Goal: Task Accomplishment & Management: Manage account settings

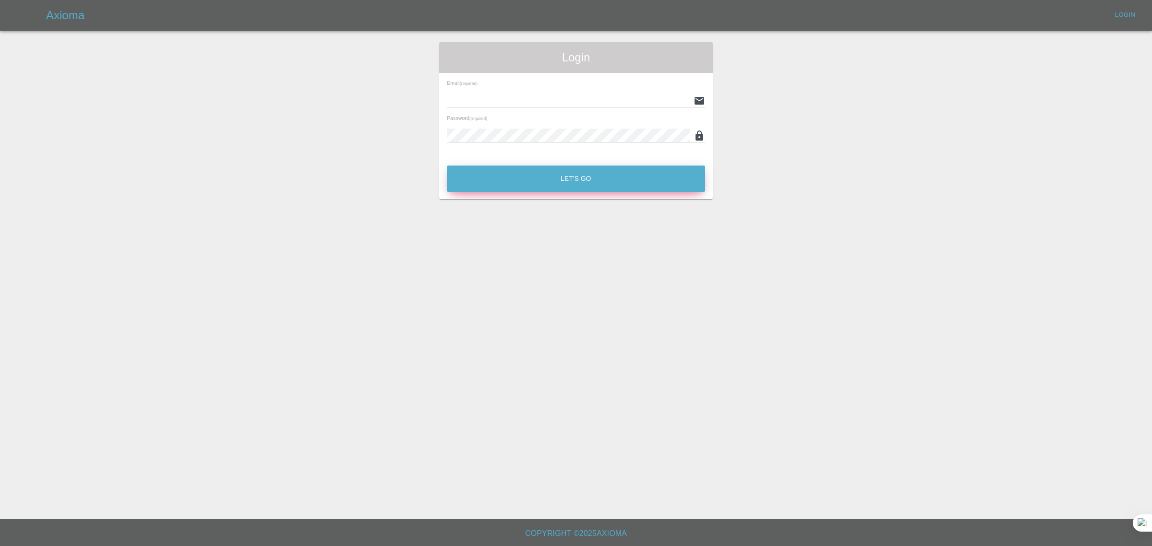
type input "[EMAIL_ADDRESS][DOMAIN_NAME]"
click at [498, 170] on button "Let's Go" at bounding box center [576, 179] width 258 height 26
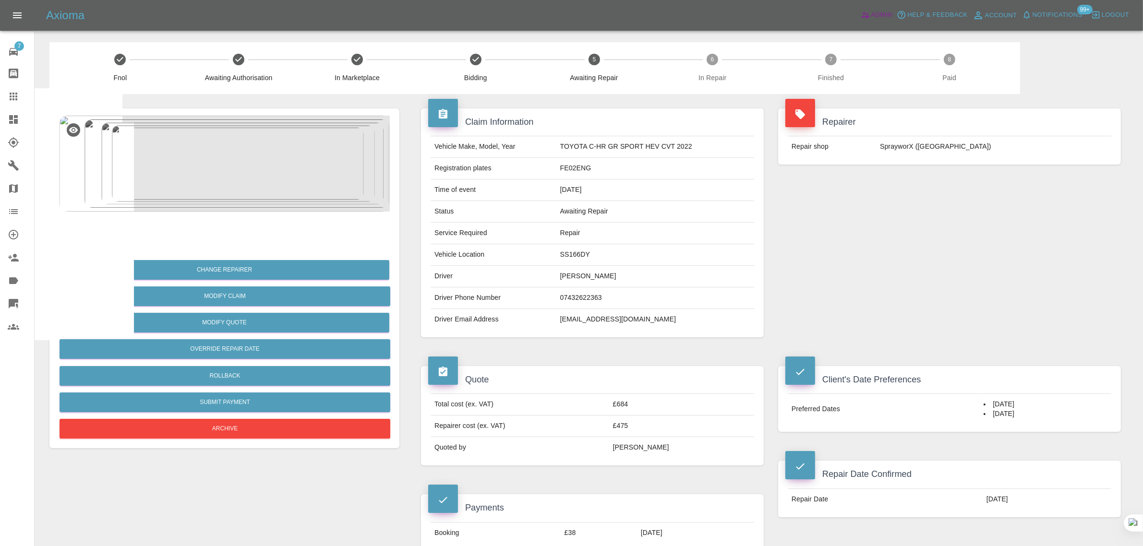
click at [890, 12] on span "Admin" at bounding box center [881, 15] width 21 height 11
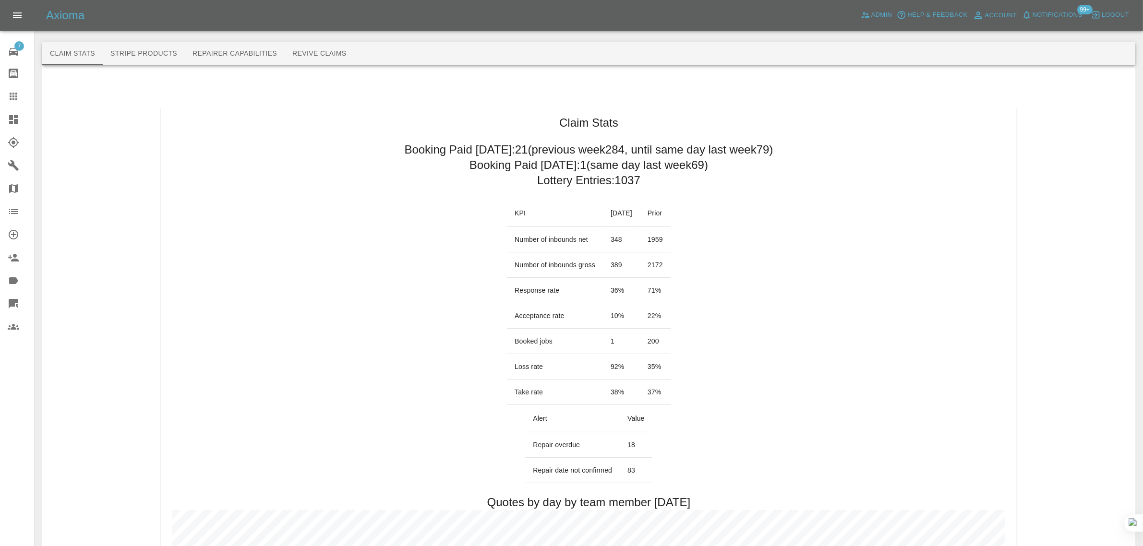
click at [15, 94] on icon at bounding box center [14, 97] width 8 height 8
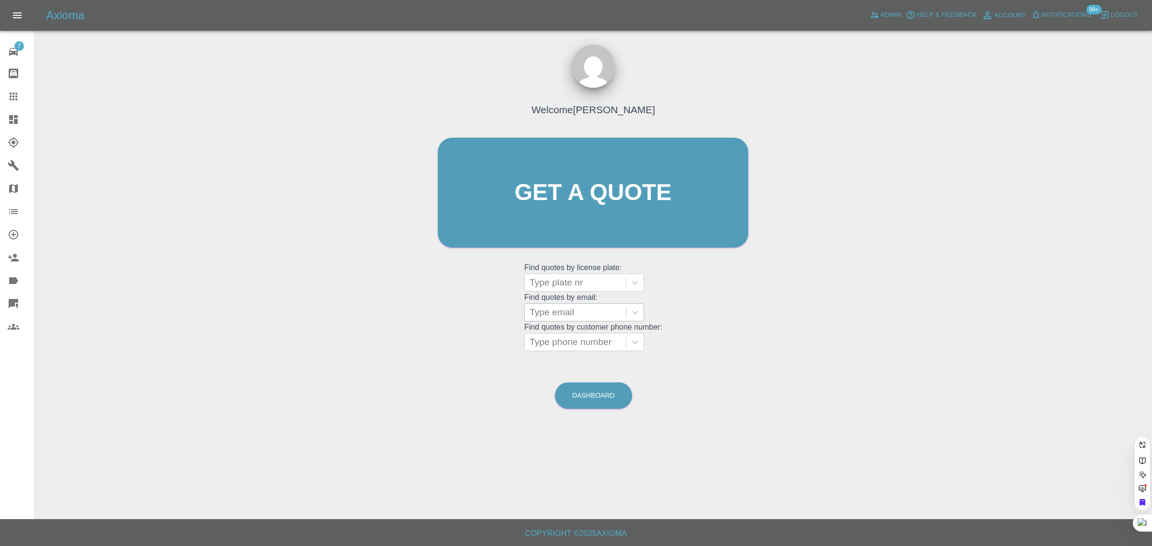
click at [560, 314] on div at bounding box center [575, 312] width 92 height 13
paste input "[PERSON_NAME][EMAIL_ADDRESS][DOMAIN_NAME]"
type input "[PERSON_NAME][EMAIL_ADDRESS][DOMAIN_NAME]"
click at [567, 333] on div "DC66 LZK, Bidding" at bounding box center [584, 336] width 120 height 19
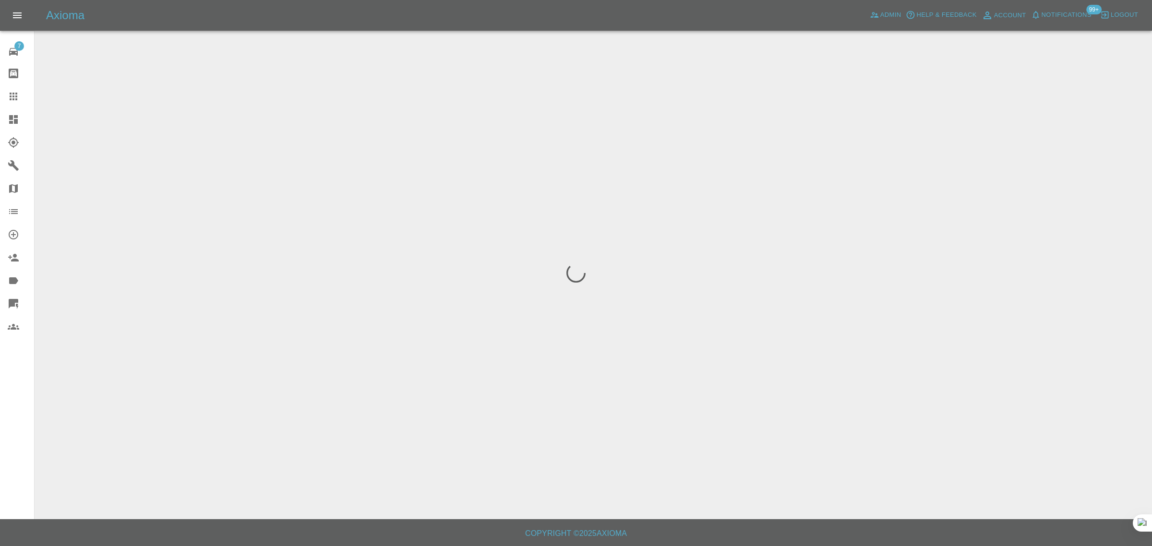
click at [25, 413] on div "7 Repair home Bodyshop home Claims Dashboard Explorer Garages Map Organization …" at bounding box center [17, 273] width 35 height 546
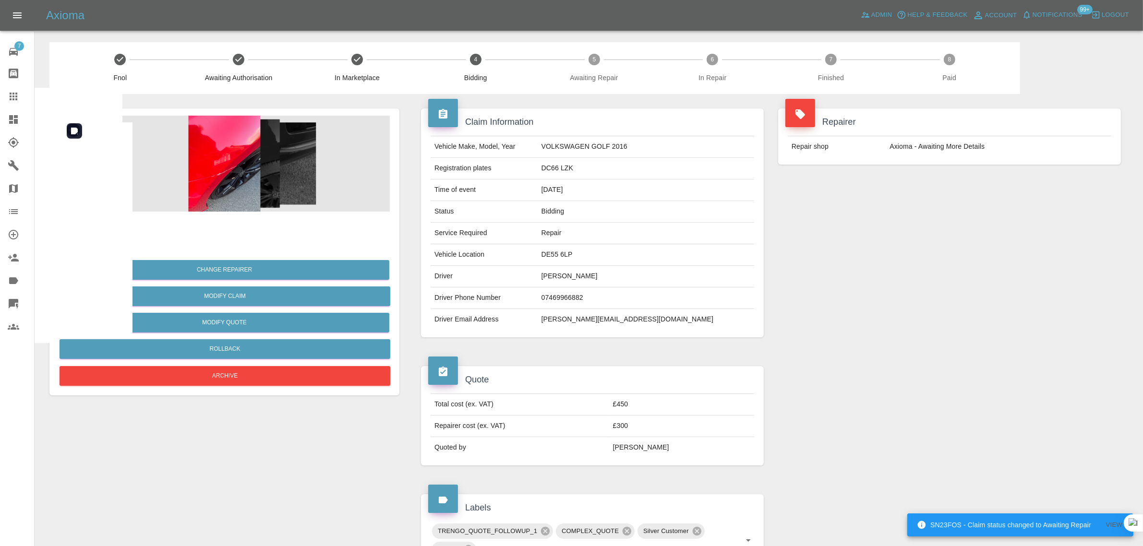
click at [224, 144] on img at bounding box center [224, 164] width 331 height 96
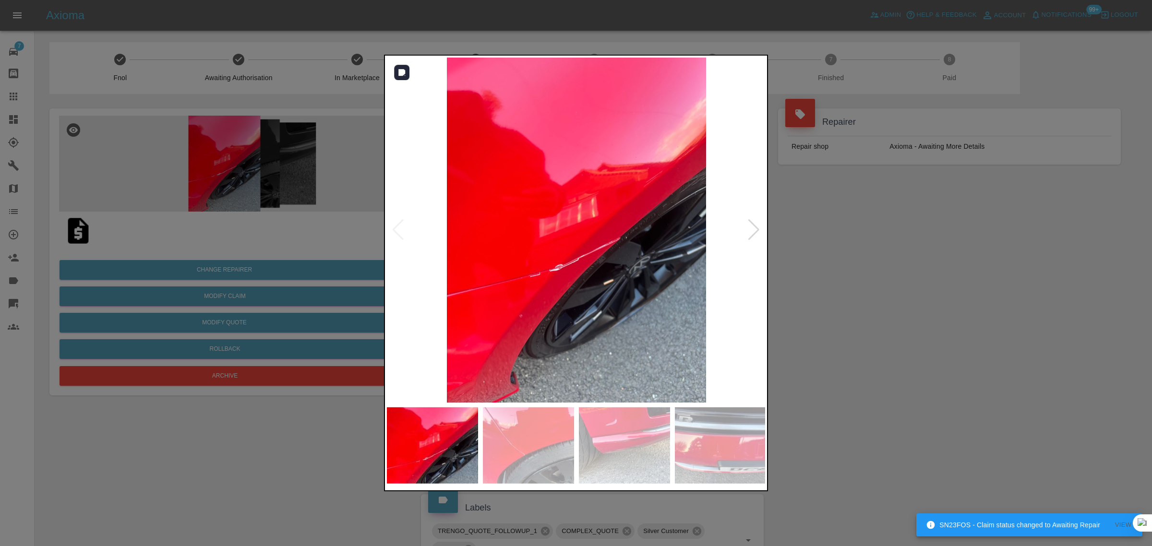
click at [756, 233] on div at bounding box center [753, 229] width 13 height 21
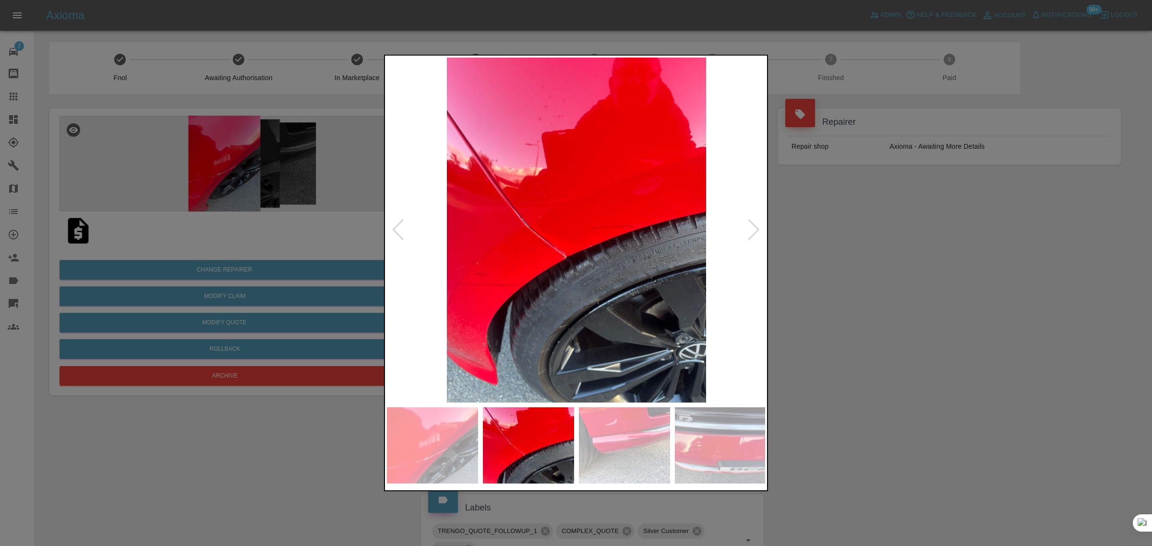
click at [756, 233] on div at bounding box center [753, 229] width 13 height 21
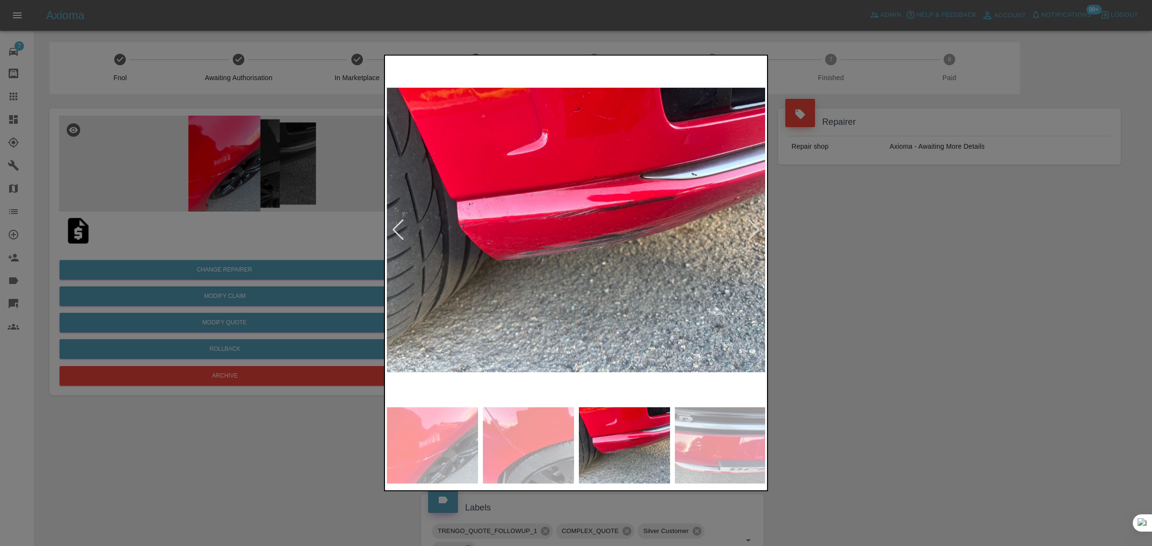
click at [756, 233] on div at bounding box center [753, 229] width 13 height 21
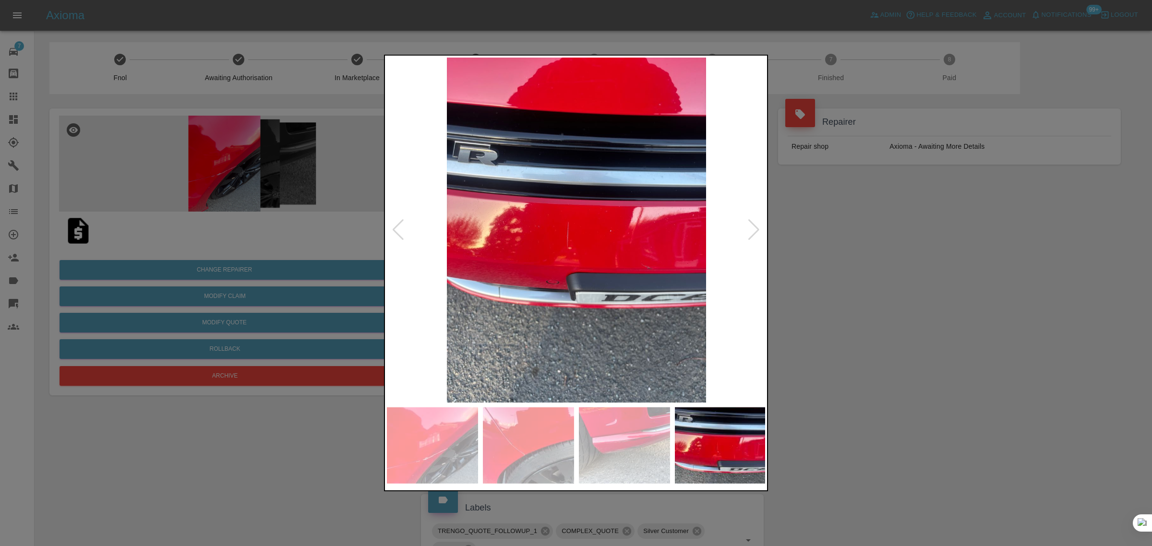
click at [756, 233] on div at bounding box center [753, 229] width 13 height 21
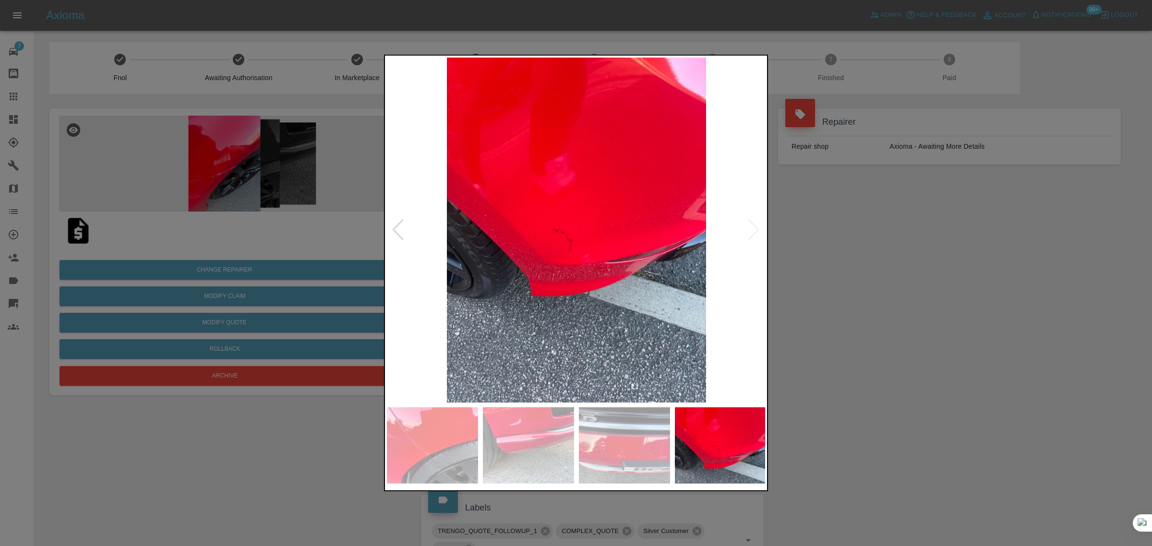
click at [756, 233] on img at bounding box center [576, 230] width 379 height 345
click at [879, 291] on div at bounding box center [576, 273] width 1152 height 546
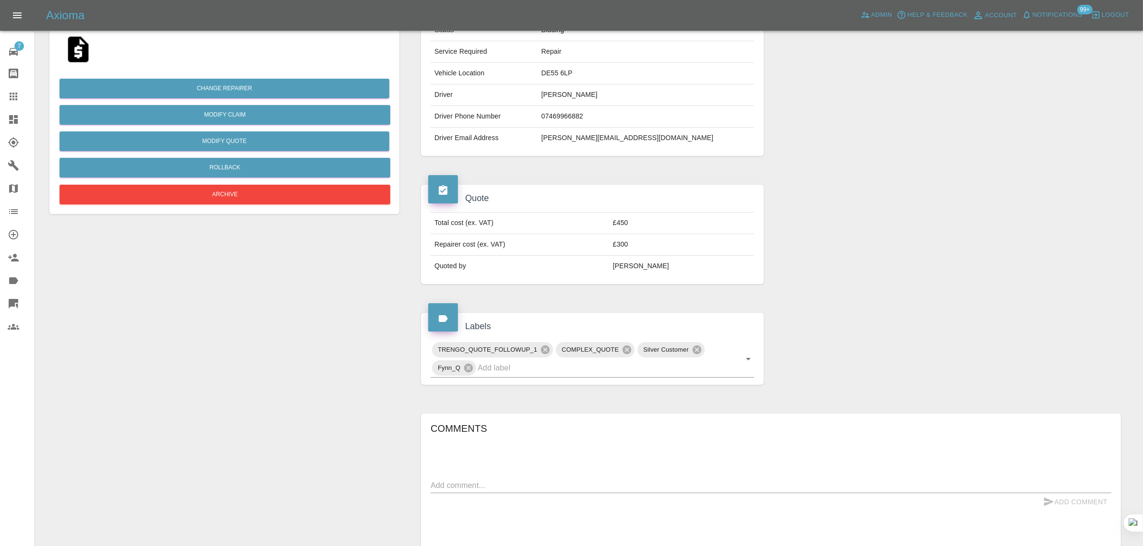
scroll to position [39, 0]
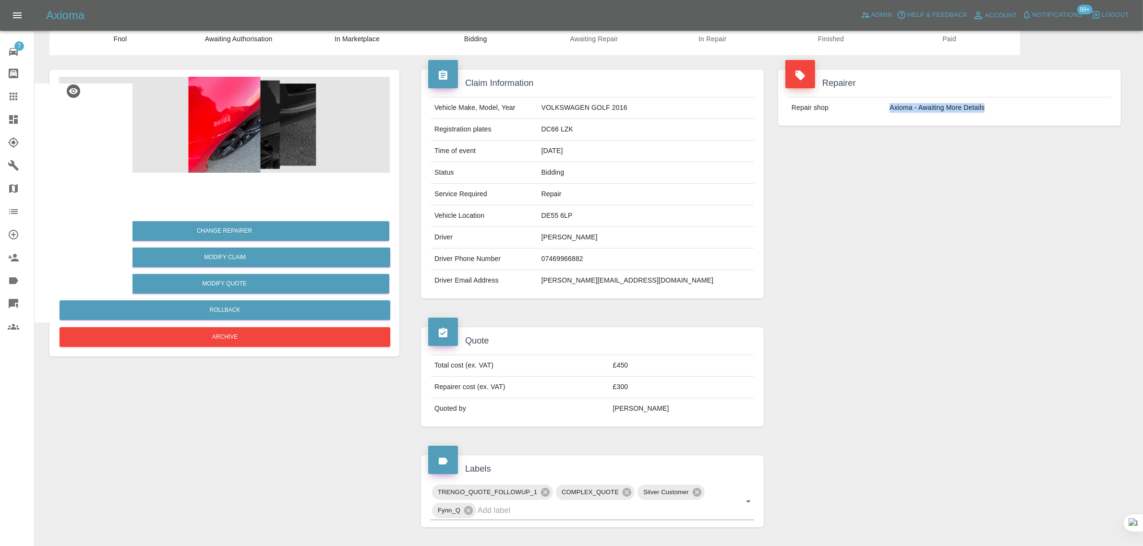
drag, startPoint x: 888, startPoint y: 106, endPoint x: 995, endPoint y: 108, distance: 107.0
click at [995, 108] on td "Axioma - Awaiting More Details" at bounding box center [998, 107] width 226 height 21
copy td "Axioma - Awaiting More Details"
click at [11, 95] on icon at bounding box center [14, 97] width 12 height 12
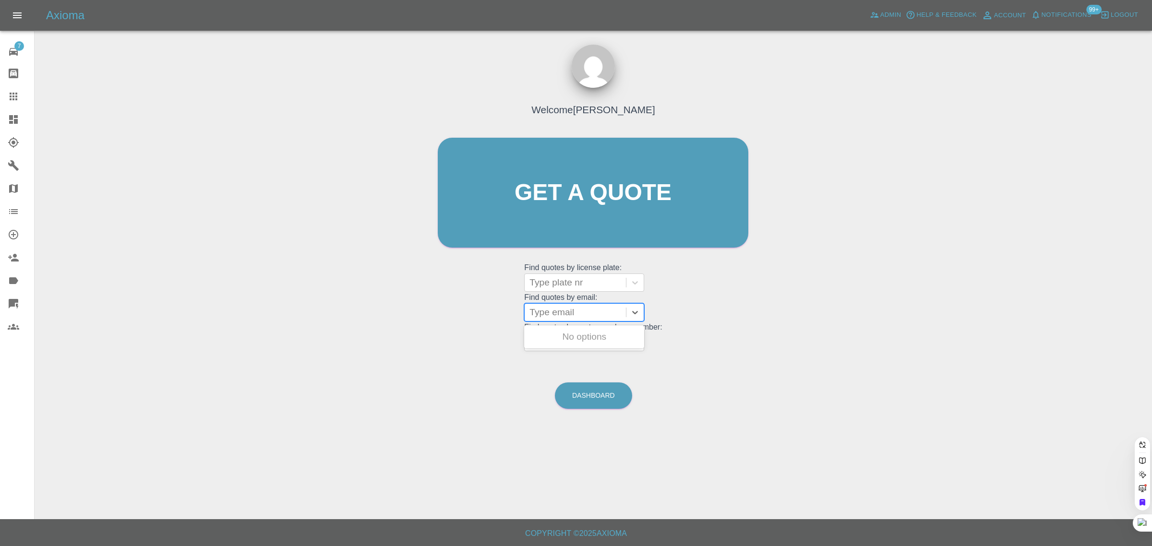
click at [553, 315] on div at bounding box center [575, 312] width 92 height 13
paste input "[EMAIL_ADDRESS][DOMAIN_NAME]"
type input "[EMAIL_ADDRESS][DOMAIN_NAME]"
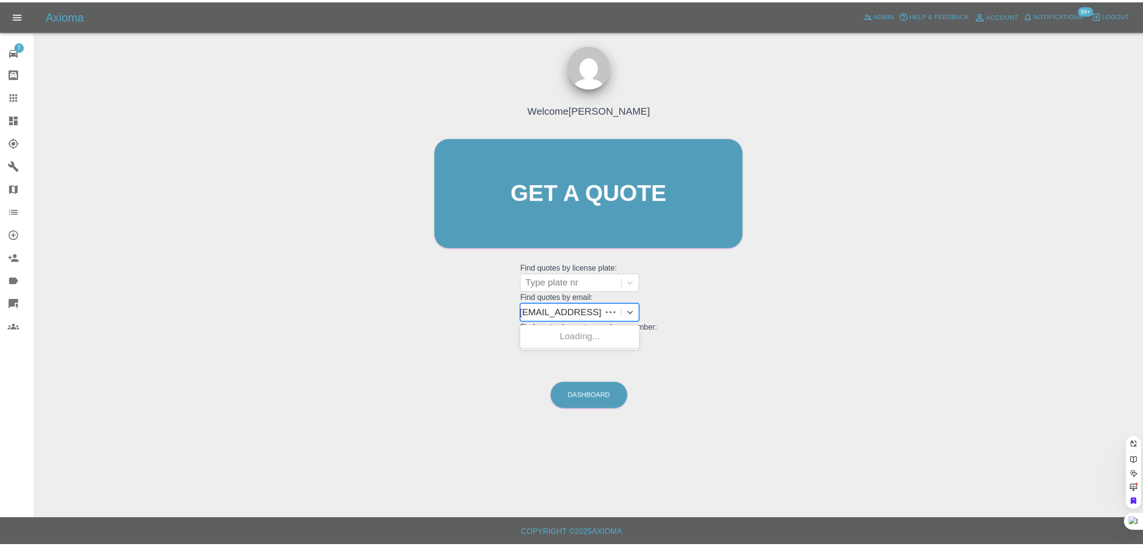
scroll to position [0, 0]
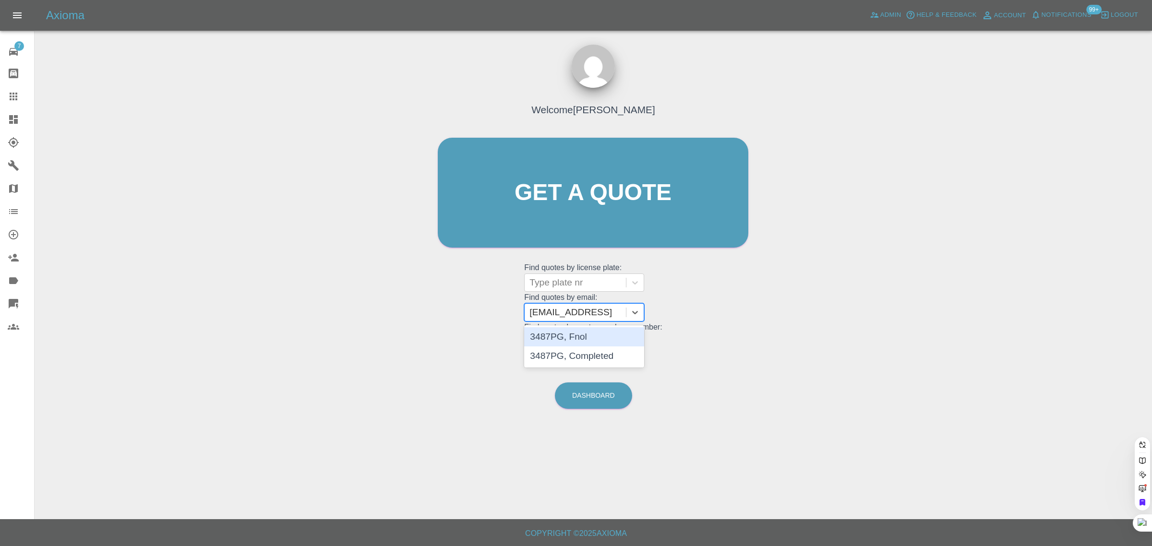
click at [556, 334] on div "3487PG, Fnol" at bounding box center [584, 336] width 120 height 19
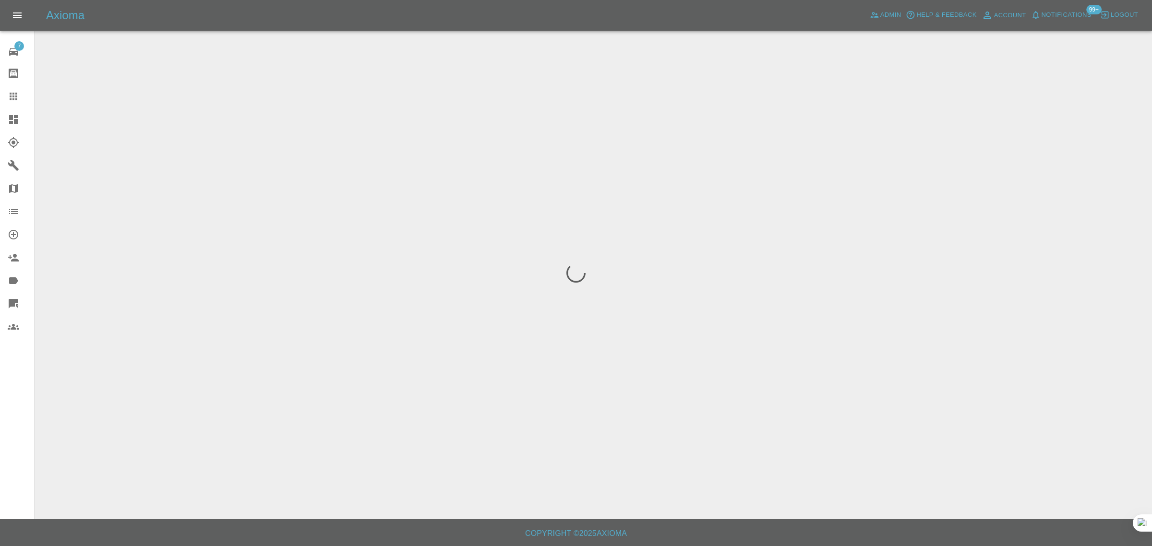
click at [8, 407] on div "7 Repair home Bodyshop home Claims Dashboard Explorer Garages Map Organization …" at bounding box center [17, 273] width 35 height 546
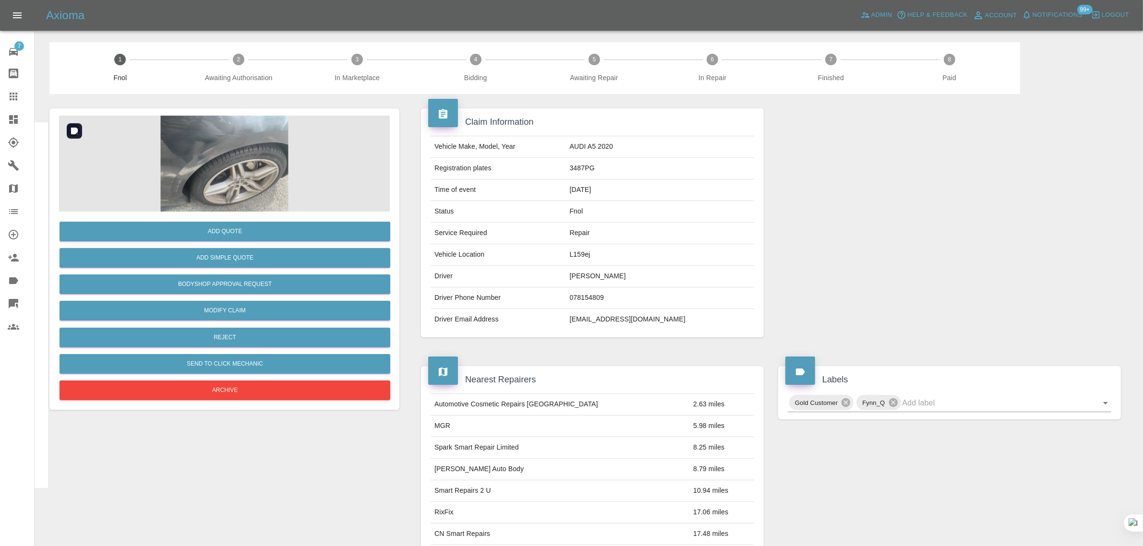
click at [248, 166] on img at bounding box center [224, 164] width 331 height 96
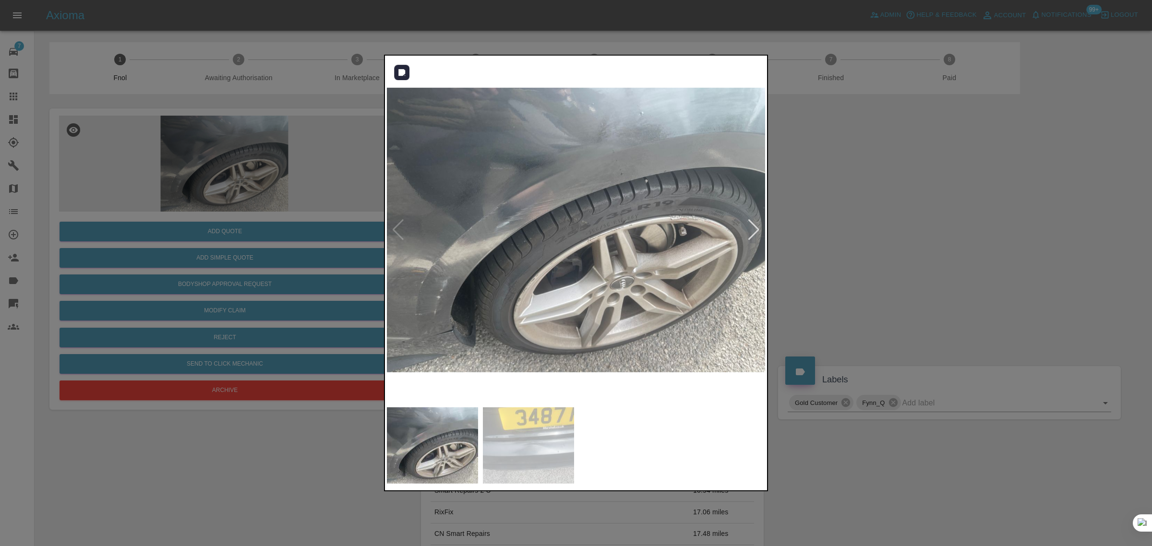
click at [752, 235] on div at bounding box center [753, 229] width 13 height 21
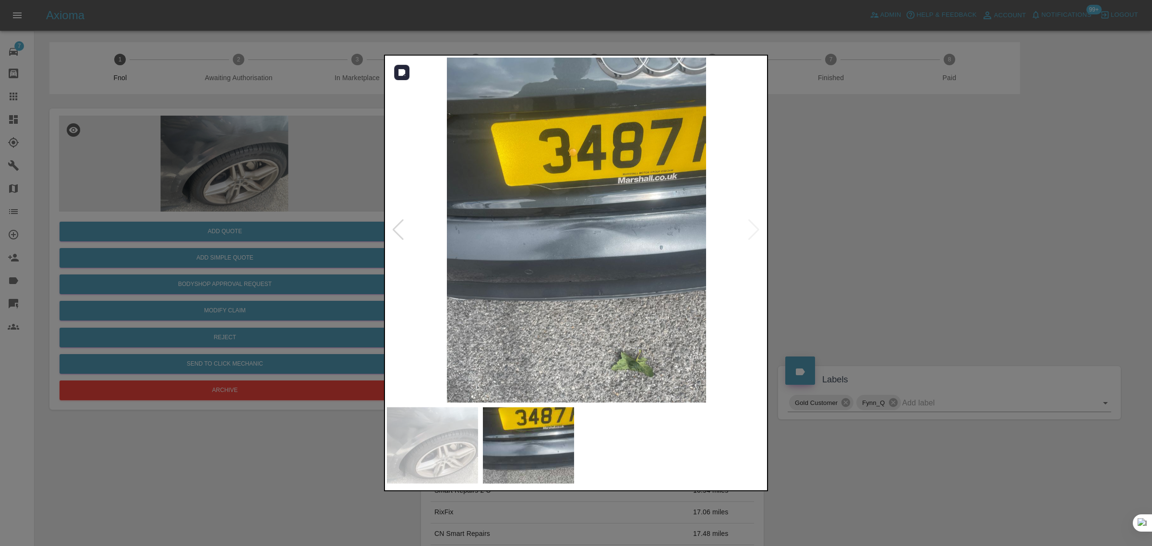
click at [752, 235] on img at bounding box center [576, 230] width 379 height 345
click at [821, 259] on div at bounding box center [576, 273] width 1152 height 546
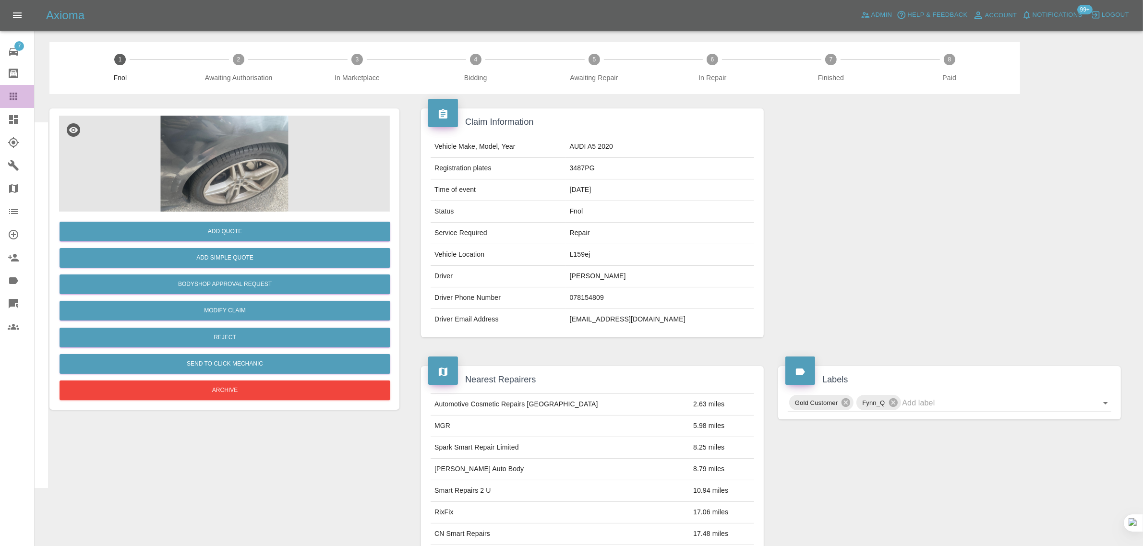
click at [18, 97] on icon at bounding box center [14, 97] width 12 height 12
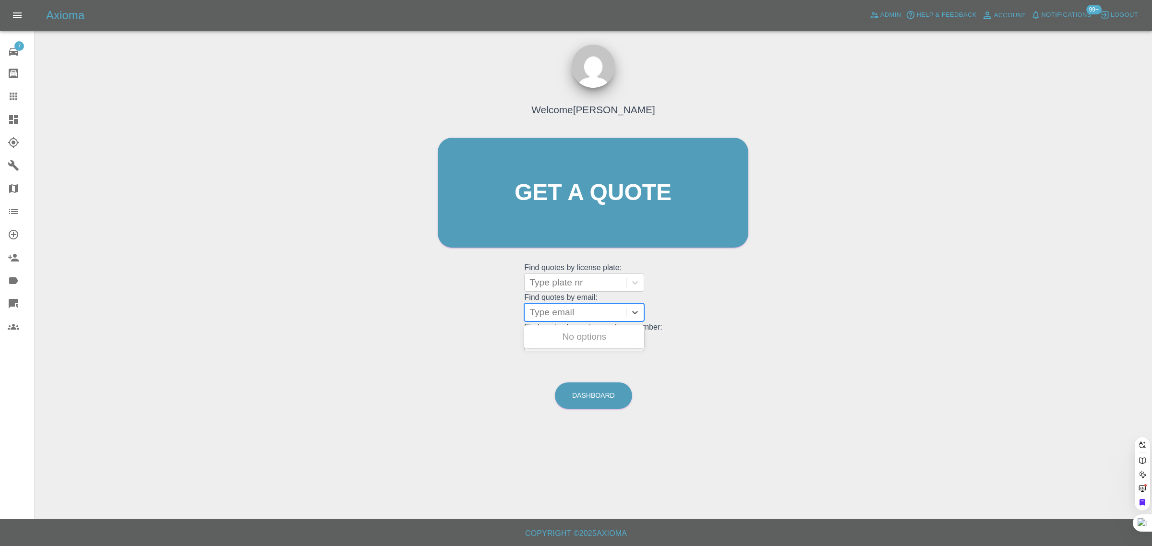
click at [570, 317] on div at bounding box center [575, 312] width 92 height 13
paste input "[EMAIL_ADDRESS][DOMAIN_NAME]"
type input "[EMAIL_ADDRESS][DOMAIN_NAME]"
click at [576, 343] on div "CC13CAN, Awaiting Repair" at bounding box center [584, 342] width 120 height 31
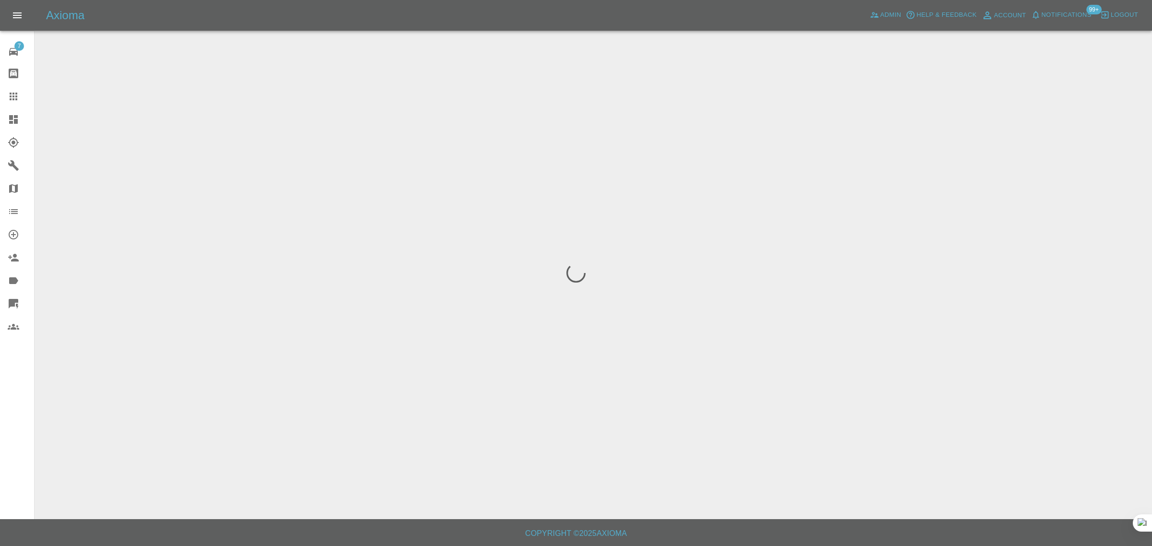
click at [1, 425] on div "7 Repair home Bodyshop home Claims Dashboard Explorer Garages Map Organization …" at bounding box center [17, 273] width 35 height 546
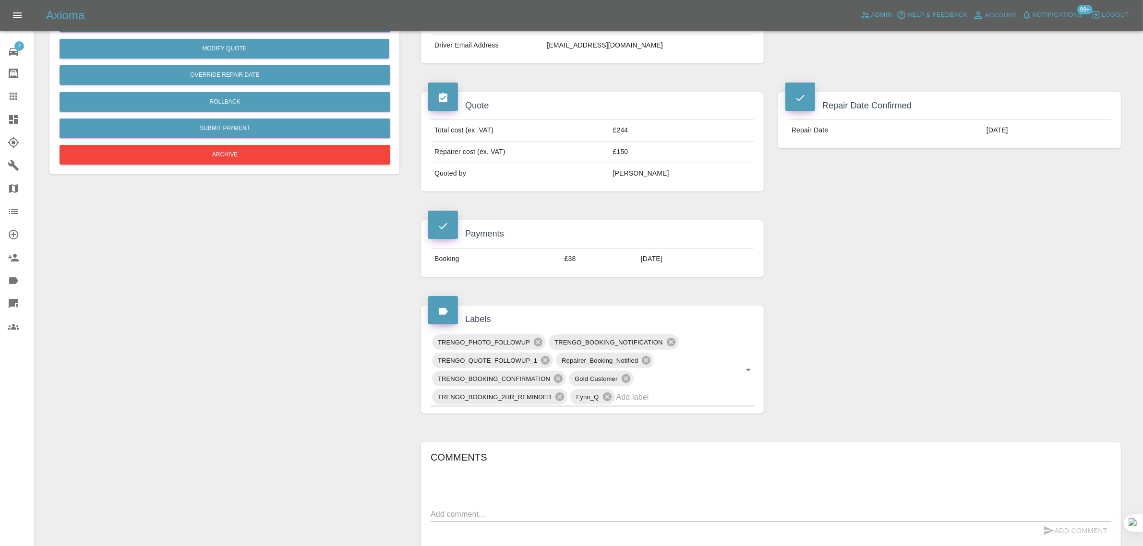
scroll to position [480, 0]
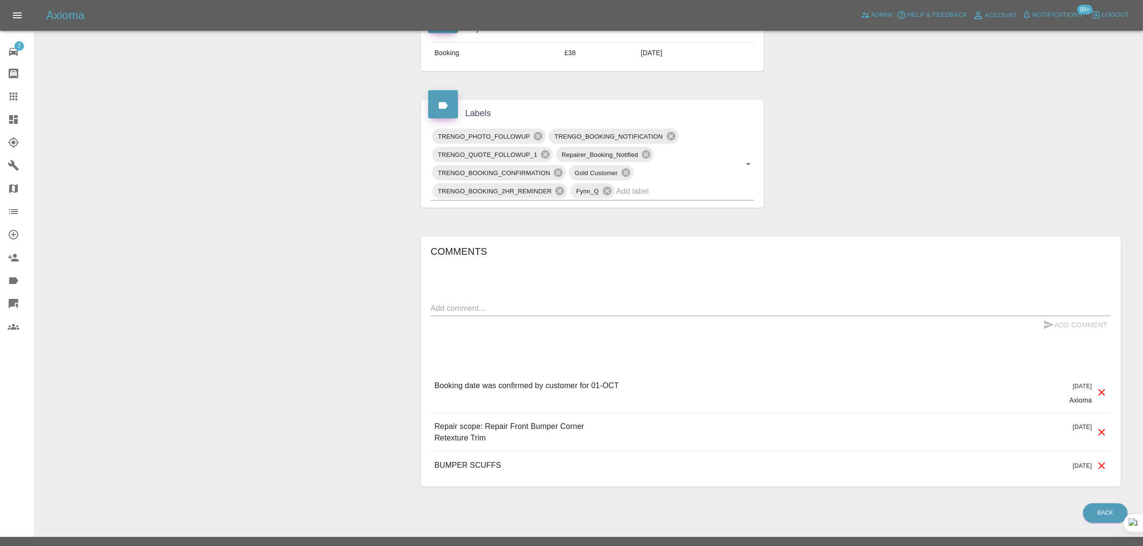
click at [22, 92] on div at bounding box center [21, 97] width 27 height 12
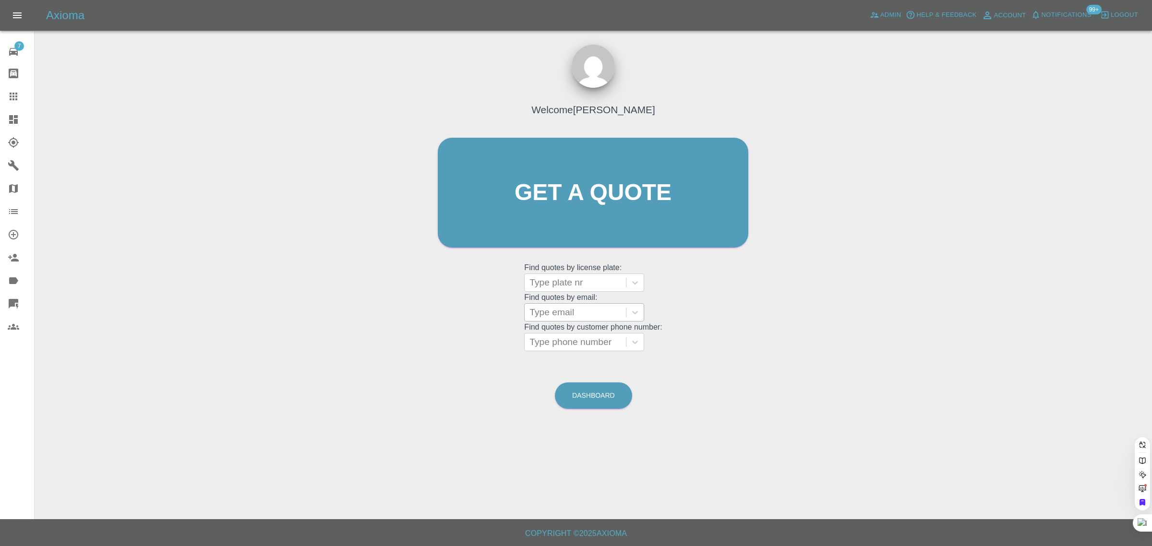
click at [573, 310] on div at bounding box center [575, 312] width 92 height 13
paste input "[EMAIL_ADDRESS][DOMAIN_NAME]"
type input "[EMAIL_ADDRESS][DOMAIN_NAME]"
click at [577, 341] on div "SC24 NVS, Fnol" at bounding box center [584, 336] width 120 height 19
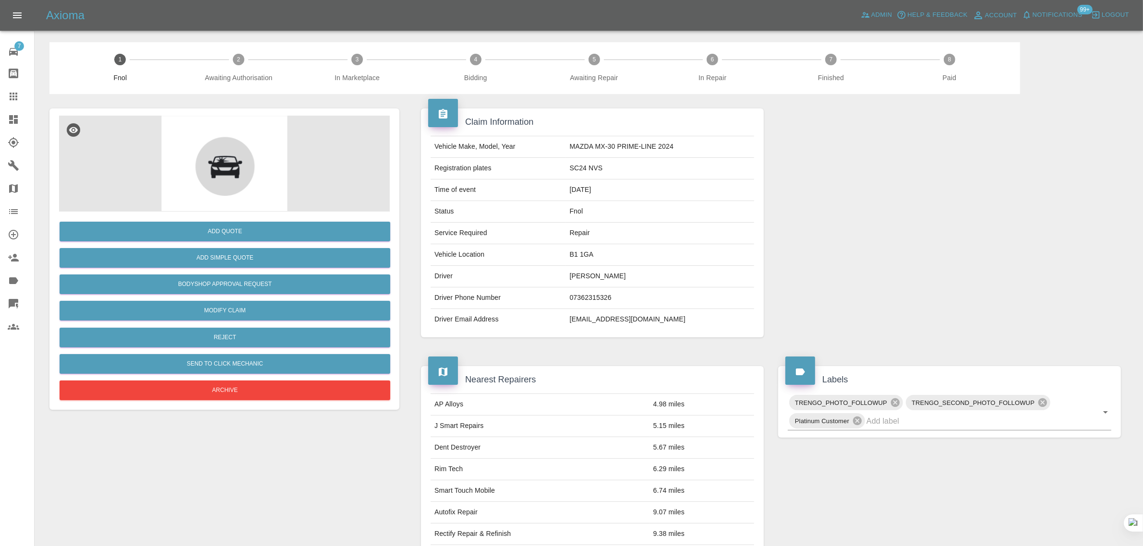
click at [10, 99] on icon at bounding box center [14, 97] width 8 height 8
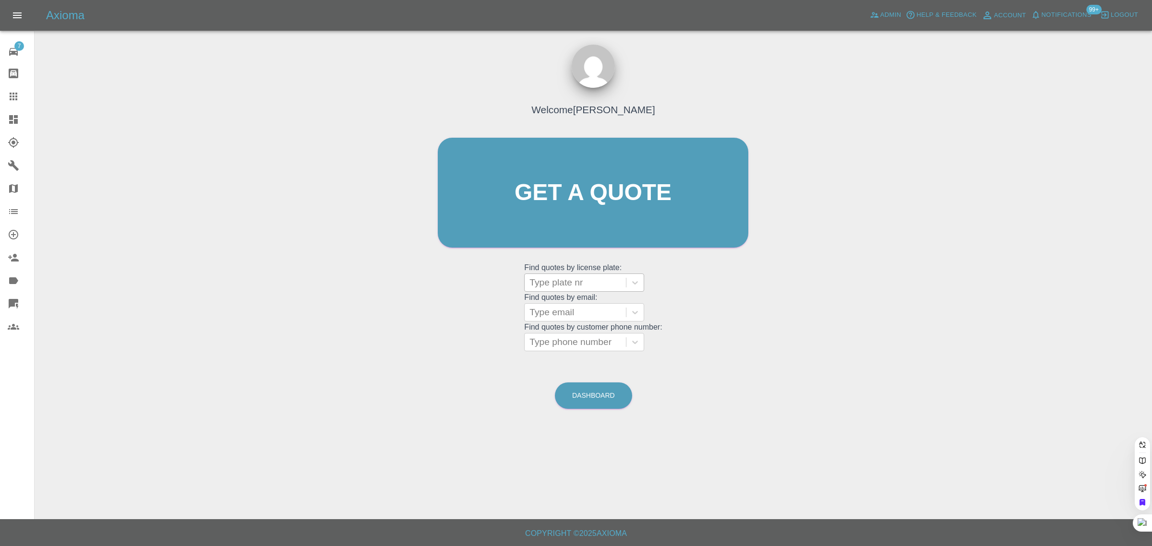
click at [565, 286] on div at bounding box center [575, 282] width 92 height 13
paste input "SA15LCW"
type input "SA15LCW"
click at [560, 308] on div "SA15LCW, Paid" at bounding box center [584, 307] width 120 height 19
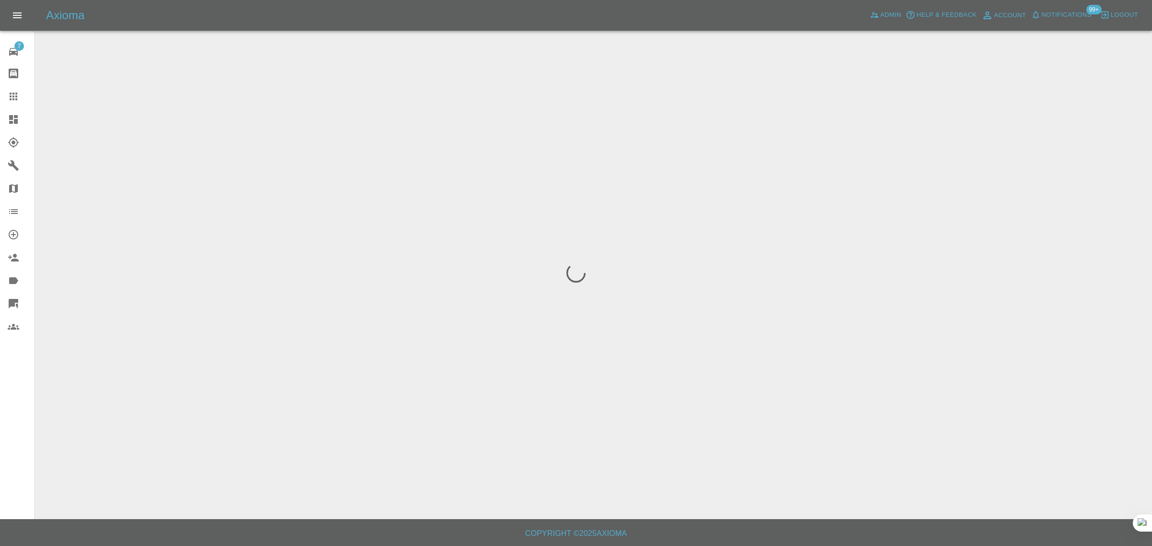
click at [13, 416] on div "7 Repair home Bodyshop home Claims Dashboard Explorer Garages Map Organization …" at bounding box center [17, 273] width 35 height 546
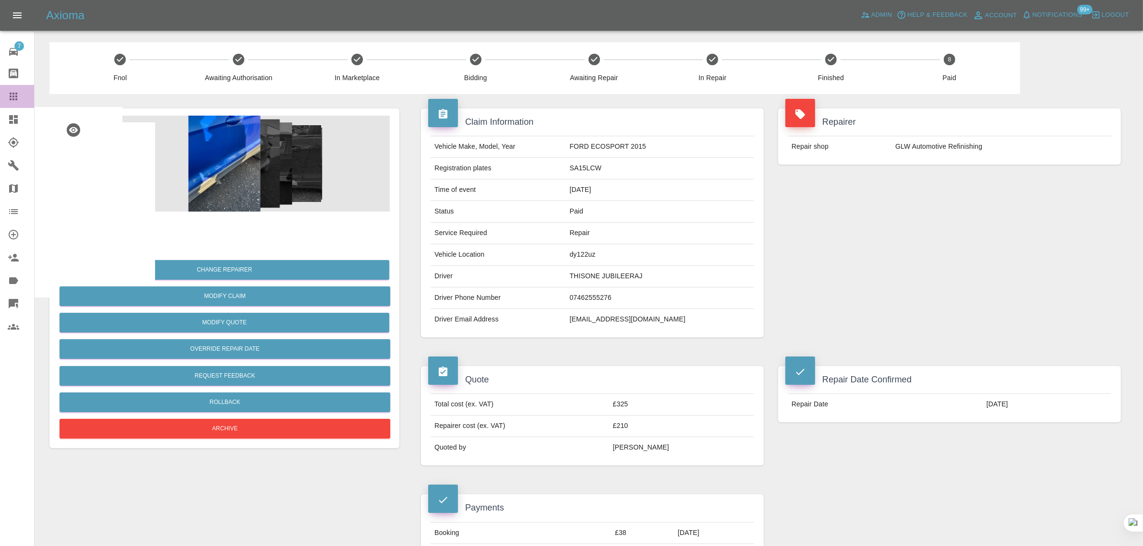
click at [13, 101] on icon at bounding box center [14, 97] width 12 height 12
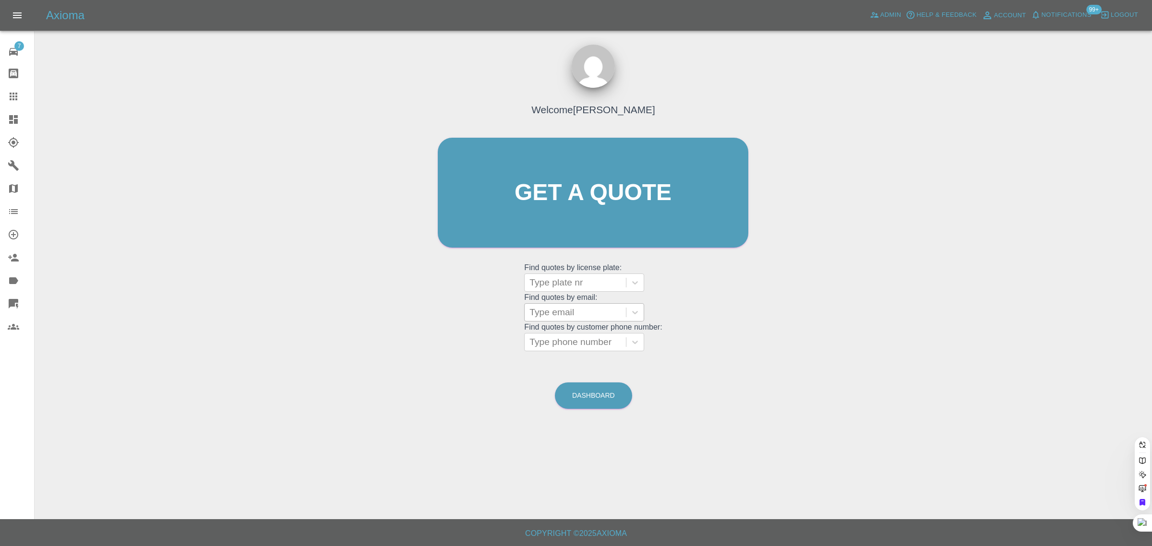
click at [596, 311] on div at bounding box center [575, 312] width 92 height 13
paste input "[EMAIL_ADDRESS][DOMAIN_NAME]"
type input "[EMAIL_ADDRESS][DOMAIN_NAME]"
click at [600, 341] on div "CV71KRK, Awaiting Repair" at bounding box center [584, 342] width 120 height 31
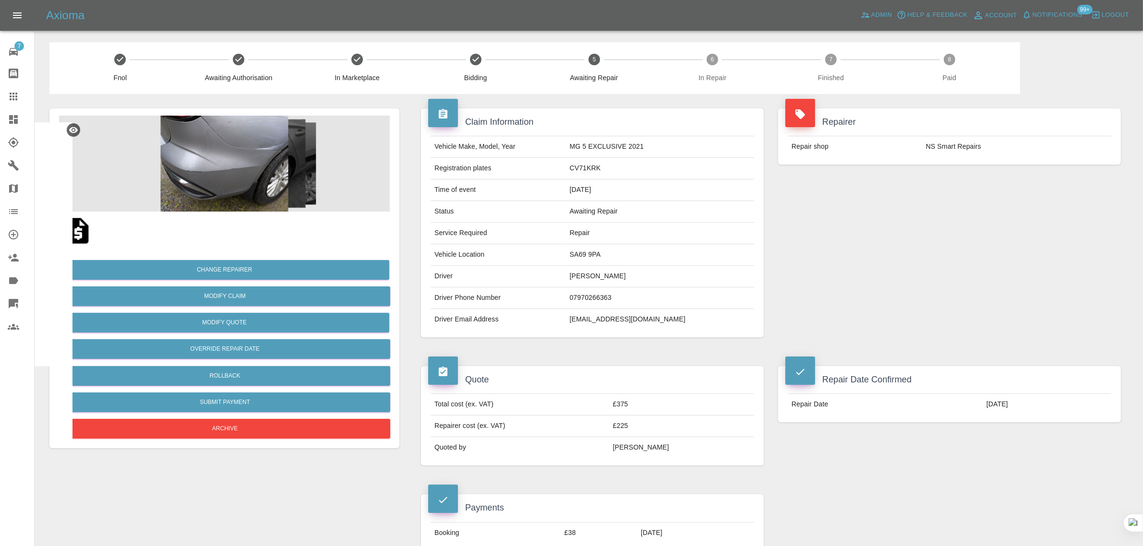
scroll to position [360, 0]
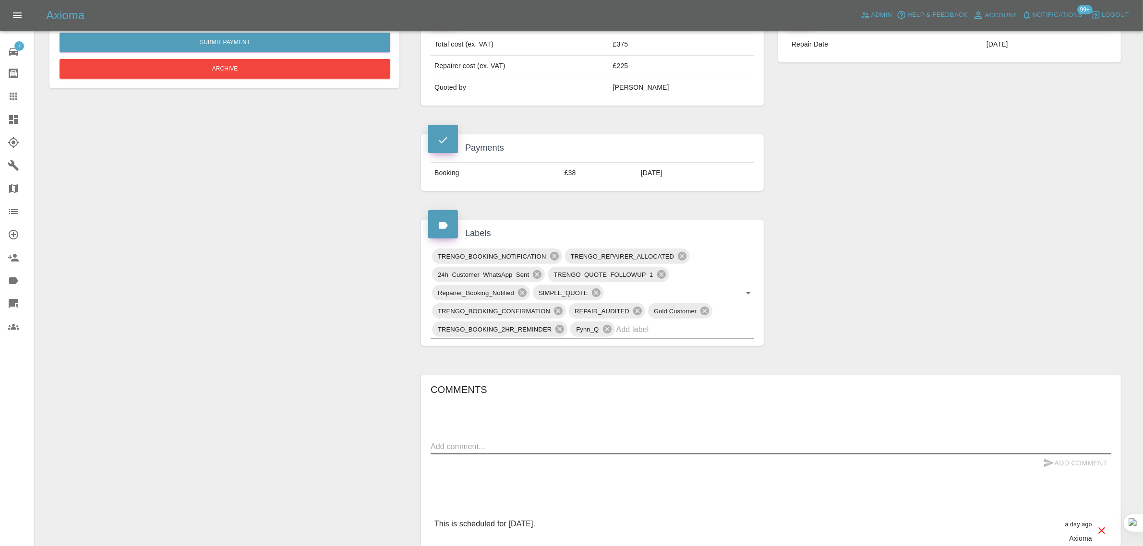
click at [617, 444] on textarea at bounding box center [770, 446] width 680 height 11
paste textarea "Hi I have messaged and rang [PERSON_NAME] re body repair [DATE] but have had no…"
type textarea "Hi I have messaged and rang [PERSON_NAME] re body repair [DATE] but have had no…"
click at [1074, 460] on button "Add Comment" at bounding box center [1075, 463] width 72 height 18
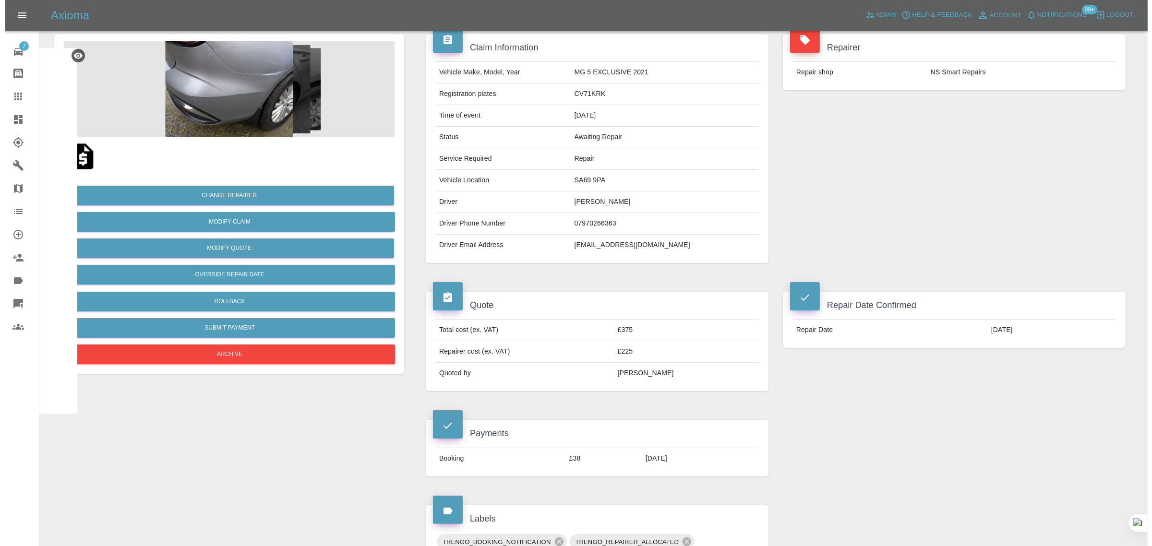
scroll to position [0, 0]
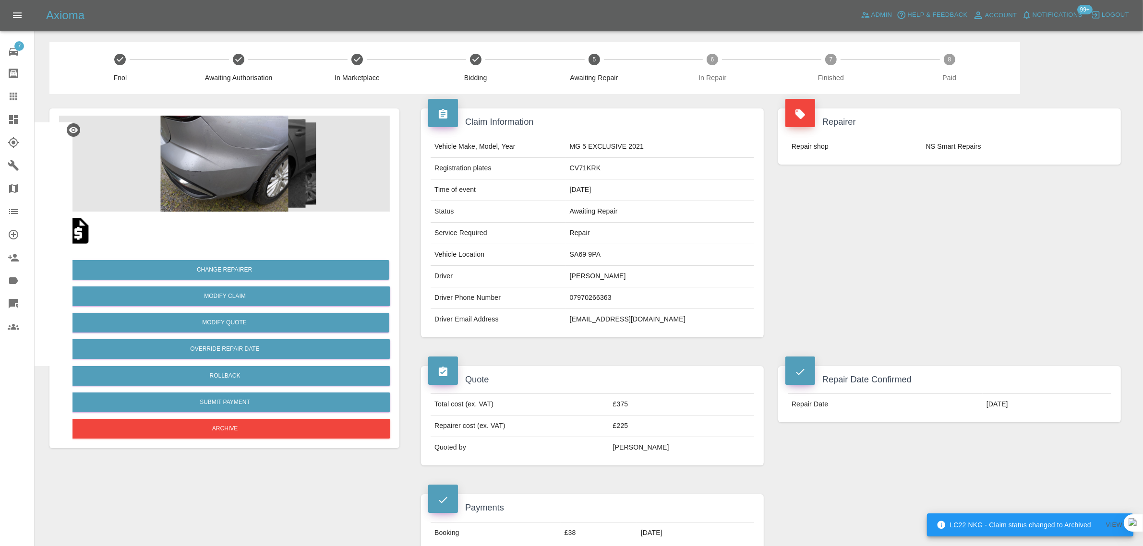
click at [13, 95] on icon at bounding box center [14, 97] width 12 height 12
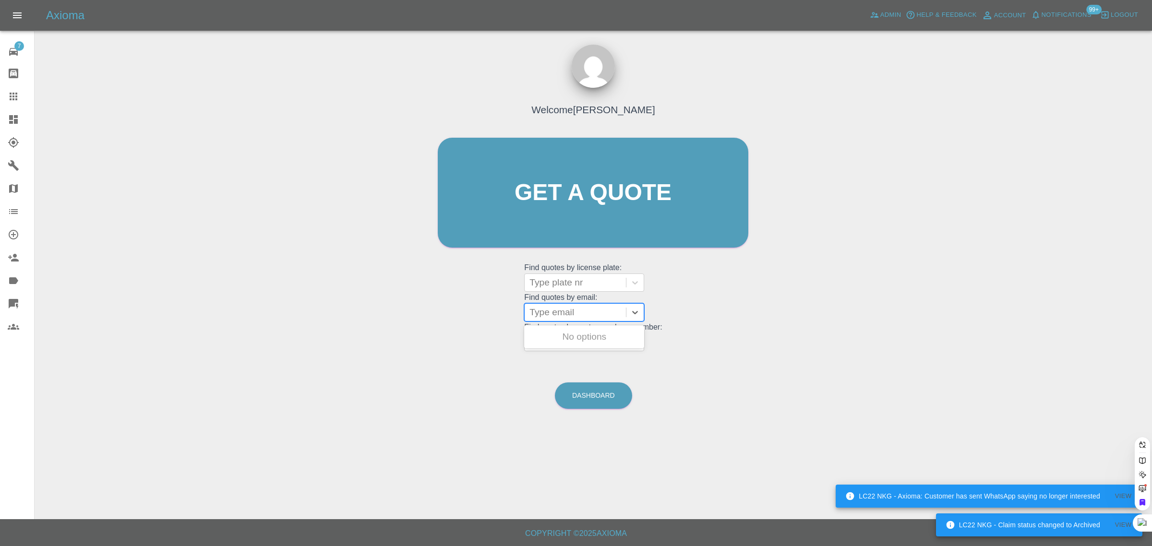
click at [576, 315] on div at bounding box center [575, 312] width 92 height 13
paste input "[EMAIL_ADDRESS][DOMAIN_NAME]"
type input "[EMAIL_ADDRESS][DOMAIN_NAME]"
click at [570, 342] on div "SUZUKI SWIFT HIGHBRIDGE ULTRA FLAME ORANGE PEARL M, Fnol" at bounding box center [584, 354] width 120 height 54
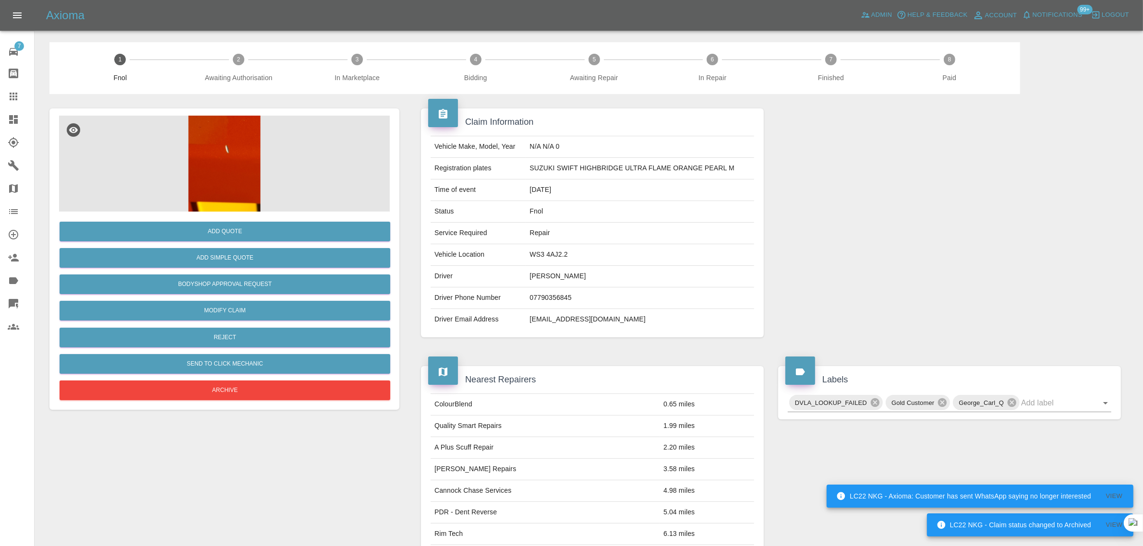
scroll to position [349, 0]
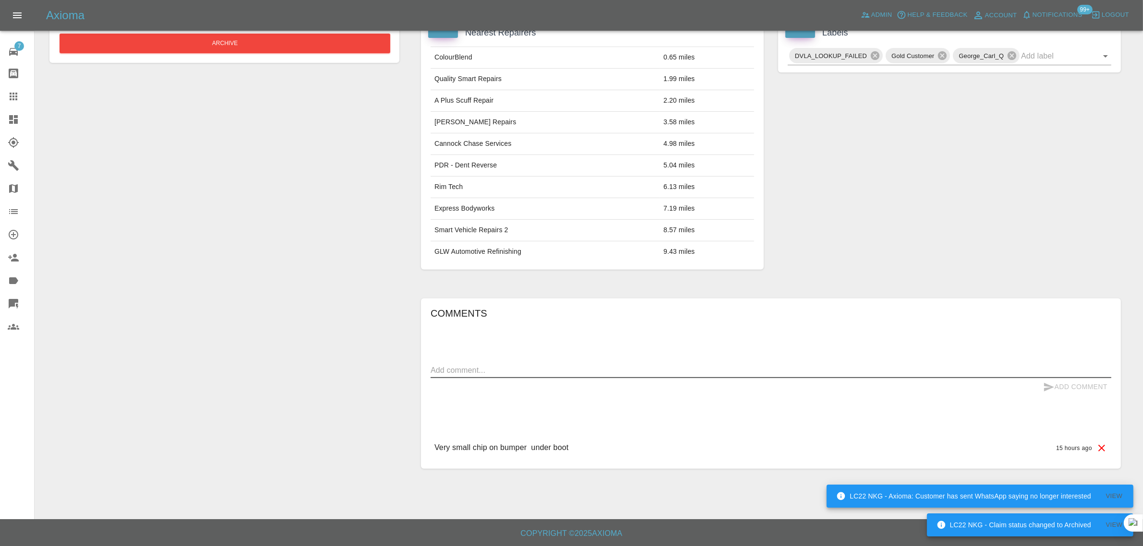
click at [543, 368] on textarea at bounding box center [770, 370] width 680 height 11
paste textarea "Hi sorry sent this by mistake please ignore thanks"
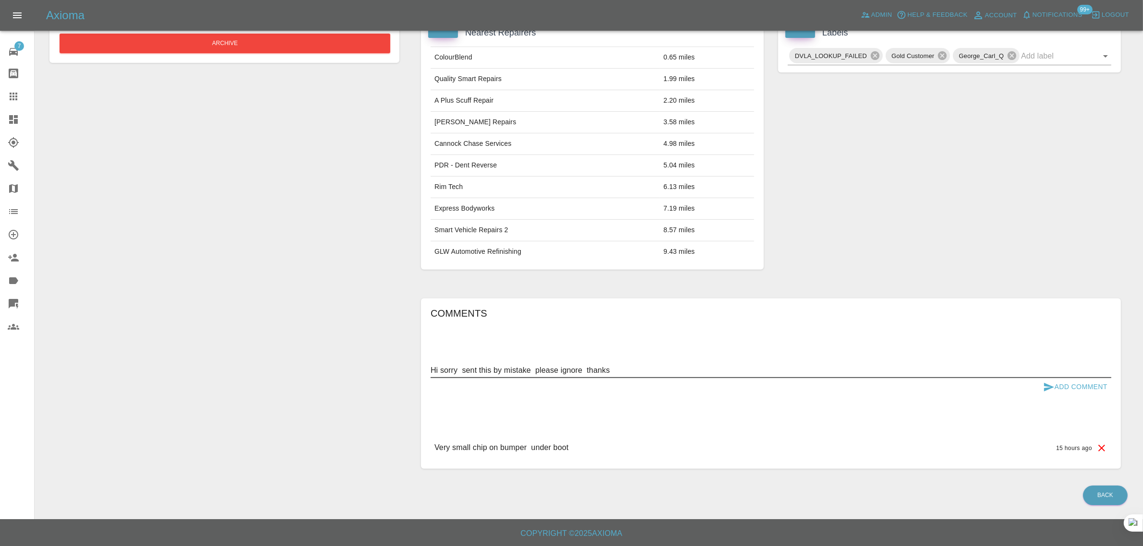
type textarea "Hi sorry sent this by mistake please ignore thanks"
click at [1081, 384] on button "Add Comment" at bounding box center [1075, 387] width 72 height 18
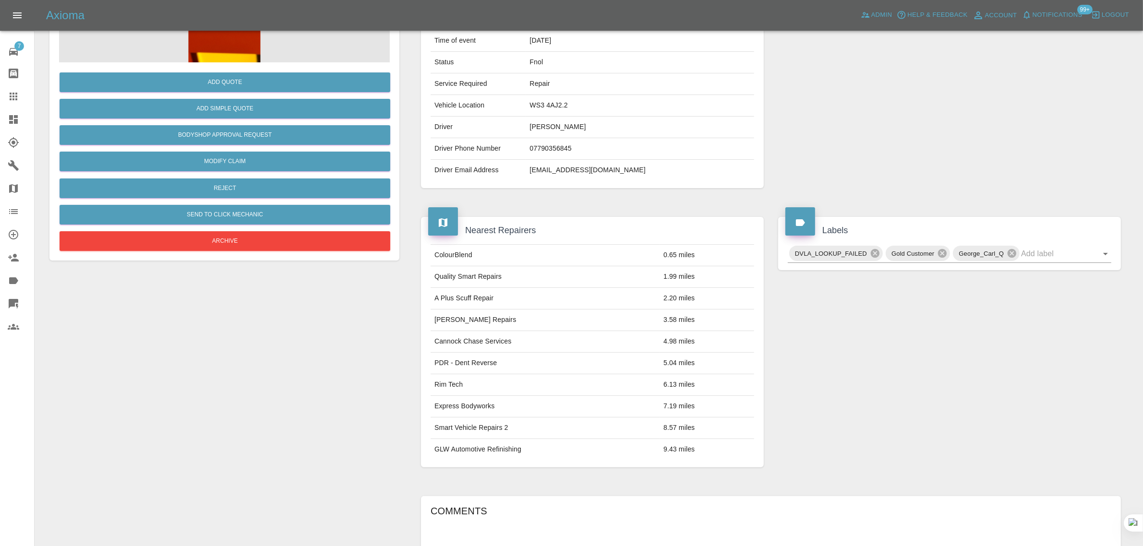
scroll to position [49, 0]
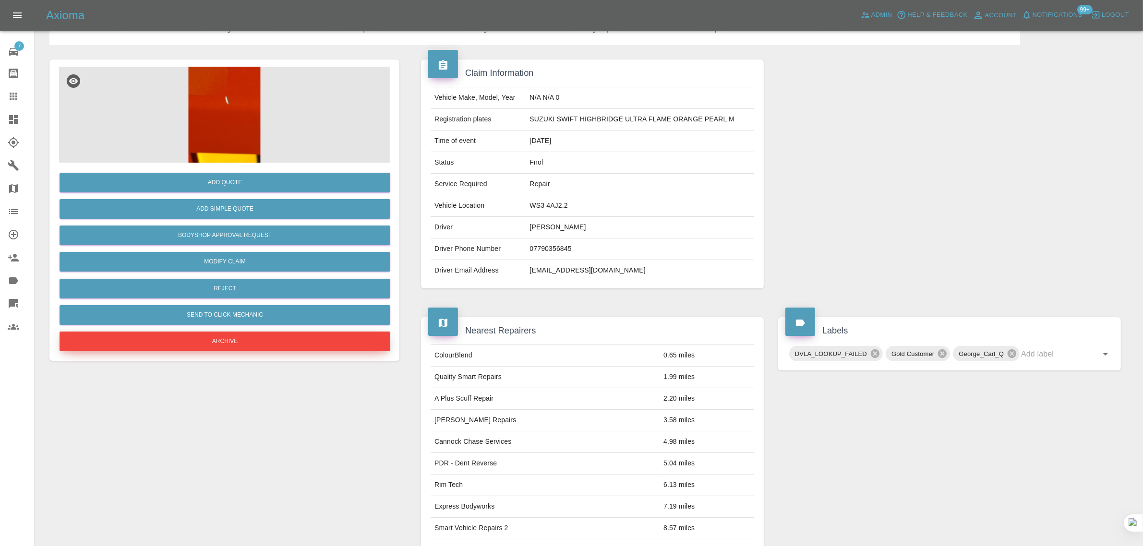
click at [250, 344] on button "Archive" at bounding box center [225, 342] width 331 height 20
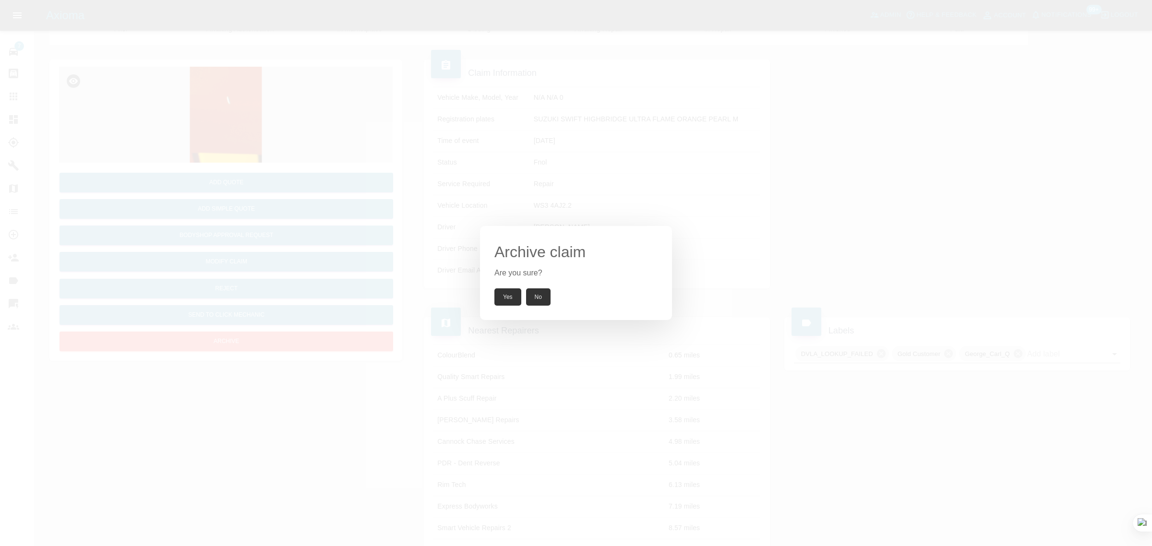
click at [510, 303] on button "Yes" at bounding box center [507, 296] width 27 height 17
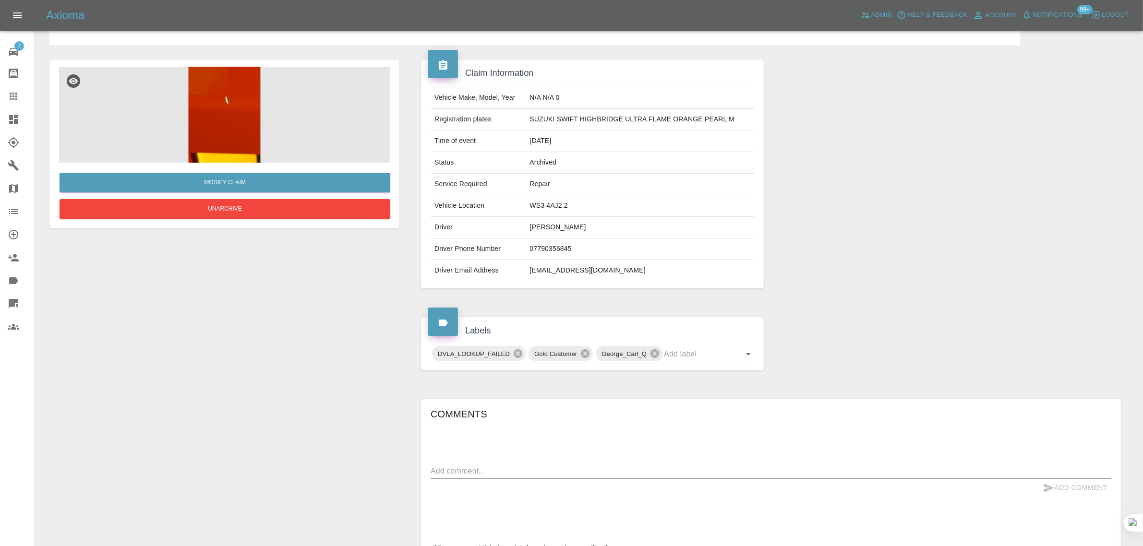
click at [13, 96] on icon at bounding box center [14, 97] width 8 height 8
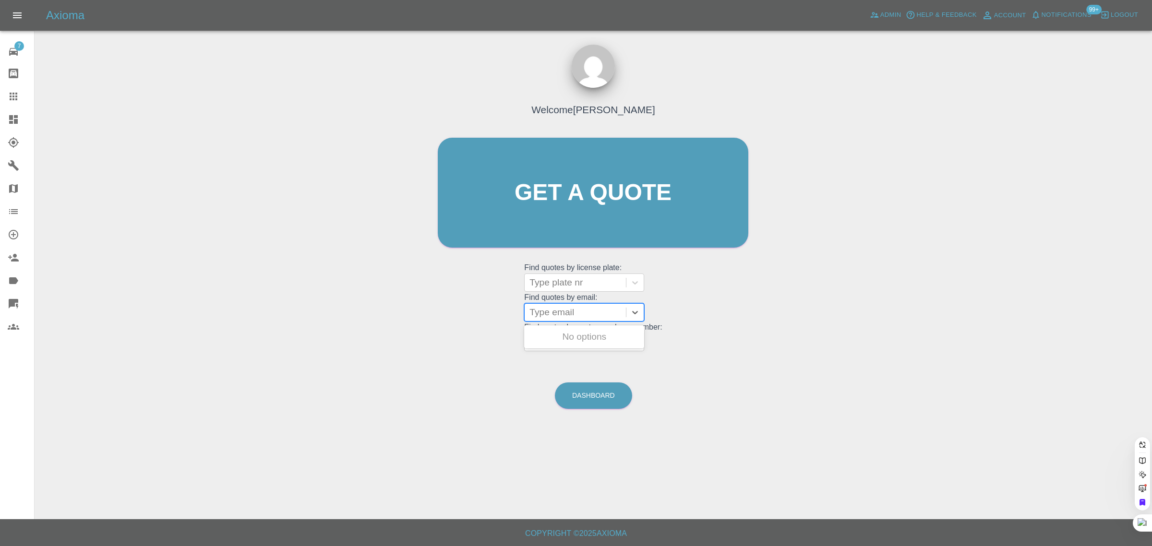
click at [573, 310] on div at bounding box center [575, 312] width 92 height 13
paste input "[EMAIL_ADDRESS][DOMAIN_NAME]"
type input "[EMAIL_ADDRESS]."
click at [568, 346] on div "WT25HWR JAECOOJ7, In Marketplace" at bounding box center [584, 342] width 120 height 31
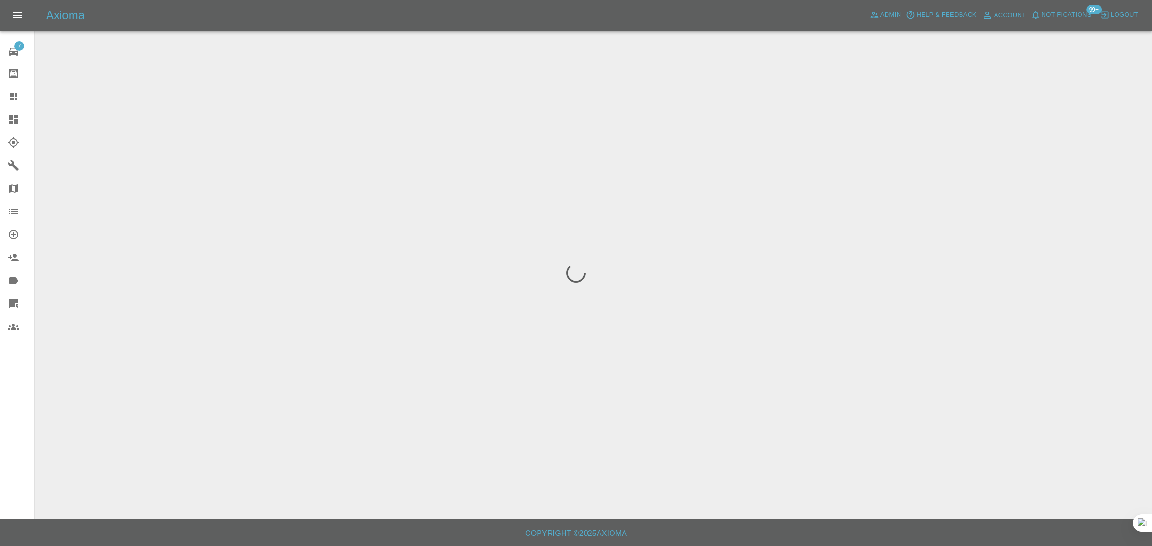
click at [8, 425] on div "7 Repair home Bodyshop home Claims Dashboard Explorer Garages Map Organization …" at bounding box center [17, 273] width 35 height 546
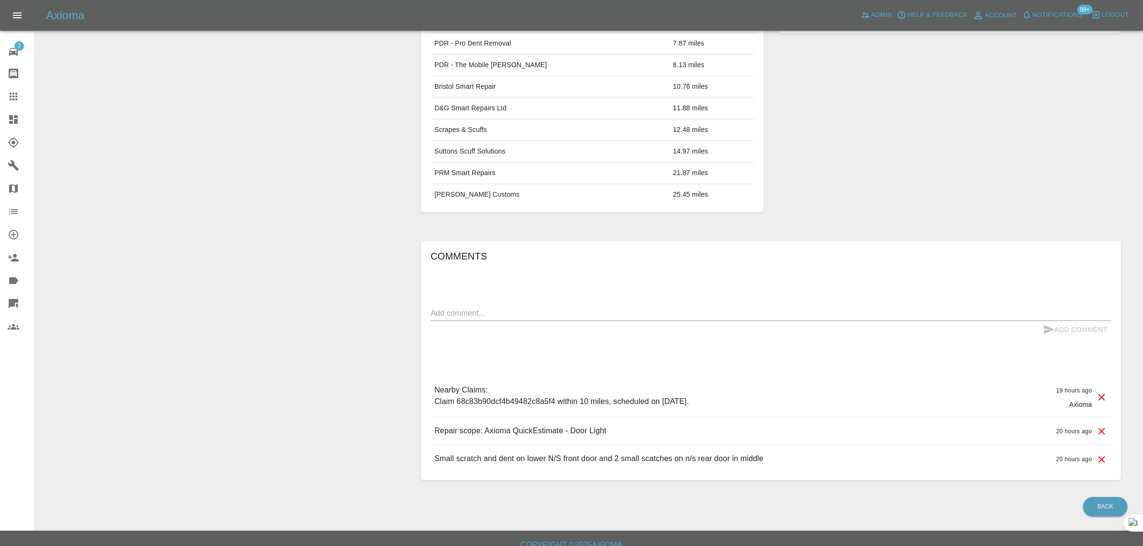
scroll to position [547, 0]
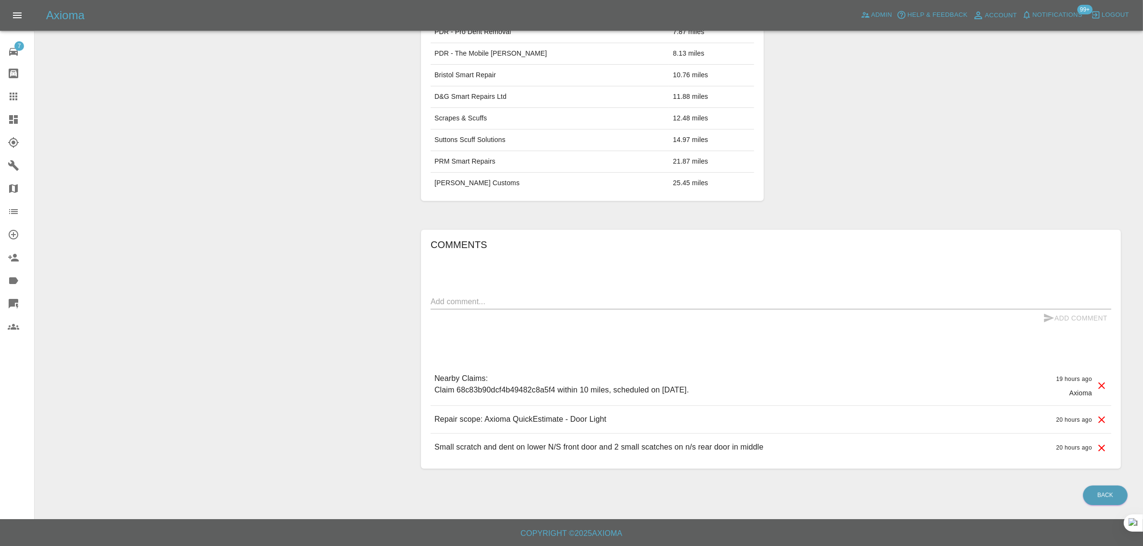
click at [8, 96] on icon at bounding box center [14, 97] width 12 height 12
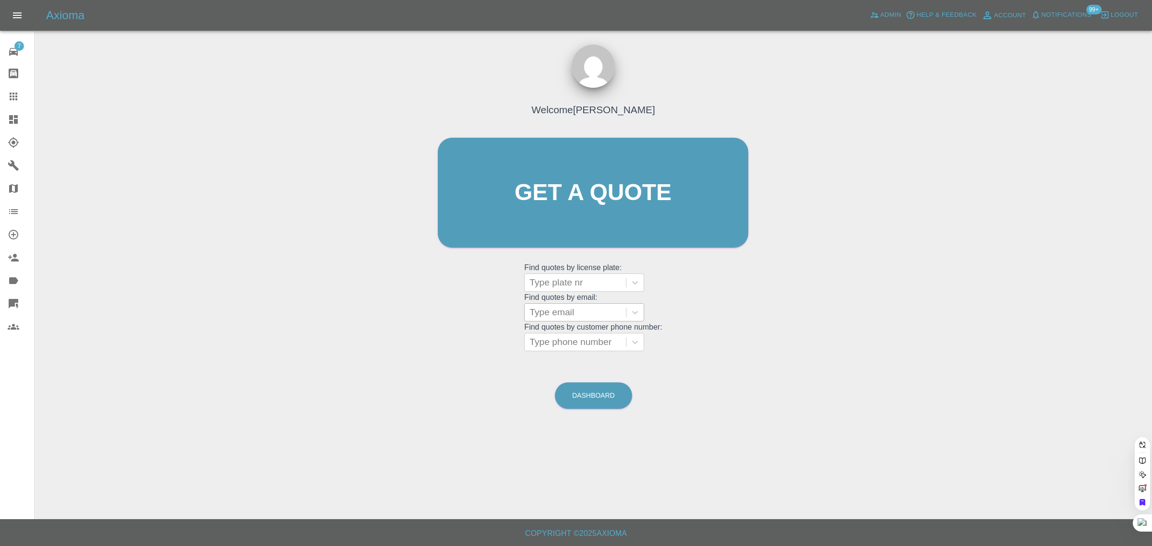
click at [566, 314] on div at bounding box center [575, 312] width 92 height 13
paste input "[EMAIL_ADDRESS][DOMAIN_NAME]"
type input "[EMAIL_ADDRESS][DOMAIN_NAME]"
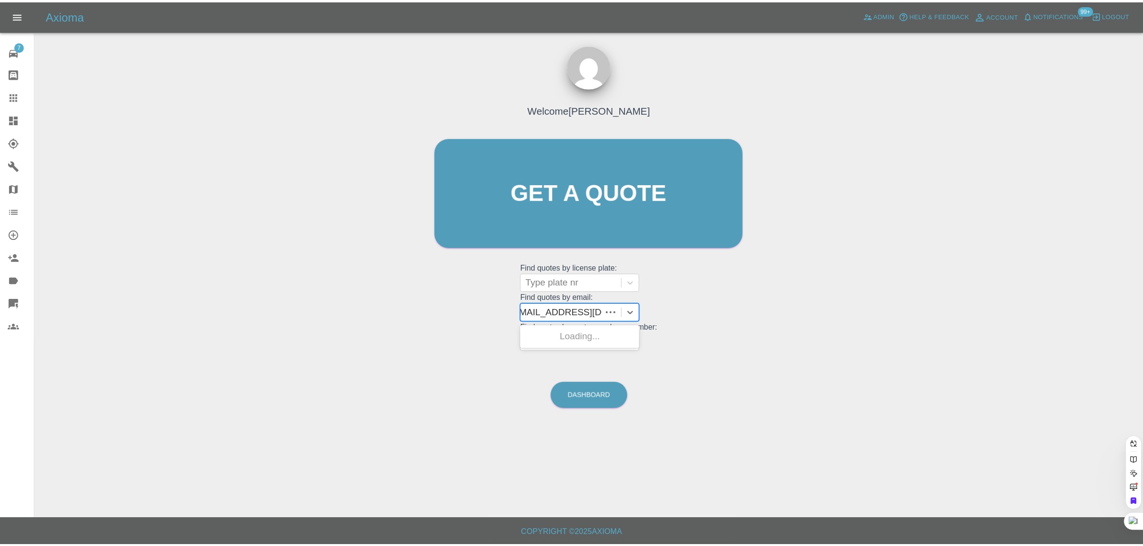
scroll to position [0, 1]
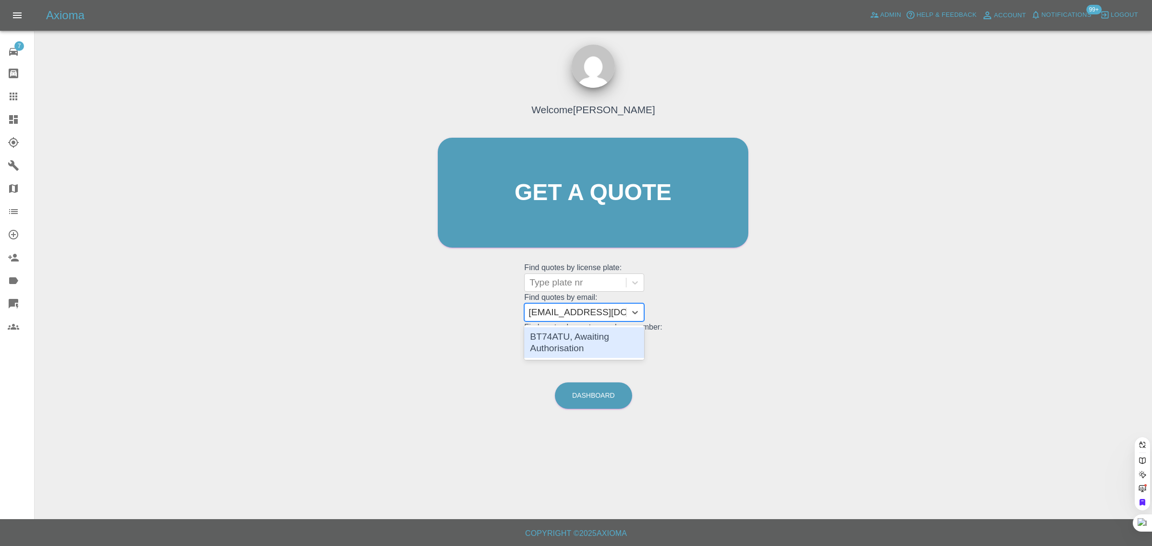
click at [577, 339] on div "BT74ATU, Awaiting Authorisation" at bounding box center [584, 342] width 120 height 31
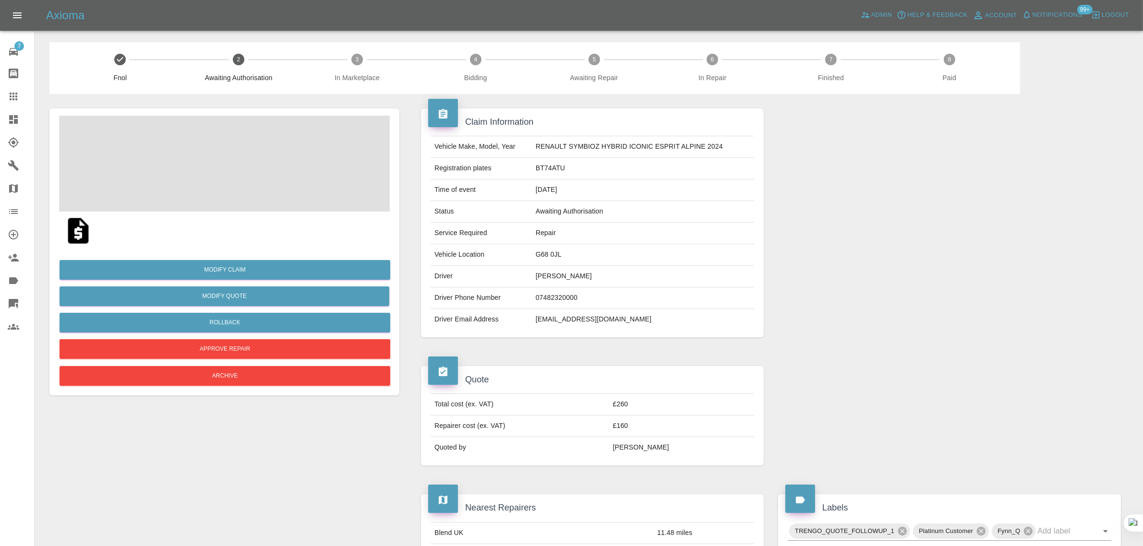
scroll to position [480, 0]
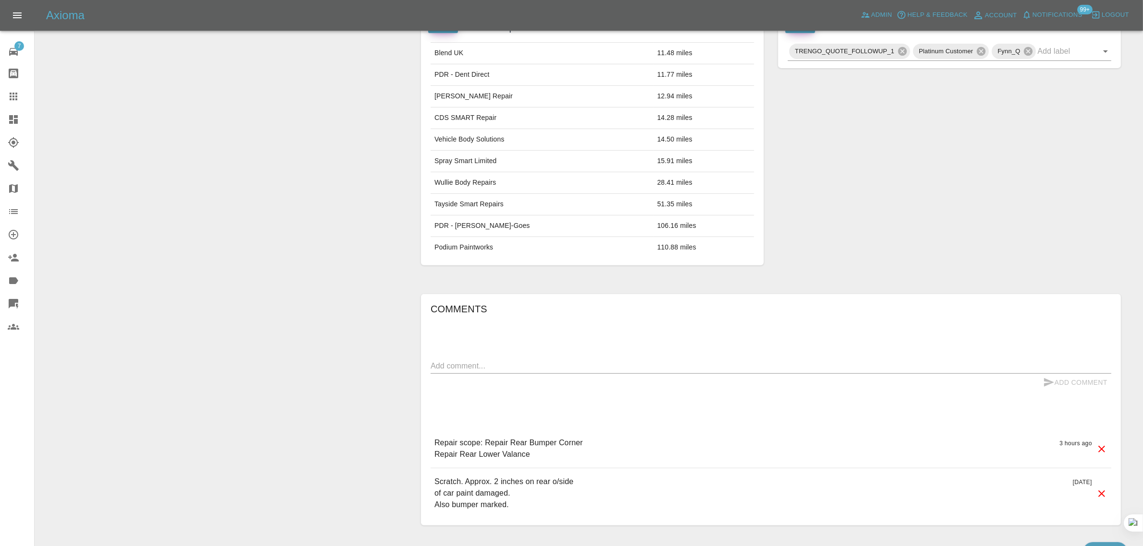
click at [537, 366] on textarea at bounding box center [770, 365] width 680 height 11
paste textarea "When can I expect my quote please? Regards. [PERSON_NAME]"
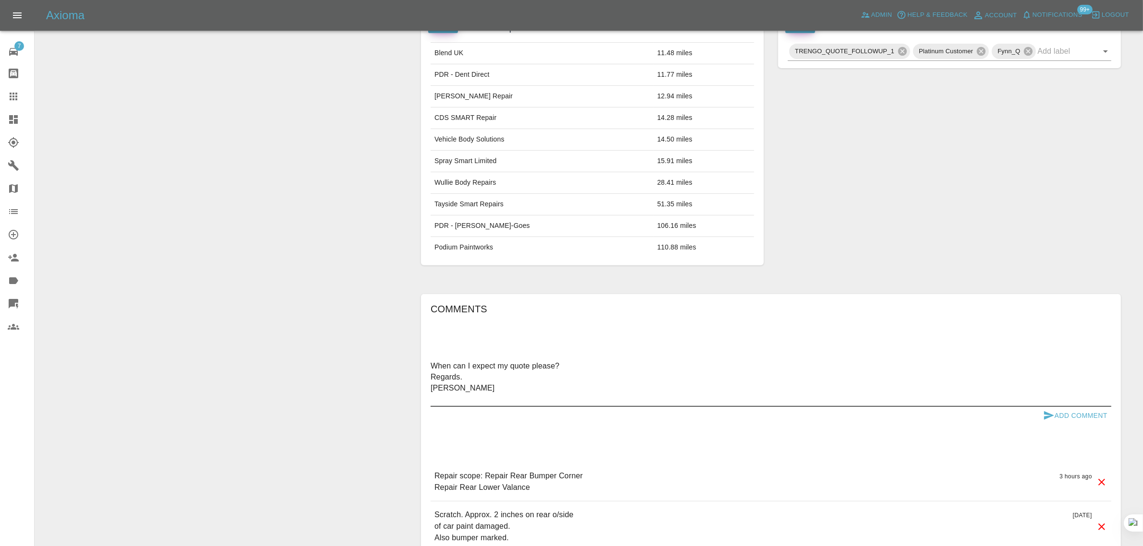
type textarea "When can I expect my quote please? Regards. [PERSON_NAME]"
click at [1053, 416] on icon "submit" at bounding box center [1049, 416] width 12 height 12
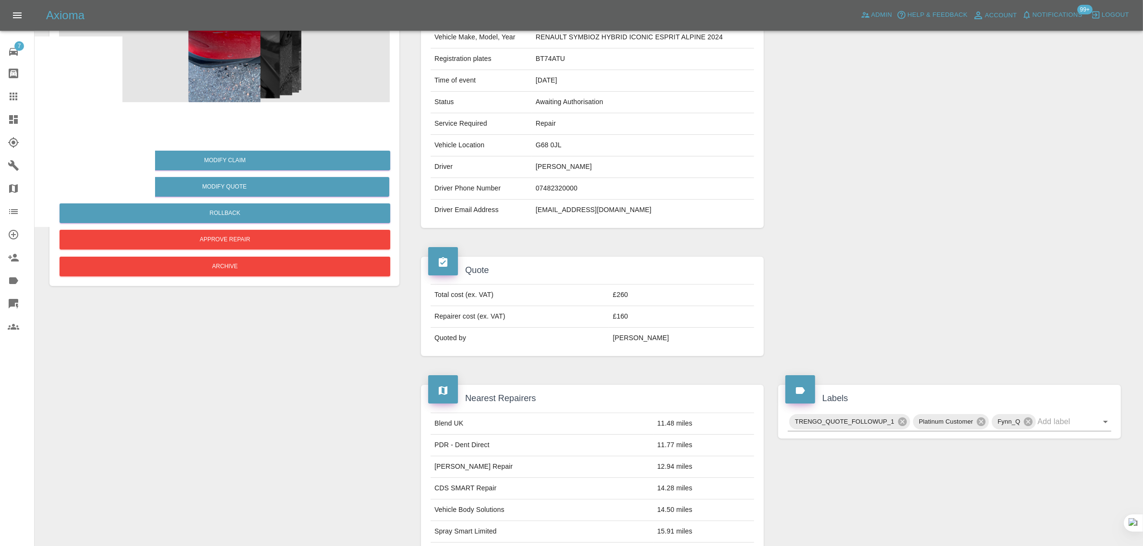
scroll to position [0, 0]
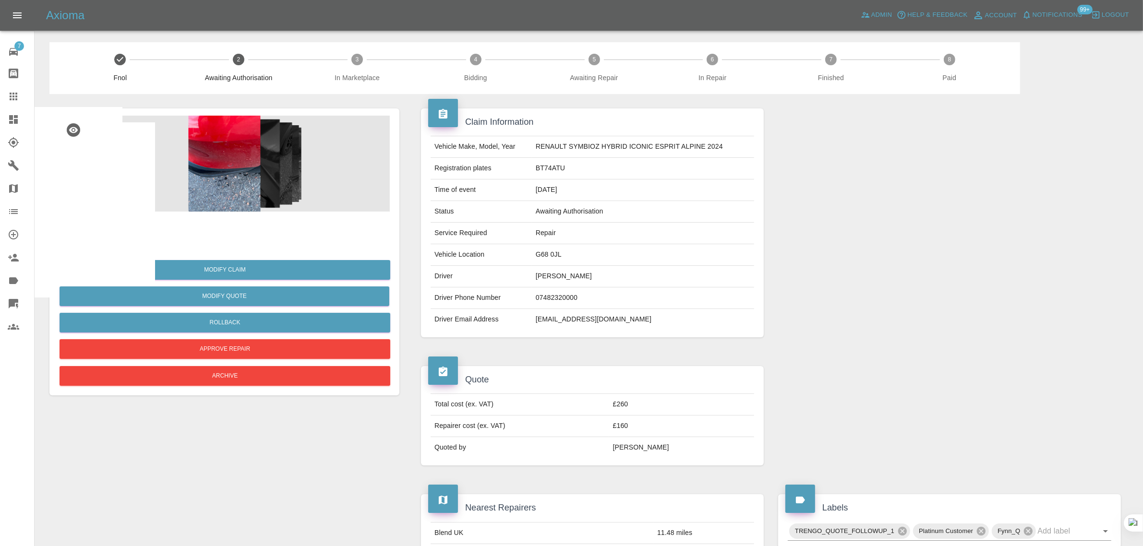
click at [73, 233] on img at bounding box center [78, 230] width 31 height 31
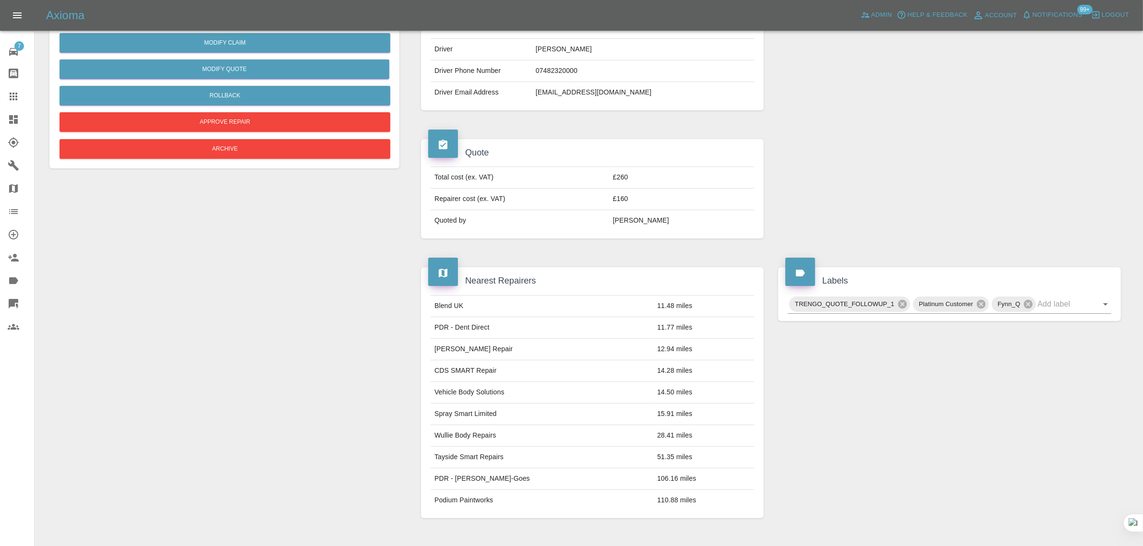
scroll to position [480, 0]
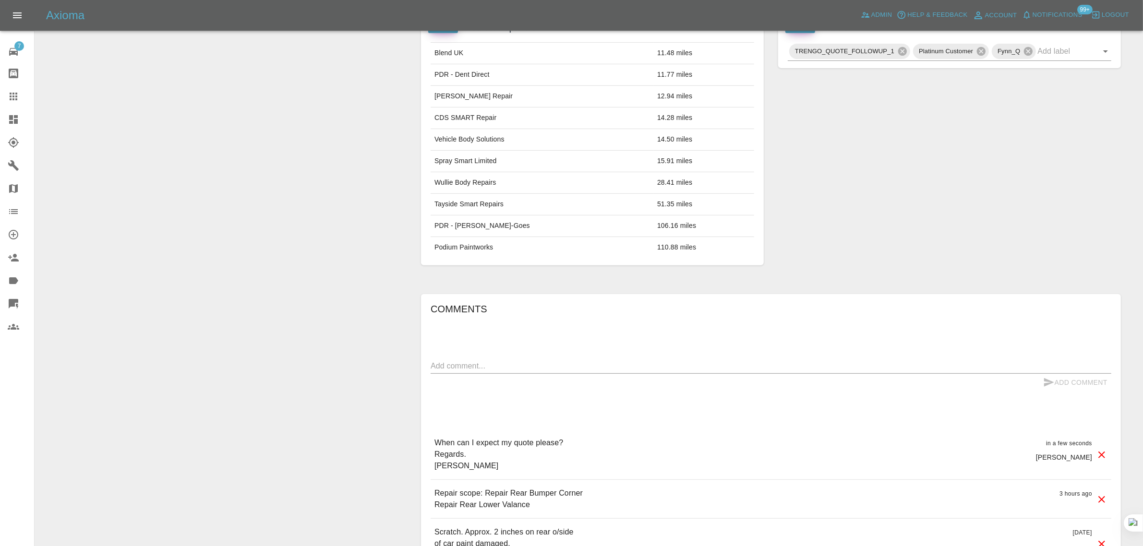
click at [1103, 457] on icon at bounding box center [1102, 455] width 12 height 12
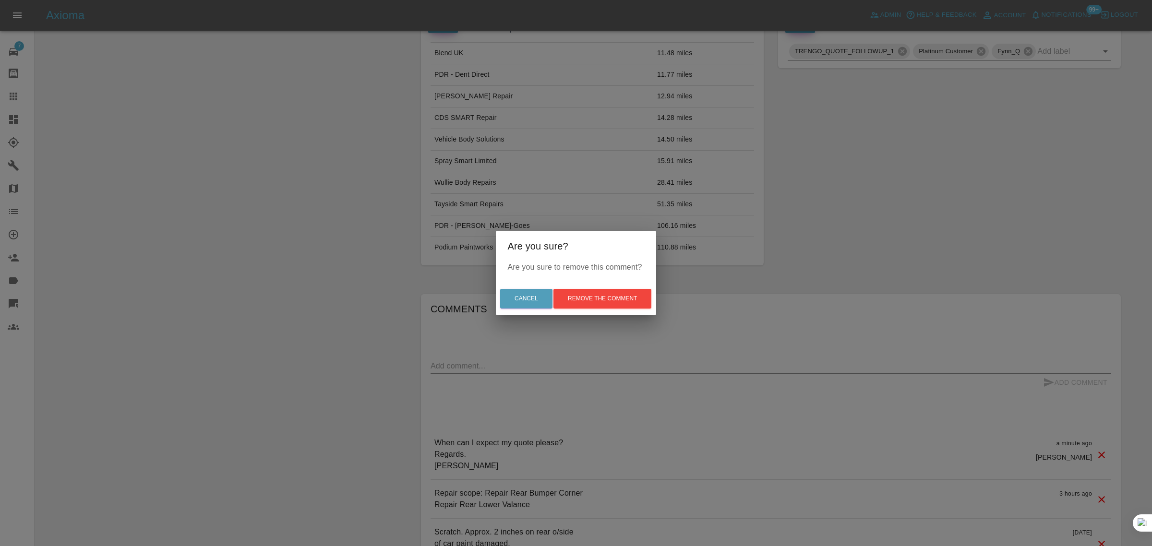
click at [589, 287] on div "Cancel Remove the comment" at bounding box center [576, 299] width 160 height 32
click at [588, 295] on button "Remove the comment" at bounding box center [602, 299] width 98 height 20
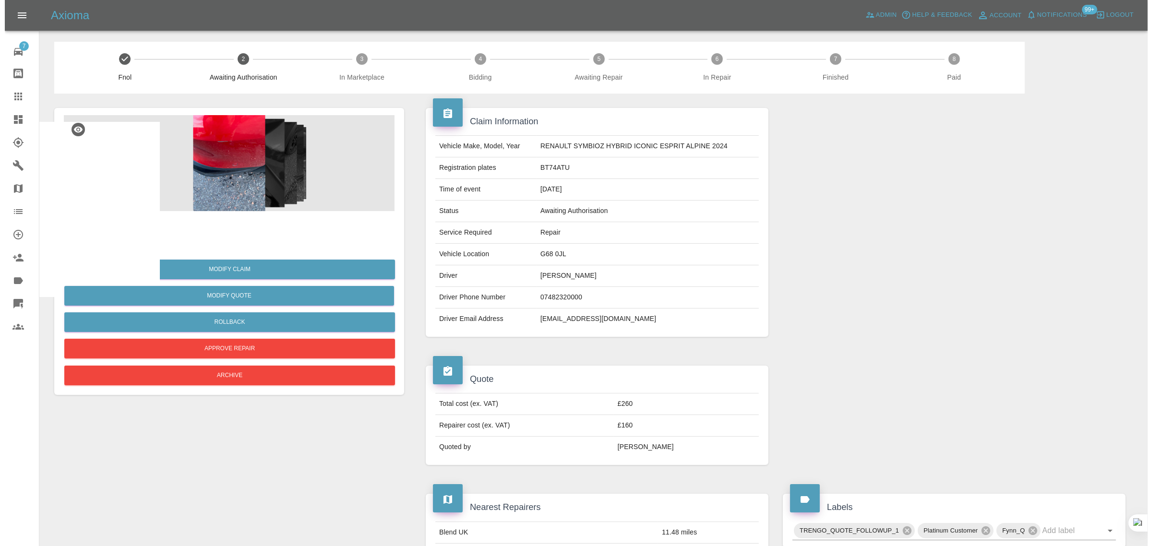
scroll to position [0, 0]
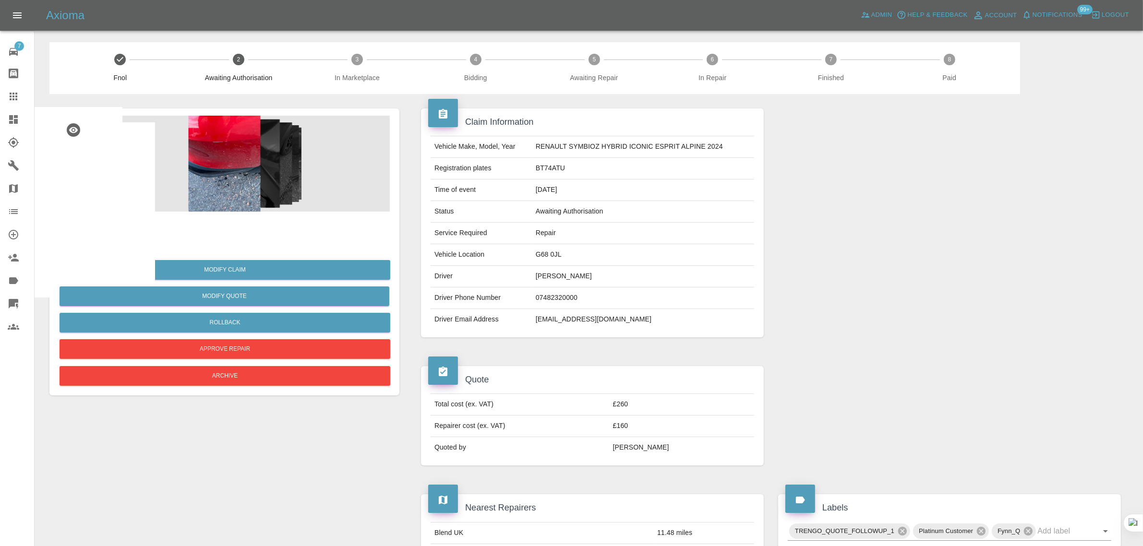
click at [13, 107] on link "Claims" at bounding box center [17, 96] width 34 height 23
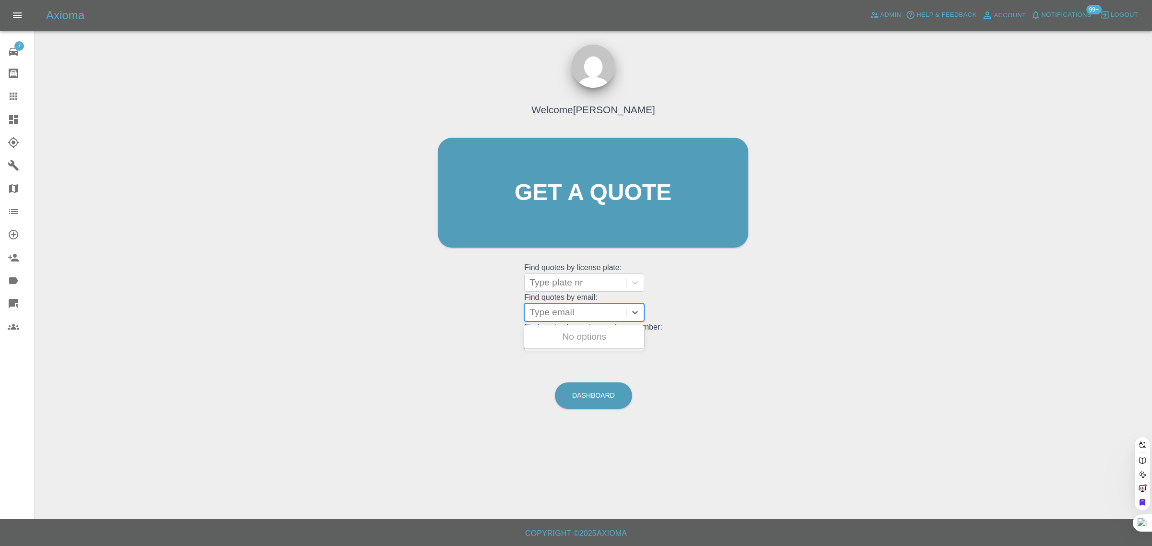
click at [575, 316] on div at bounding box center [575, 312] width 92 height 13
paste input "[EMAIL_ADDRESS][DOMAIN_NAME]"
type input "[EMAIL_ADDRESS][DOMAIN_NAME]"
click at [579, 337] on div "RANGE ROVER VELAR, Archived" at bounding box center [584, 342] width 120 height 31
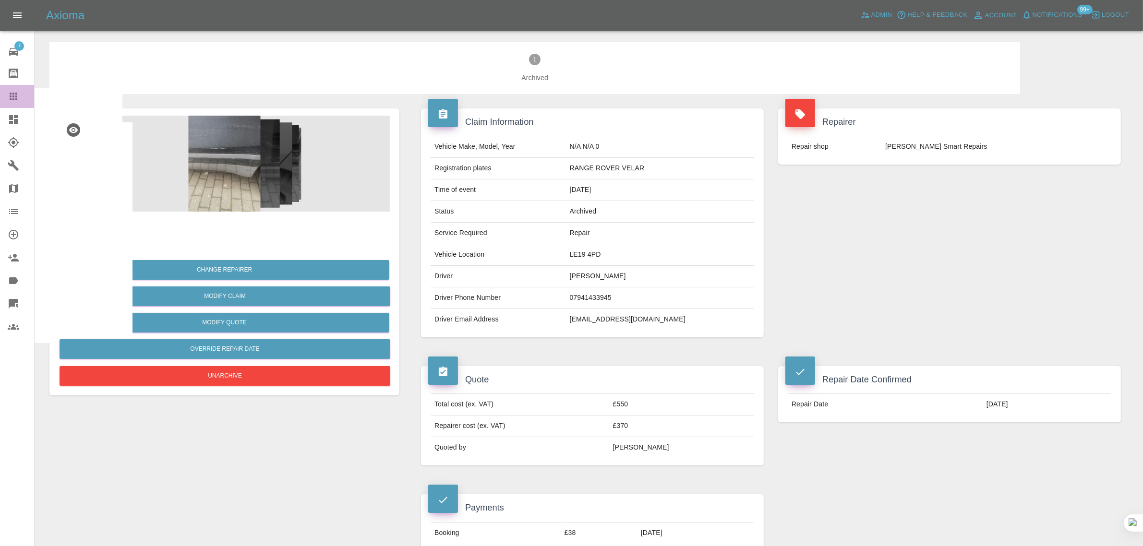
click at [23, 98] on div at bounding box center [21, 97] width 27 height 12
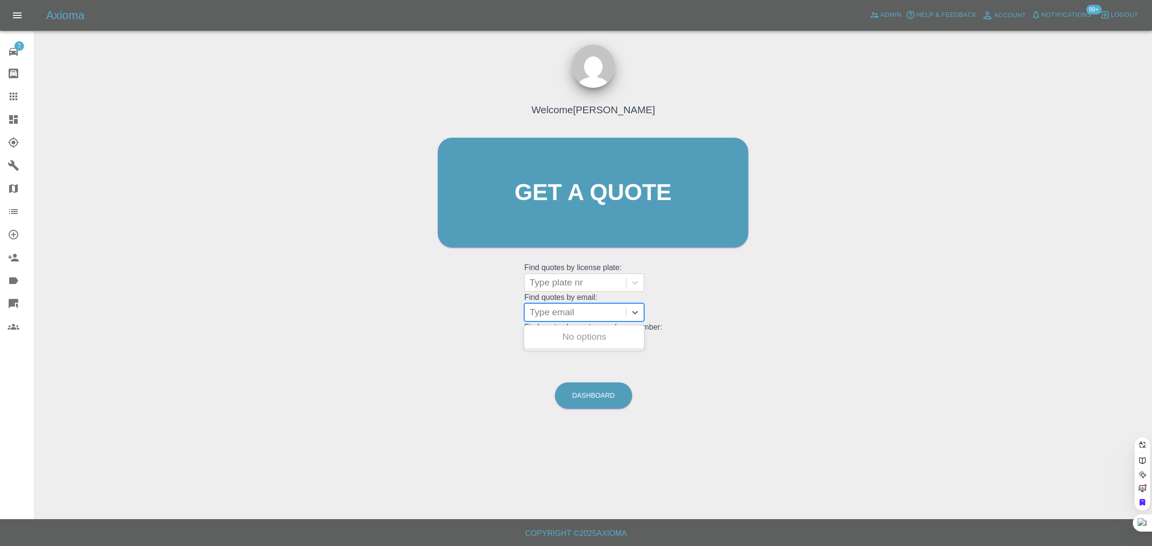
click at [541, 312] on div at bounding box center [575, 312] width 92 height 13
paste input "[EMAIL_ADDRESS][DOMAIN_NAME]"
type input "[EMAIL_ADDRESS][DOMAIN_NAME]"
click at [559, 343] on div "VW CADDY, Awaiting Repair" at bounding box center [584, 342] width 120 height 31
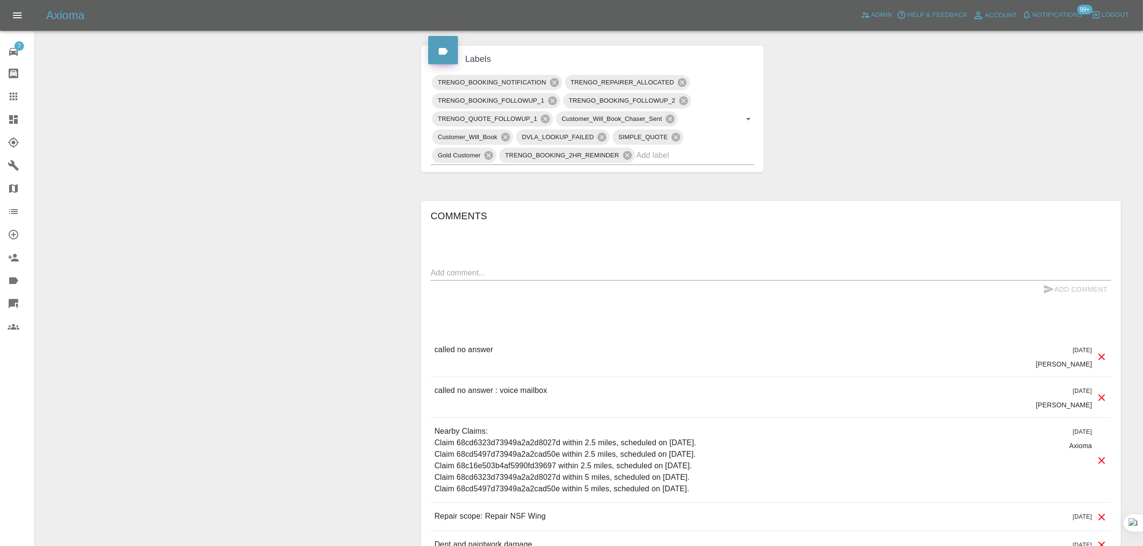
scroll to position [480, 0]
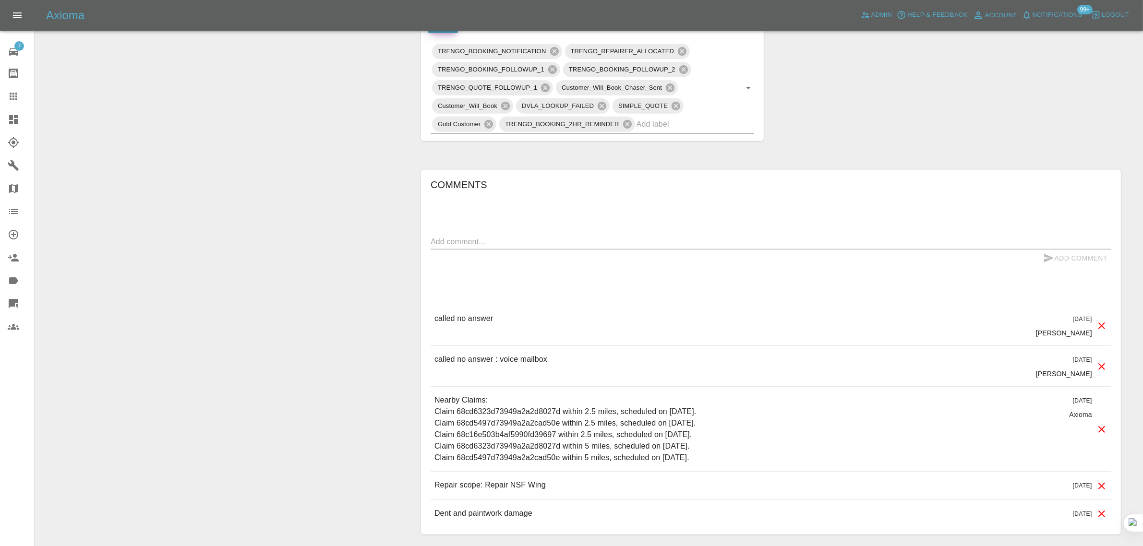
click at [606, 246] on textarea at bounding box center [770, 241] width 680 height 11
paste textarea "I'm trying to book in but the calendar in the link isn't working . Can I have a…"
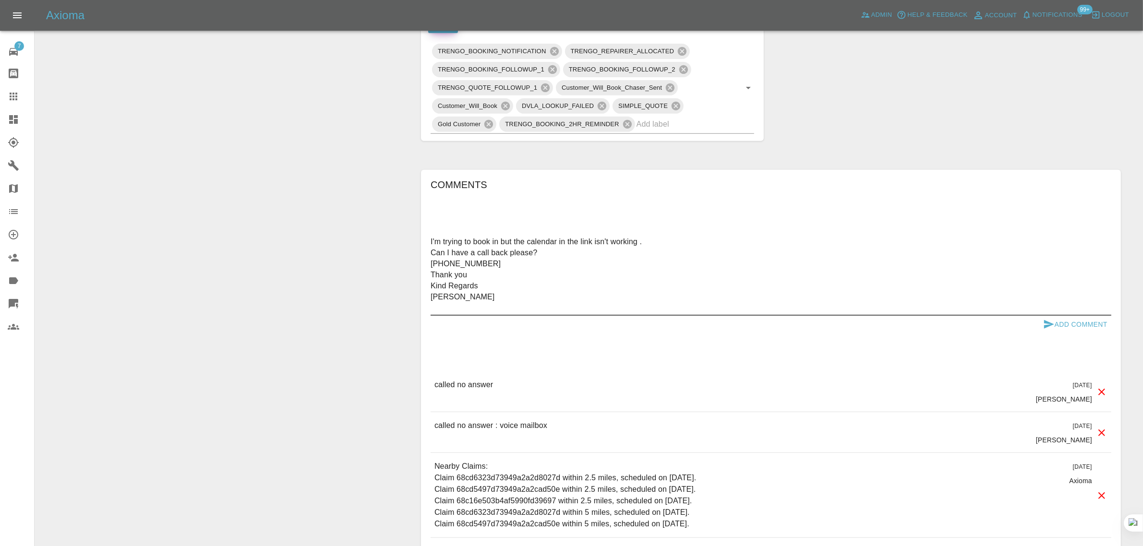
type textarea "I'm trying to book in but the calendar in the link isn't working . Can I have a…"
click at [1090, 322] on button "Add Comment" at bounding box center [1075, 325] width 72 height 18
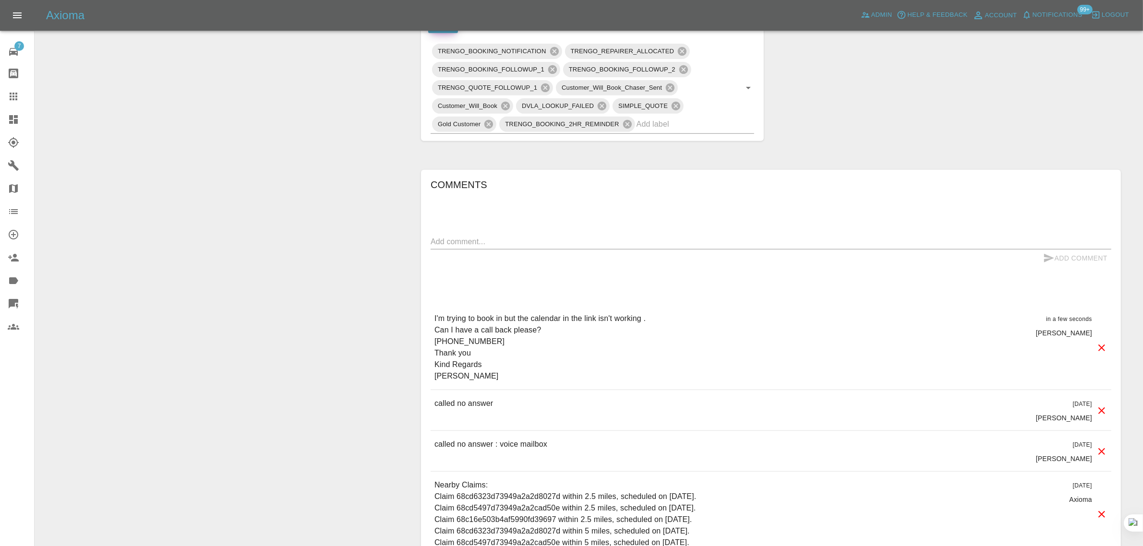
click at [14, 99] on icon at bounding box center [14, 97] width 12 height 12
click at [13, 94] on icon at bounding box center [14, 97] width 8 height 8
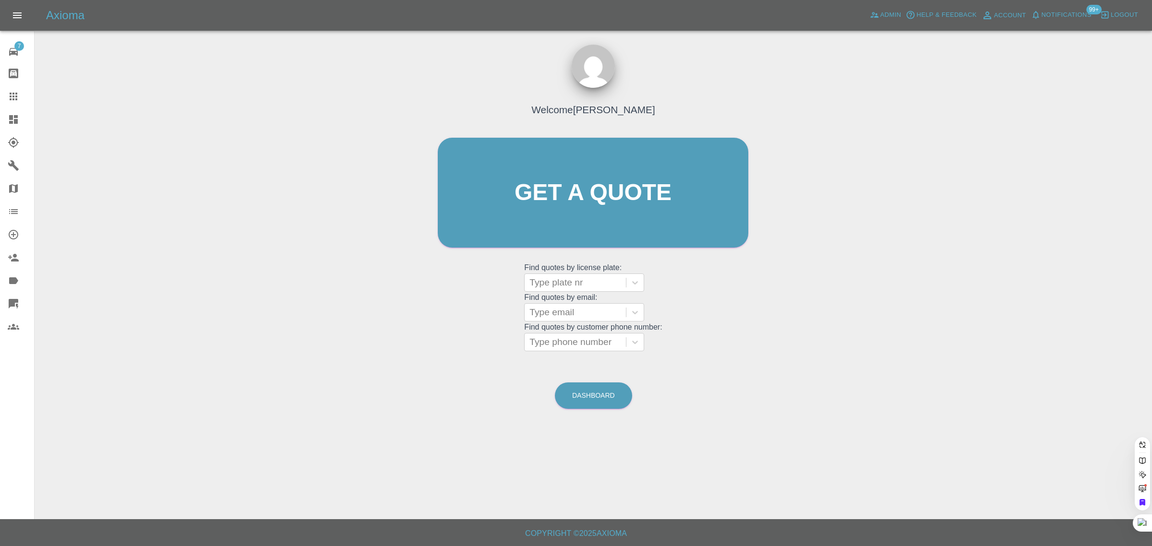
click at [13, 94] on icon at bounding box center [14, 97] width 8 height 8
click at [591, 309] on div at bounding box center [575, 312] width 92 height 13
paste input "[EMAIL_ADDRESS][DOMAIN_NAME]"
type input "[EMAIL_ADDRESS][DOMAIN_NAME]"
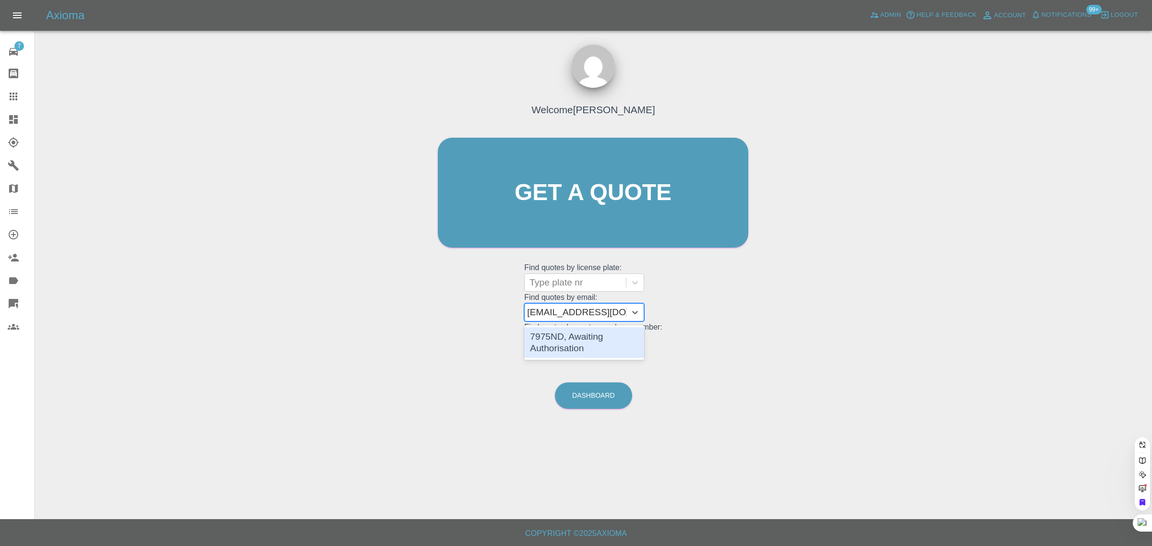
click at [579, 348] on div "7975ND, Awaiting Authorisation" at bounding box center [584, 342] width 120 height 31
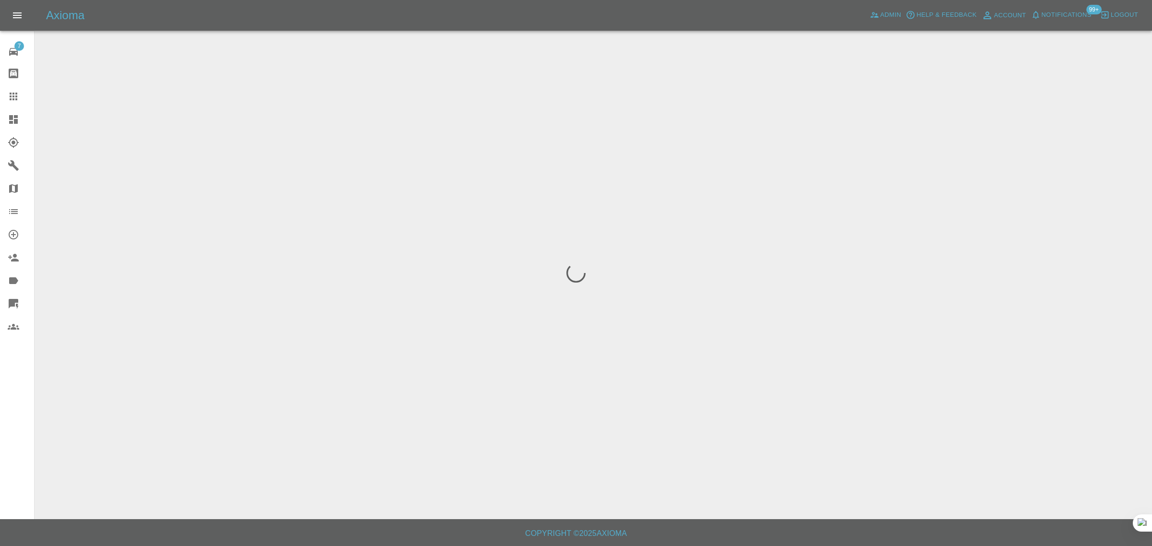
click at [17, 438] on div "7 Repair home Bodyshop home Claims Dashboard Explorer Garages Map Organization …" at bounding box center [17, 273] width 35 height 546
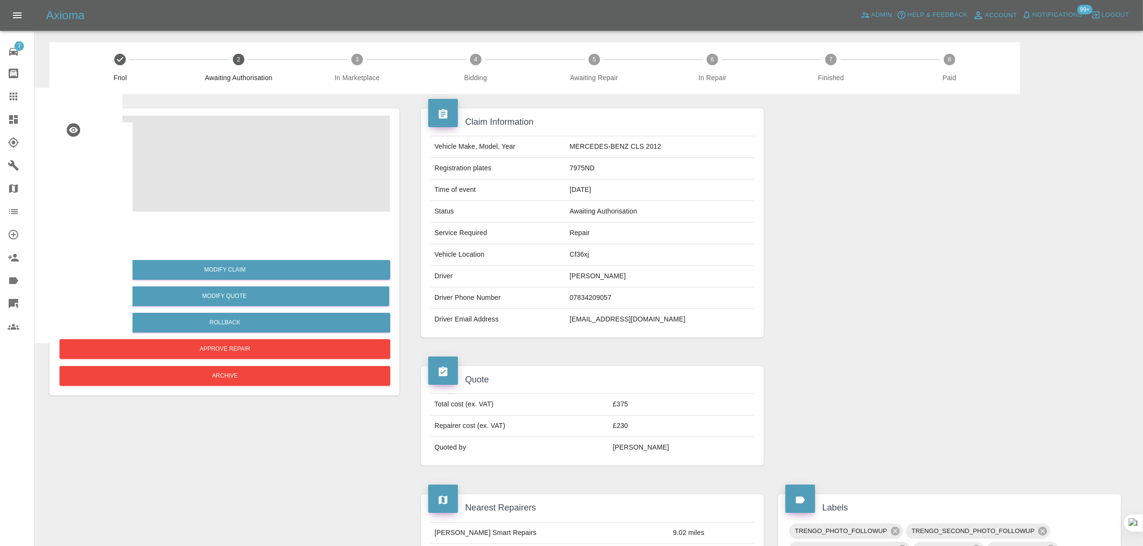
click at [207, 169] on img at bounding box center [224, 164] width 331 height 96
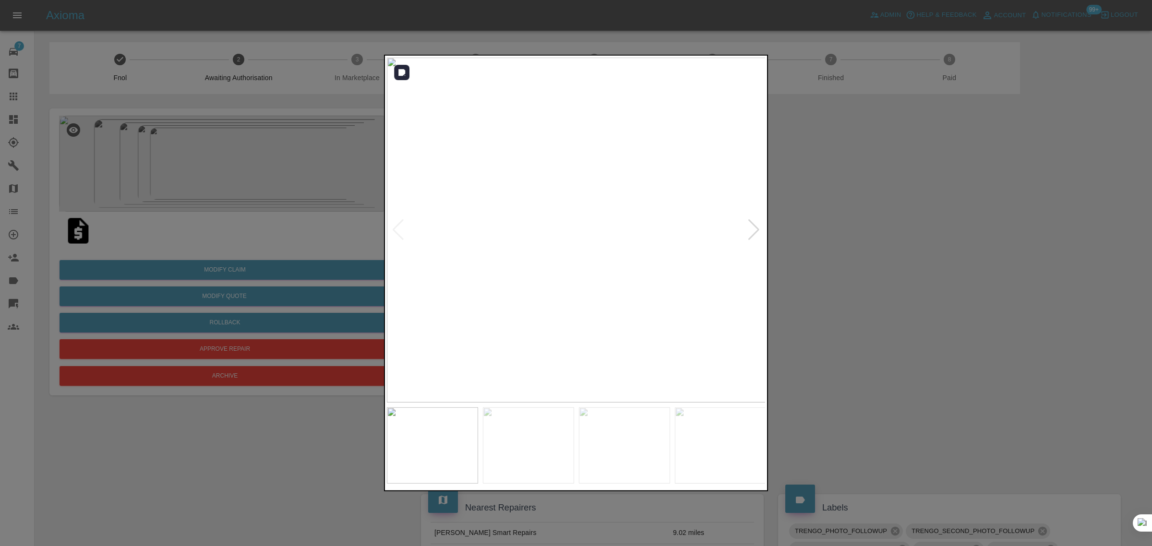
click at [752, 233] on div at bounding box center [753, 229] width 13 height 21
click at [944, 231] on div at bounding box center [576, 273] width 1152 height 546
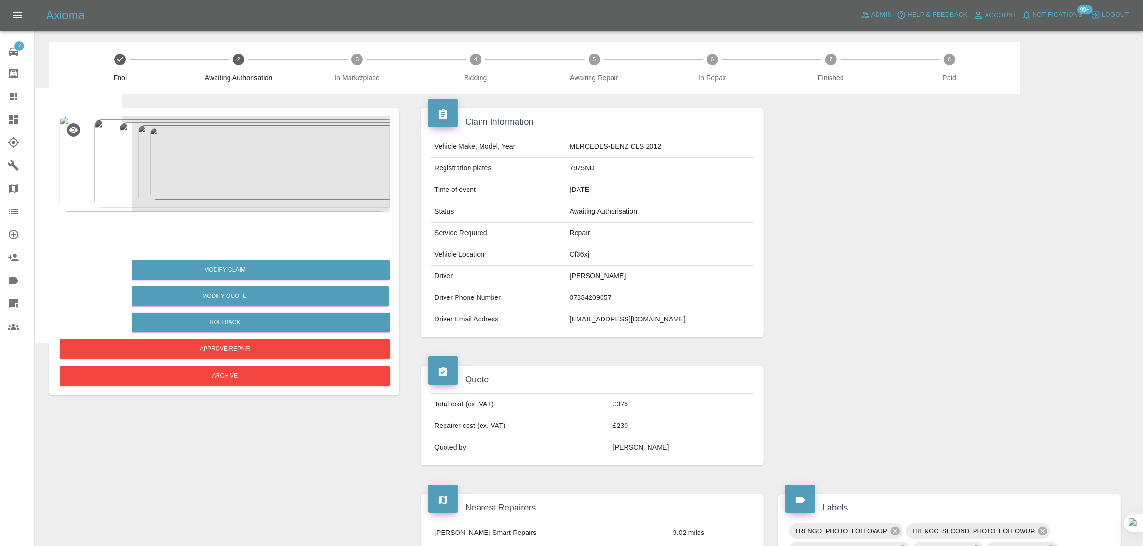
click at [74, 230] on img at bounding box center [78, 230] width 31 height 31
click at [8, 99] on icon at bounding box center [14, 97] width 12 height 12
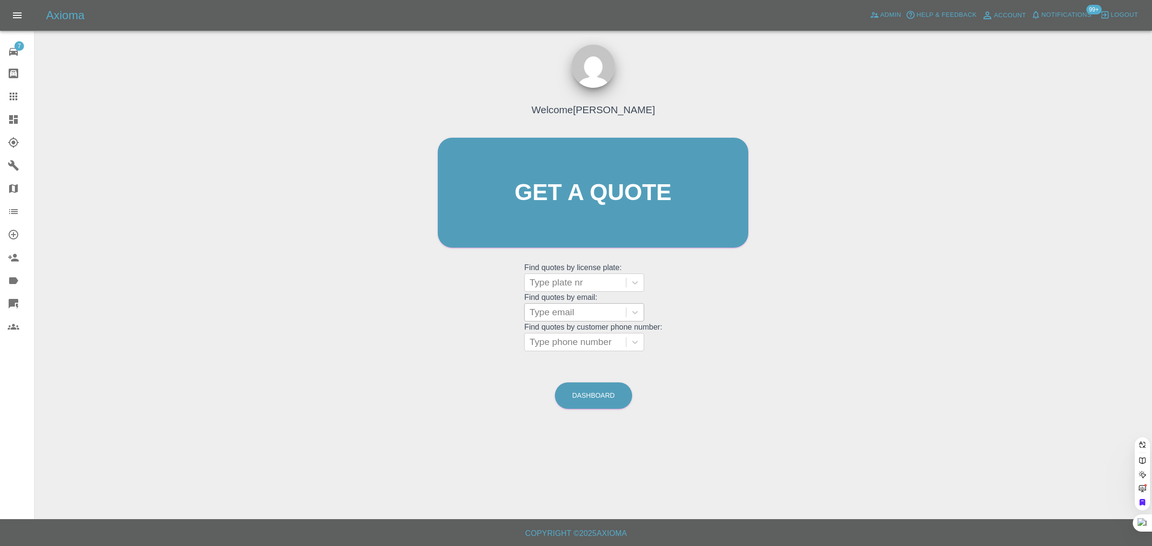
click at [530, 310] on div "Type email" at bounding box center [575, 312] width 101 height 17
paste input "[EMAIL_ADDRESS][DOMAIN_NAME]"
type input "[EMAIL_ADDRESS][DOMAIN_NAME]"
click at [559, 336] on div "LD16 YSV, Archived" at bounding box center [584, 336] width 120 height 19
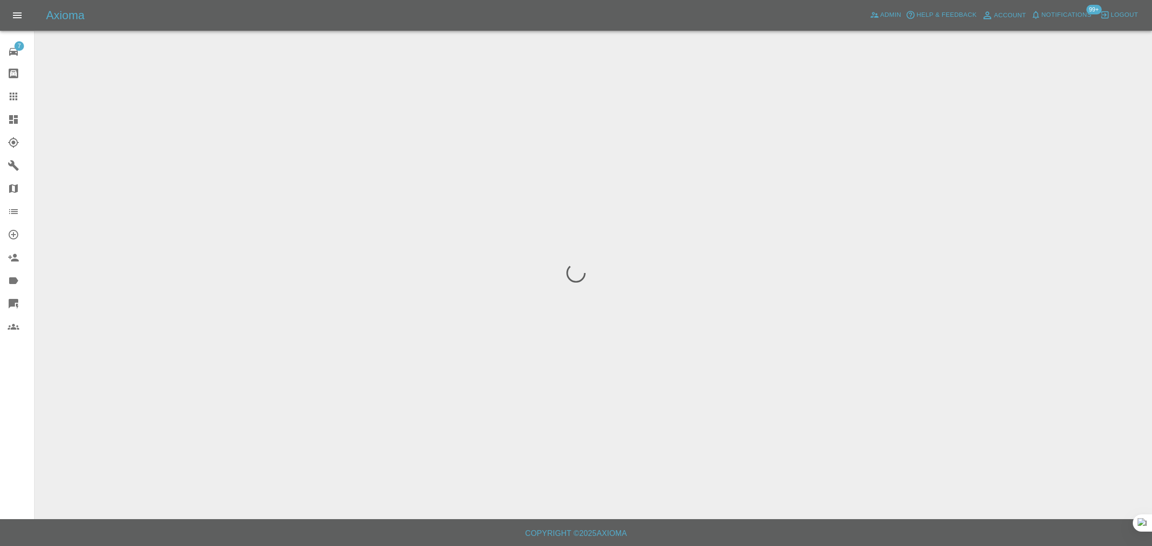
click at [22, 409] on div "7 Repair home Bodyshop home Claims Dashboard Explorer Garages Map Organization …" at bounding box center [17, 273] width 35 height 546
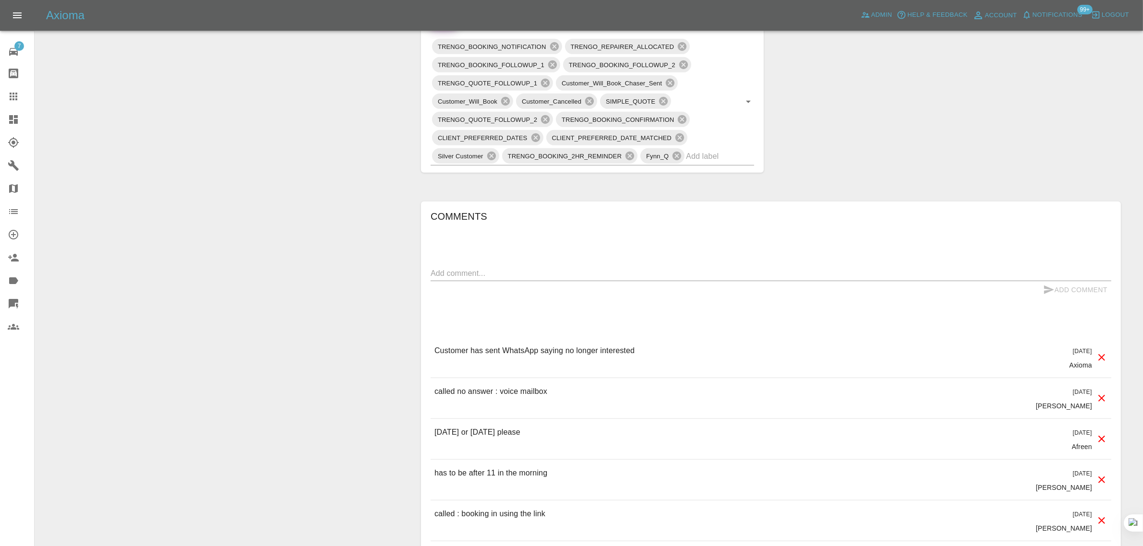
scroll to position [720, 0]
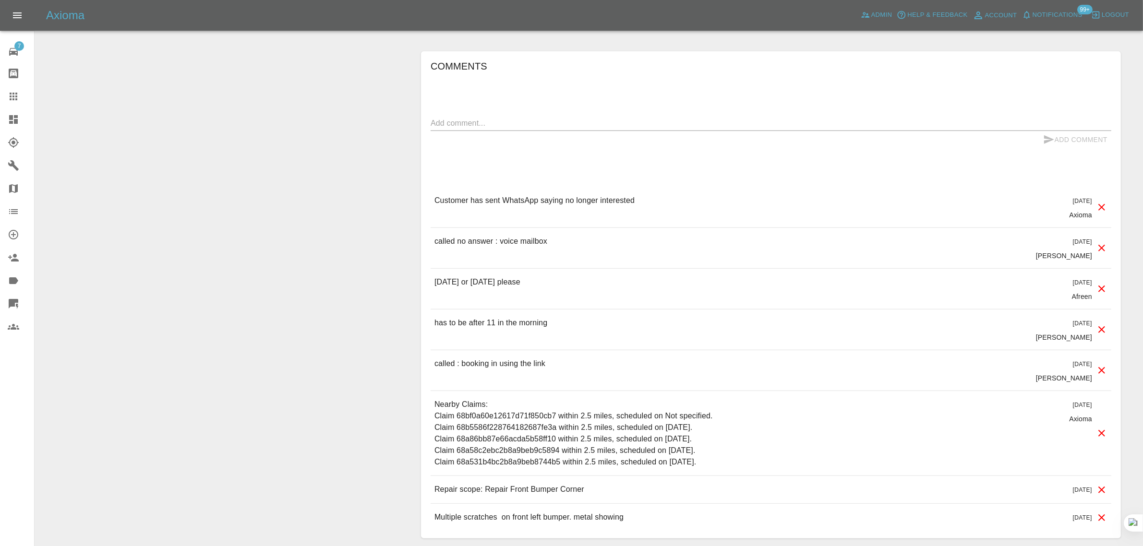
click at [20, 83] on link "Bodyshop home" at bounding box center [17, 73] width 34 height 23
click at [17, 104] on link "Claims" at bounding box center [17, 96] width 34 height 23
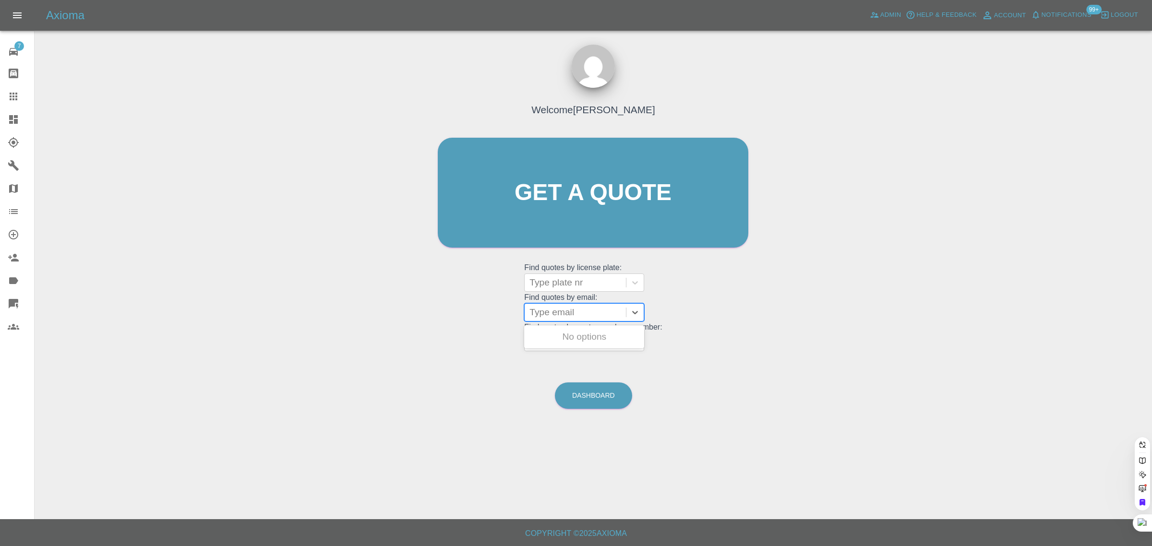
click at [563, 315] on div at bounding box center [575, 312] width 92 height 13
paste input "[PERSON_NAME][EMAIL_ADDRESS][PERSON_NAME][DOMAIN_NAME]"
type input "[PERSON_NAME][EMAIL_ADDRESS][PERSON_NAME][DOMAIN_NAME]"
click at [544, 358] on div "MW18 UMX, Awaiting Authorisation" at bounding box center [584, 342] width 120 height 31
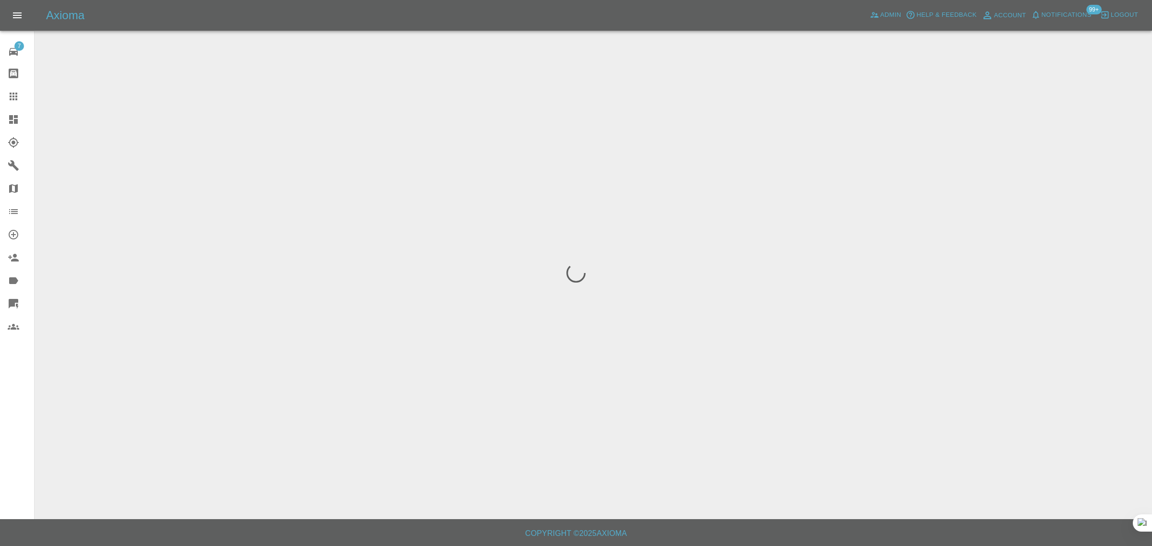
click at [0, 397] on div "7 Repair home Bodyshop home Claims Dashboard Explorer Garages Map Organization …" at bounding box center [17, 273] width 35 height 546
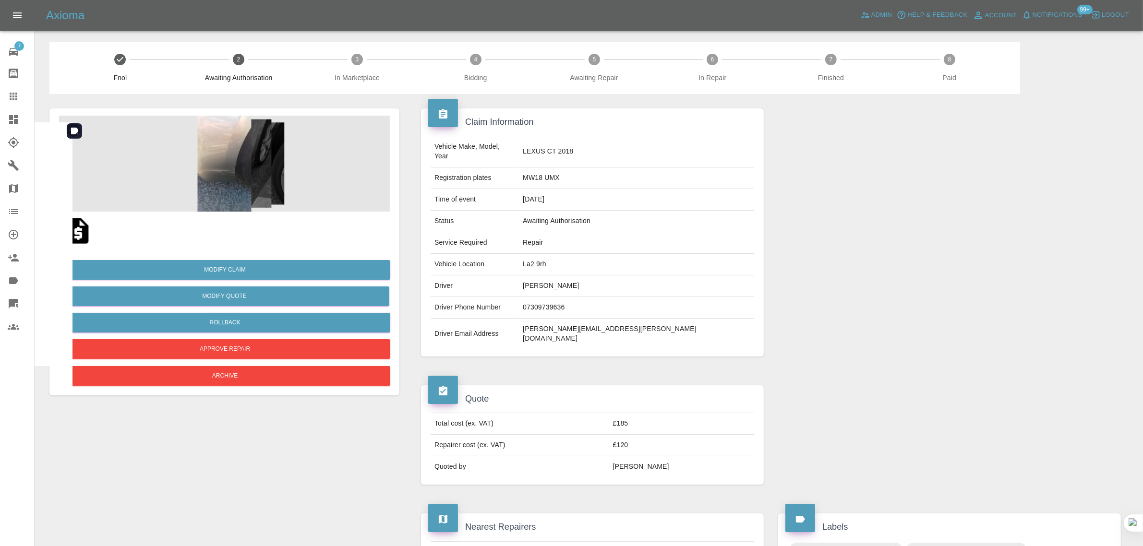
click at [227, 193] on img at bounding box center [224, 164] width 331 height 96
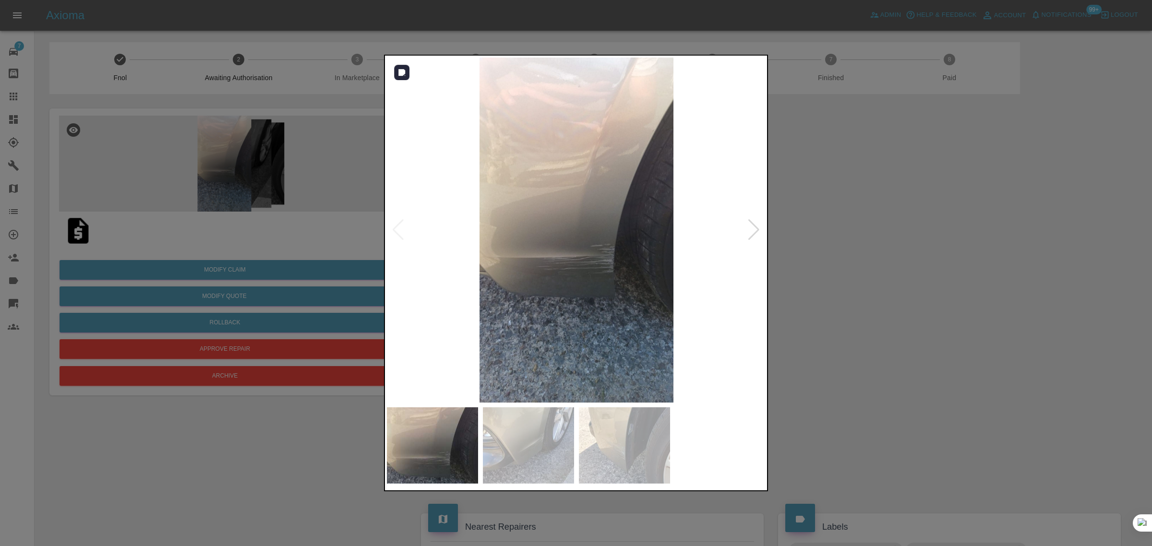
click at [760, 230] on div at bounding box center [753, 229] width 13 height 21
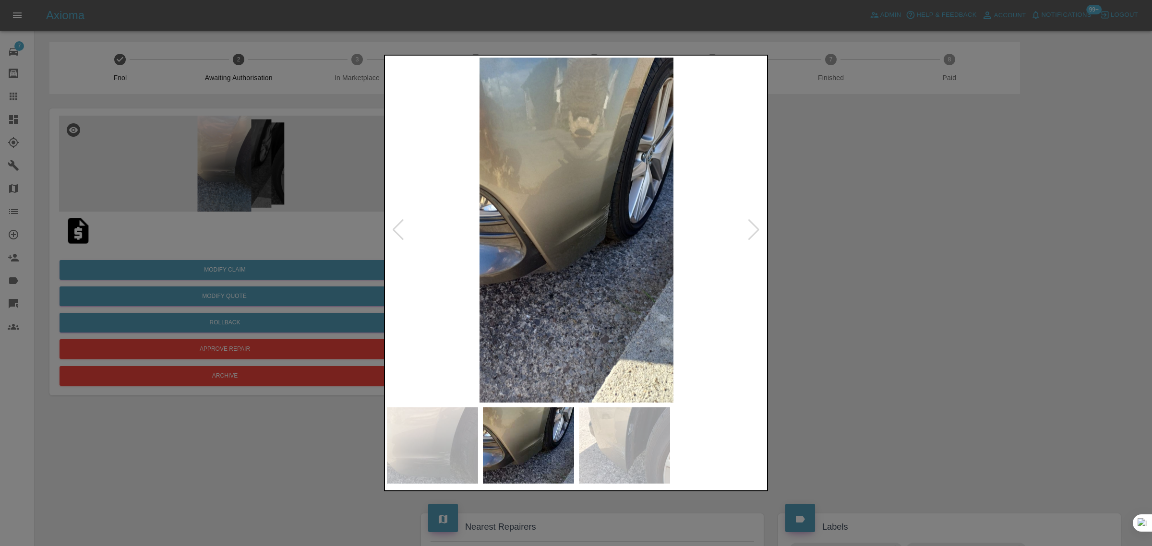
click at [759, 229] on div at bounding box center [753, 229] width 13 height 21
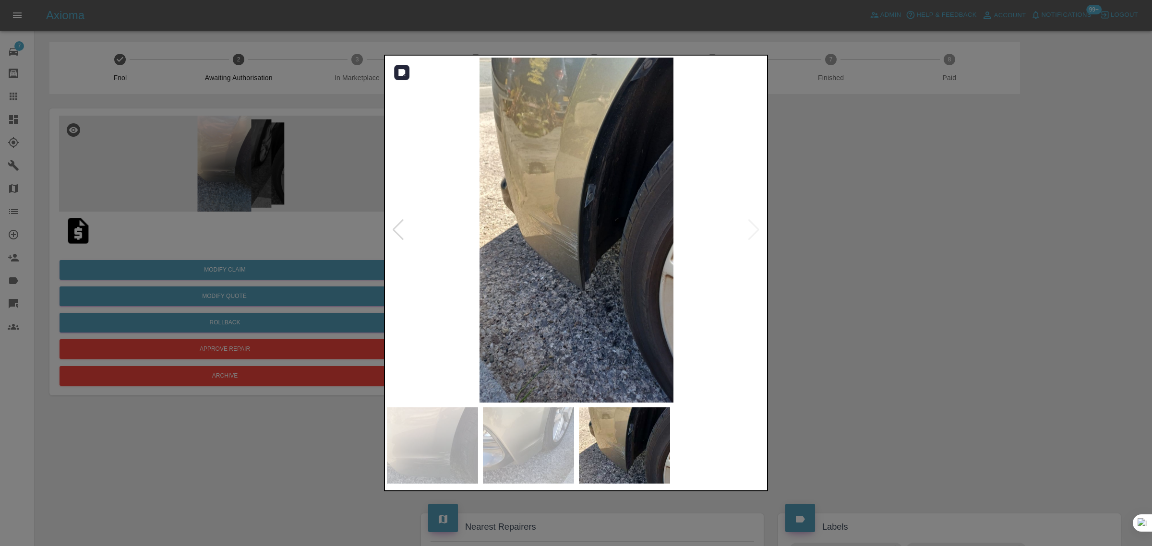
click at [759, 229] on img at bounding box center [576, 230] width 379 height 345
click at [857, 282] on div at bounding box center [576, 273] width 1152 height 546
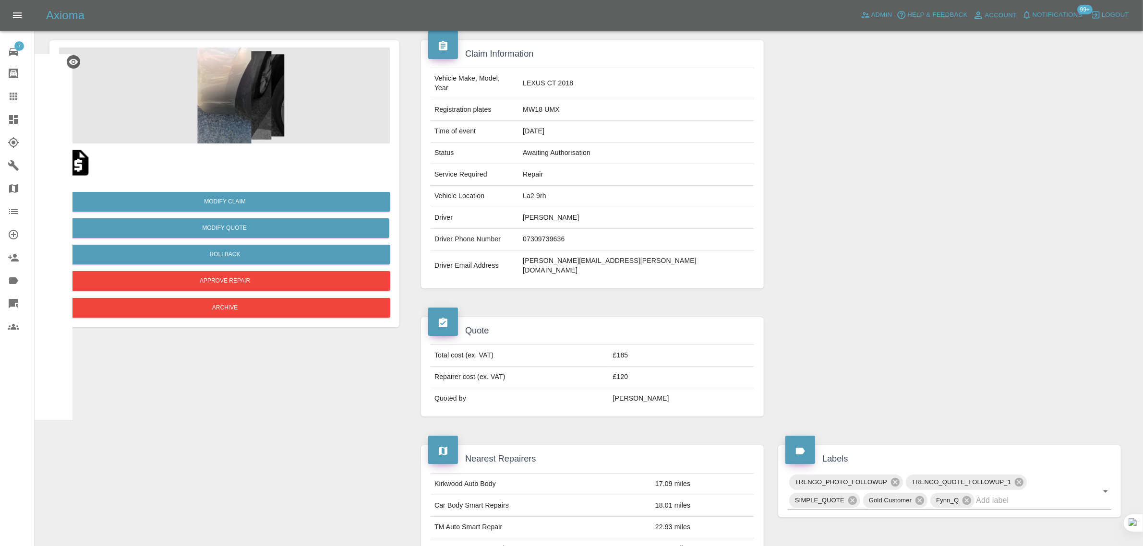
scroll to position [26, 0]
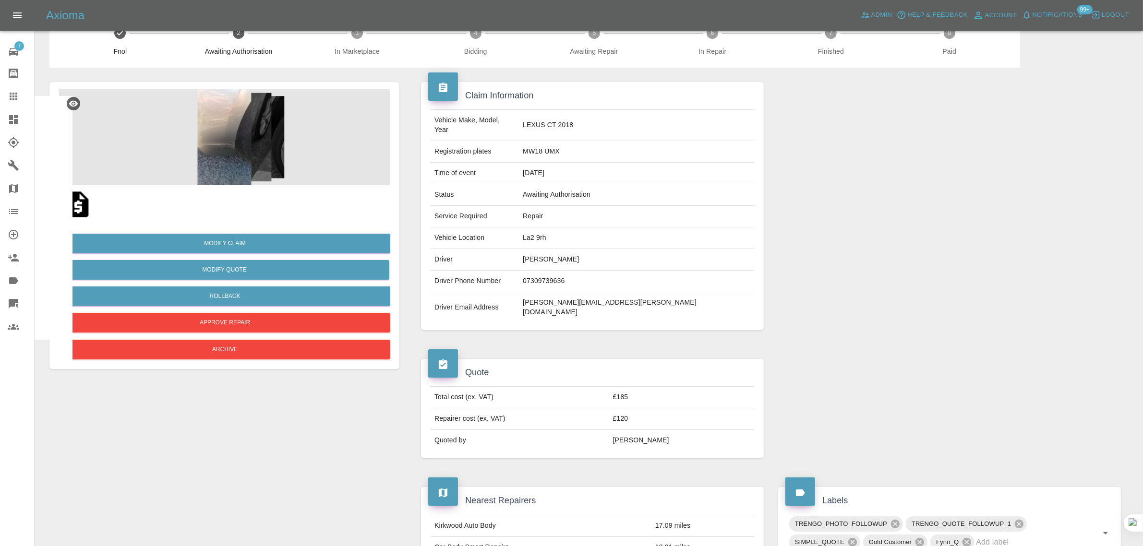
click at [68, 203] on img at bounding box center [78, 204] width 31 height 31
click at [6, 94] on link "Claims" at bounding box center [17, 96] width 34 height 23
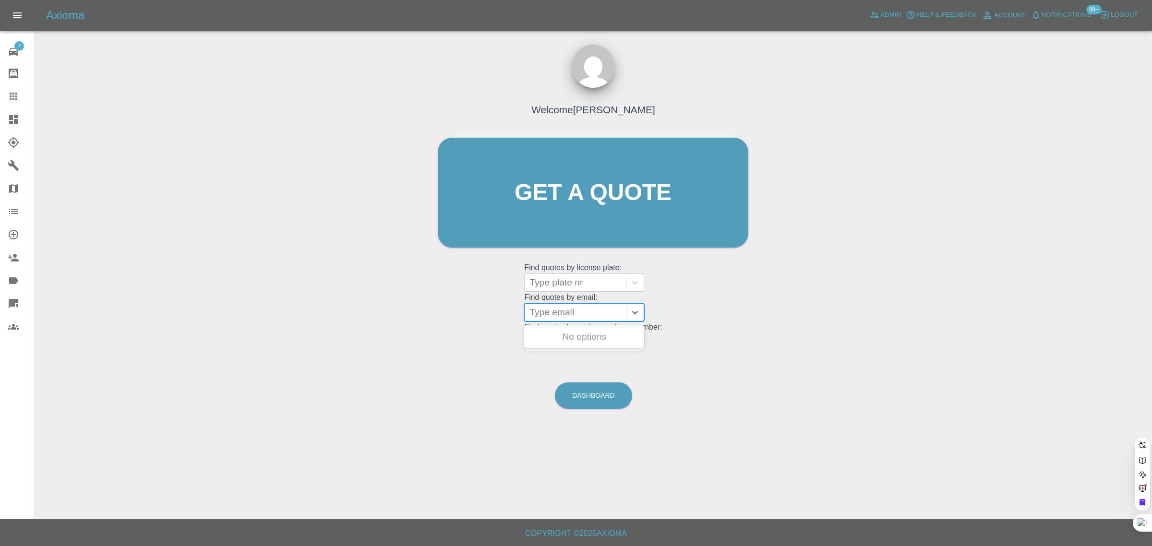
click at [579, 312] on div at bounding box center [575, 312] width 92 height 13
paste input "[EMAIL_ADDRESS][DOMAIN_NAME]"
type input "[EMAIL_ADDRESS][DOMAIN_NAME]"
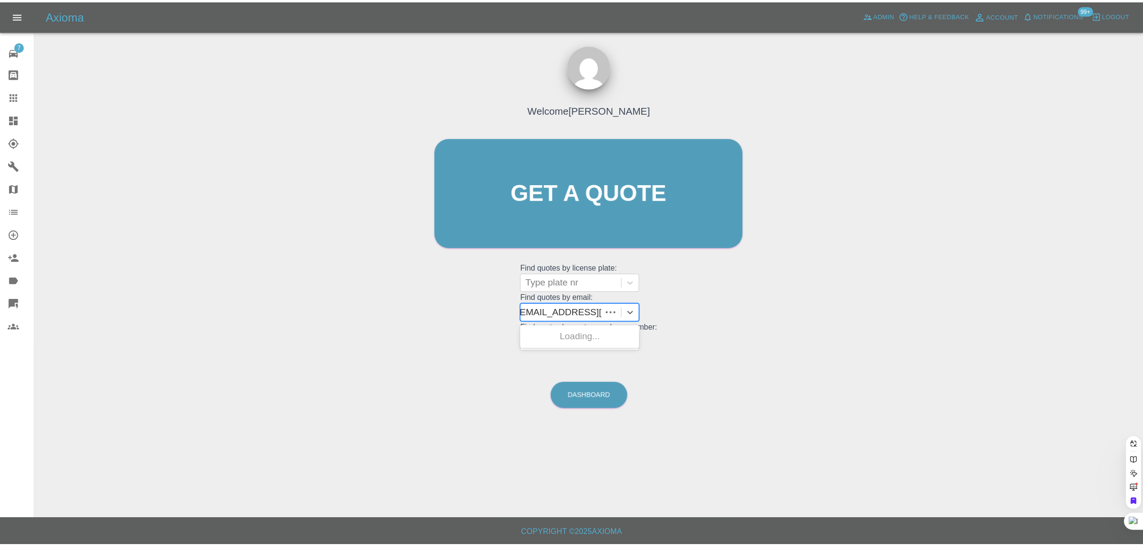
scroll to position [0, 0]
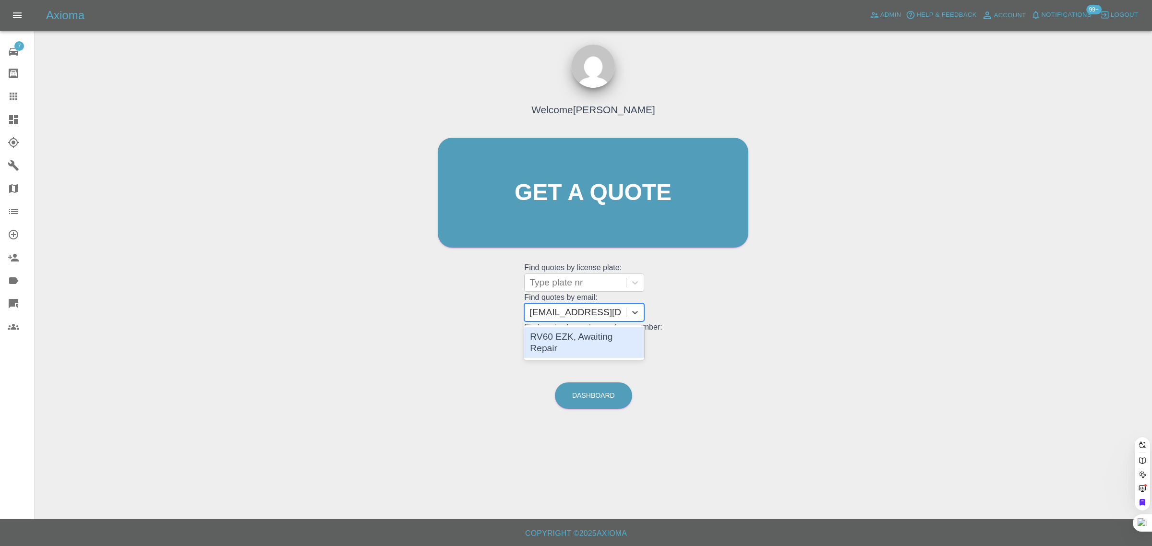
click at [580, 339] on div "RV60 EZK, Awaiting Repair" at bounding box center [584, 342] width 120 height 31
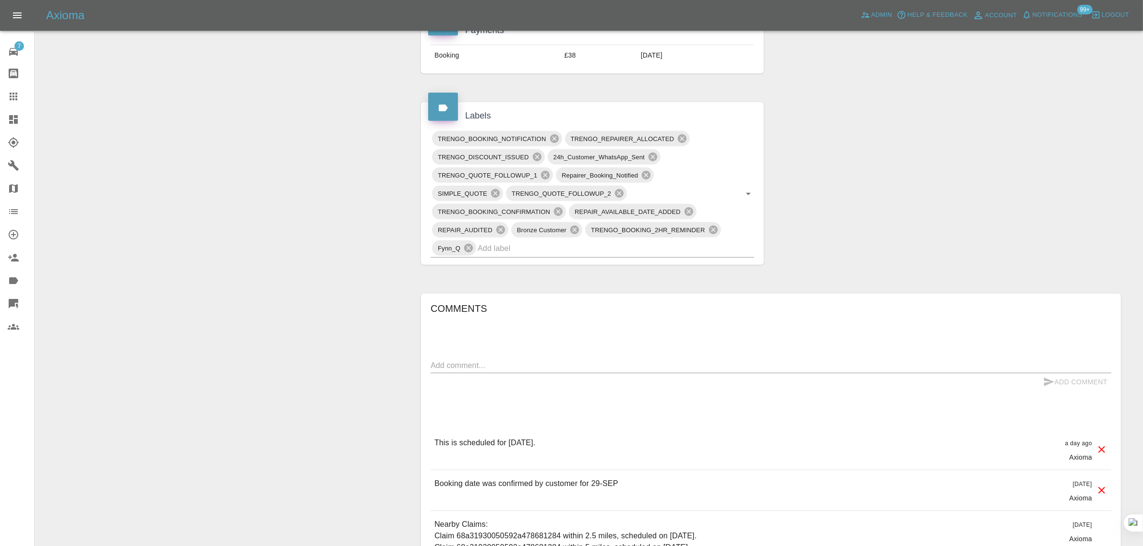
scroll to position [480, 0]
click at [557, 366] on textarea at bounding box center [770, 363] width 680 height 11
paste textarea "I don’t have a private drive as I live on a terraced street. I’m able to provid…"
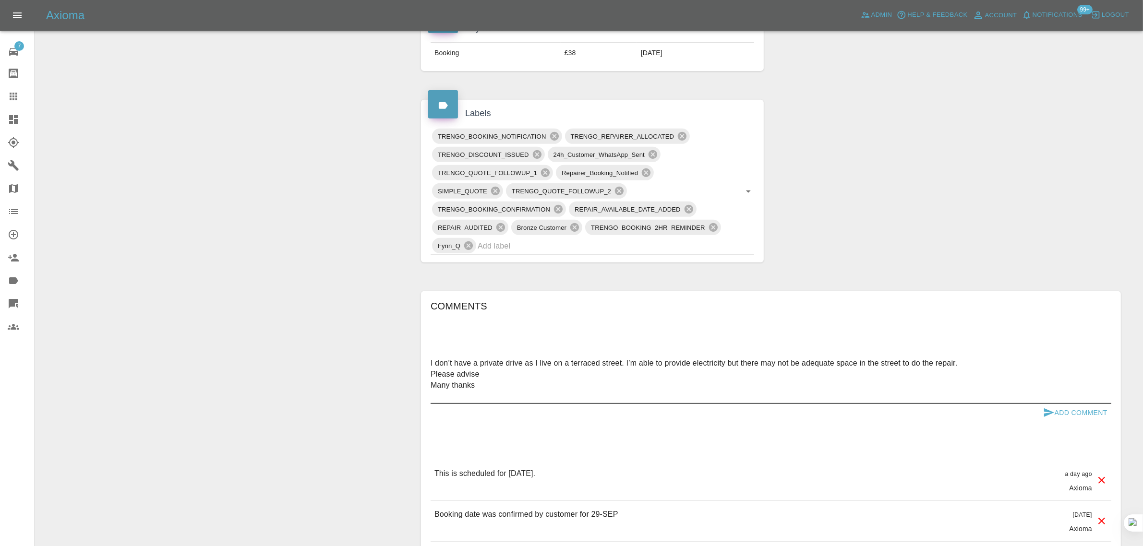
type textarea "I don’t have a private drive as I live on a terraced street. I’m able to provid…"
click at [1069, 422] on button "Add Comment" at bounding box center [1075, 413] width 72 height 18
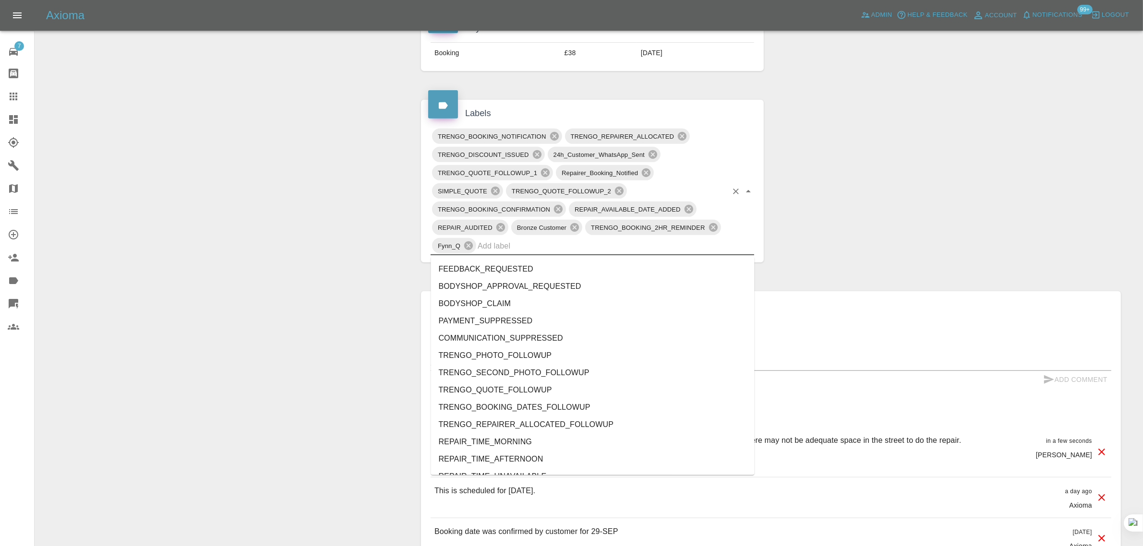
click at [586, 245] on input "text" at bounding box center [602, 246] width 250 height 15
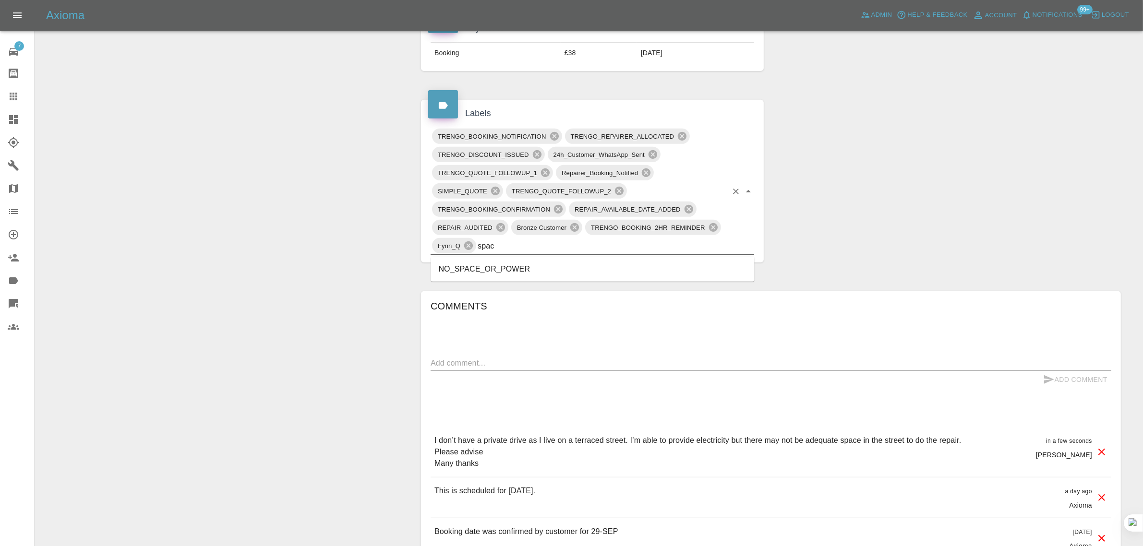
type input "space"
click at [540, 269] on li "NO_SPACE_OR_POWER" at bounding box center [592, 269] width 323 height 17
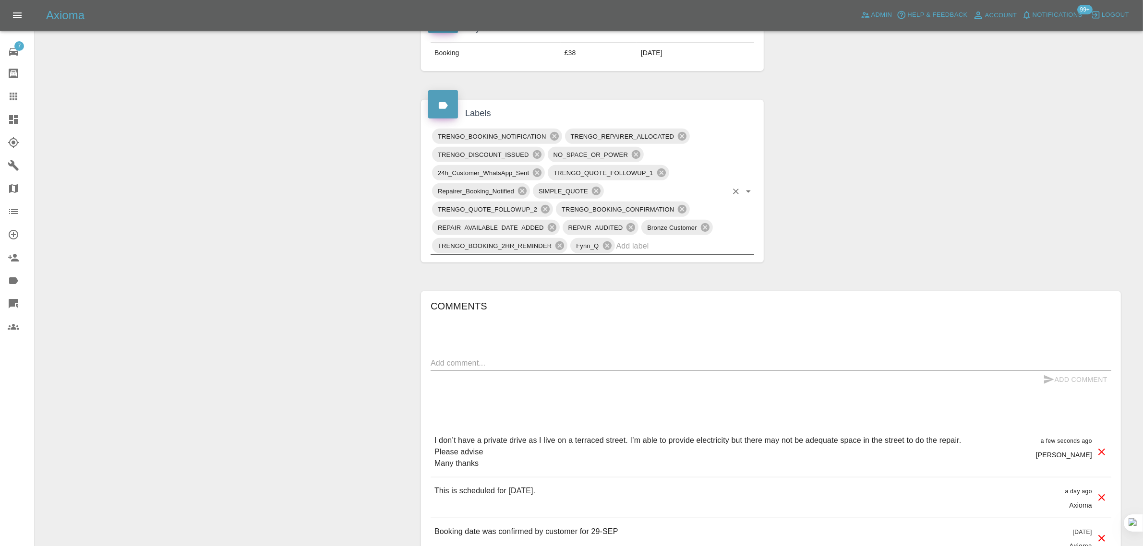
click at [11, 91] on icon at bounding box center [14, 97] width 12 height 12
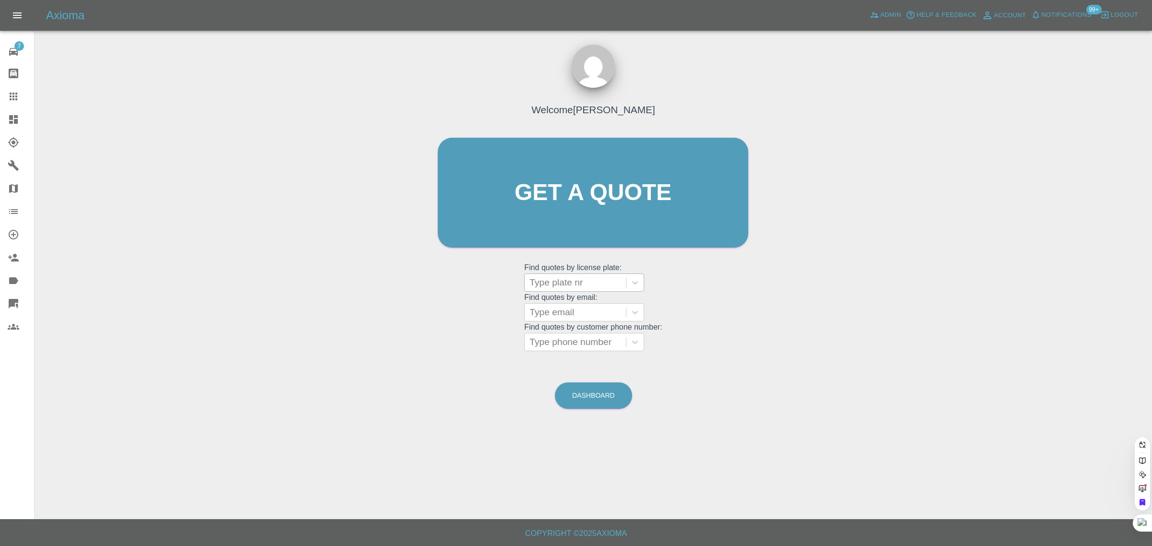
click at [540, 251] on div "Welcome [PERSON_NAME] Get a quote Get a quote Find quotes by license plate: Typ…" at bounding box center [593, 211] width 331 height 290
paste input "DG70 JYJ"
click at [557, 281] on input "DG70 JYJ" at bounding box center [551, 283] width 45 height 12
type input "DG70JYJ"
click at [477, 292] on div "Welcome [PERSON_NAME] Get a quote Get a quote Find quotes by license plate: Use…" at bounding box center [593, 211] width 331 height 290
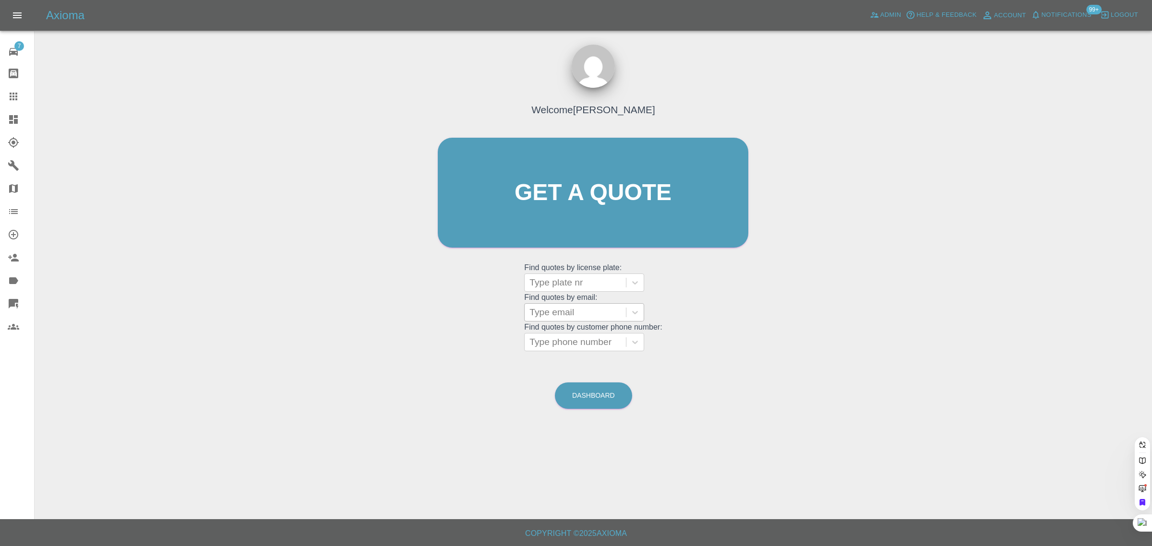
click at [550, 315] on div at bounding box center [575, 312] width 92 height 13
paste input "[EMAIL_ADDRESS][DOMAIN_NAME]"
type input "[EMAIL_ADDRESS][DOMAIN_NAME]"
click at [555, 334] on div "381 SYC, Awaiting Repair" at bounding box center [584, 336] width 120 height 19
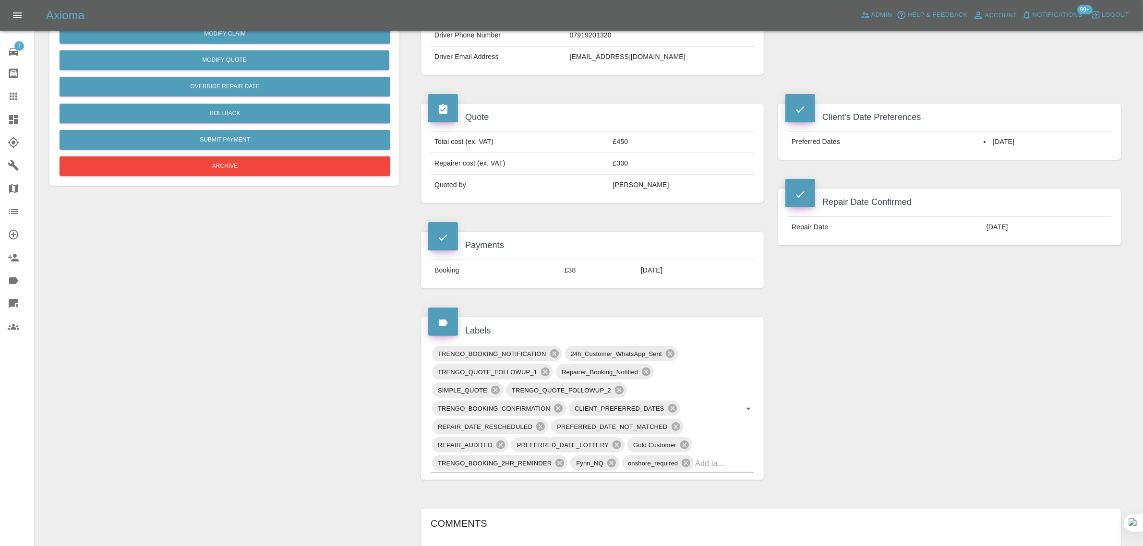
scroll to position [480, 0]
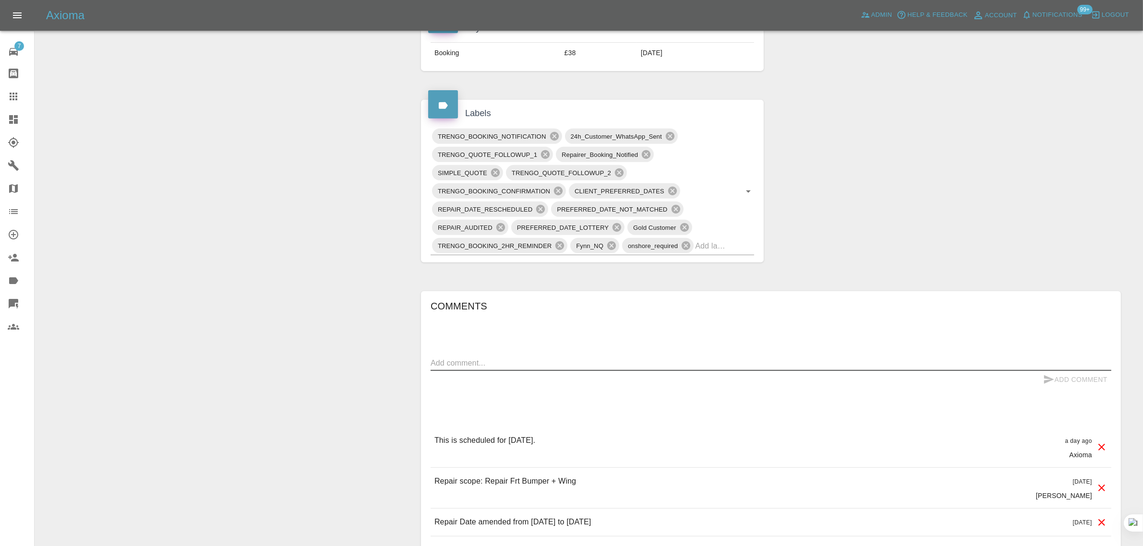
click at [620, 365] on textarea at bounding box center [770, 363] width 680 height 11
paste textarea "Due to last minute additional cost, I have cancelled. Kindly refund the £38. Th…"
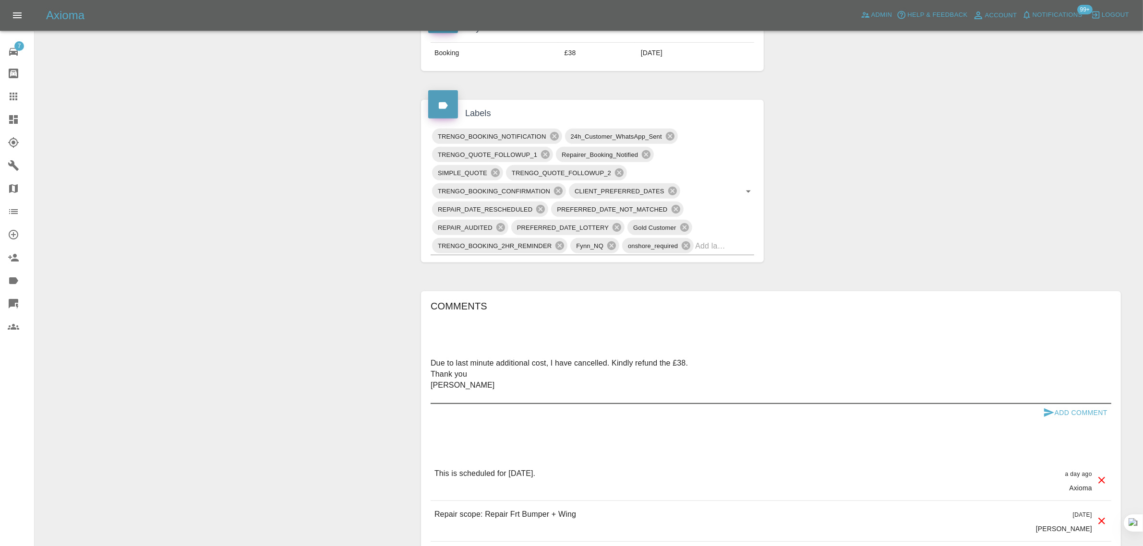
type textarea "Due to last minute additional cost, I have cancelled. Kindly refund the £38. Th…"
click at [1084, 416] on button "Add Comment" at bounding box center [1075, 413] width 72 height 18
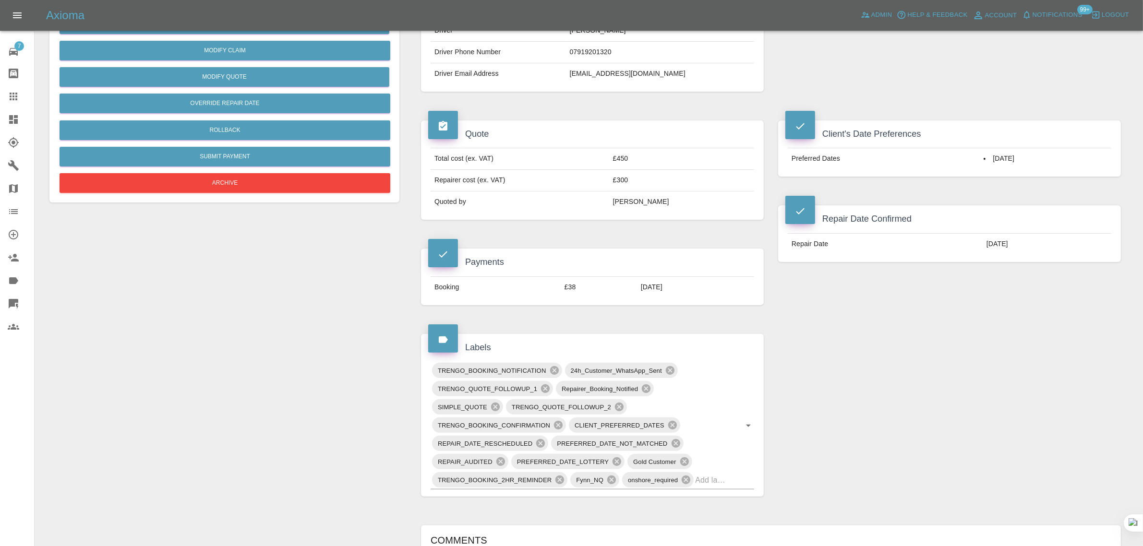
scroll to position [60, 0]
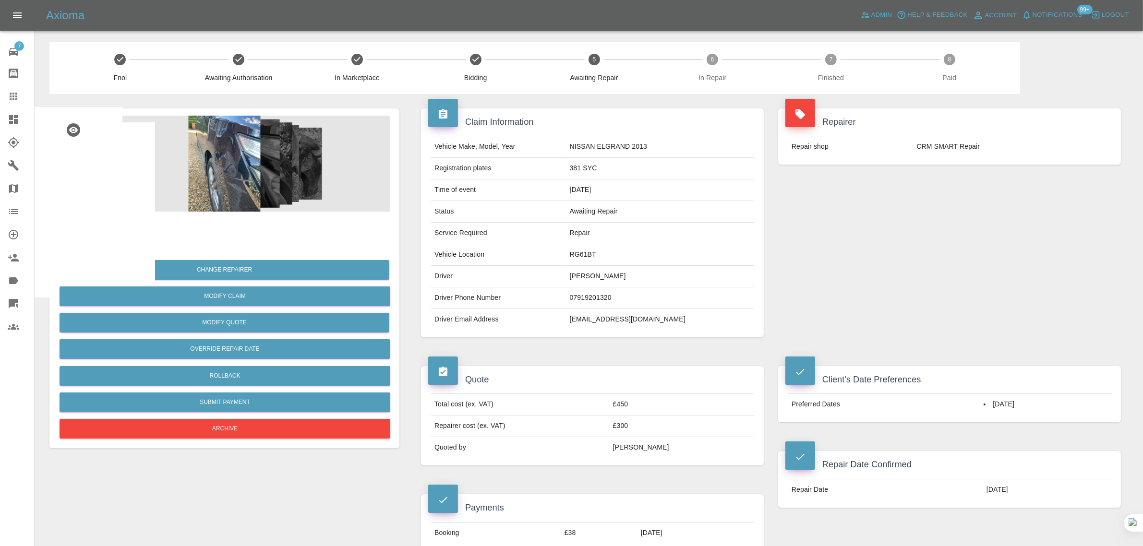
click at [12, 99] on icon at bounding box center [14, 97] width 12 height 12
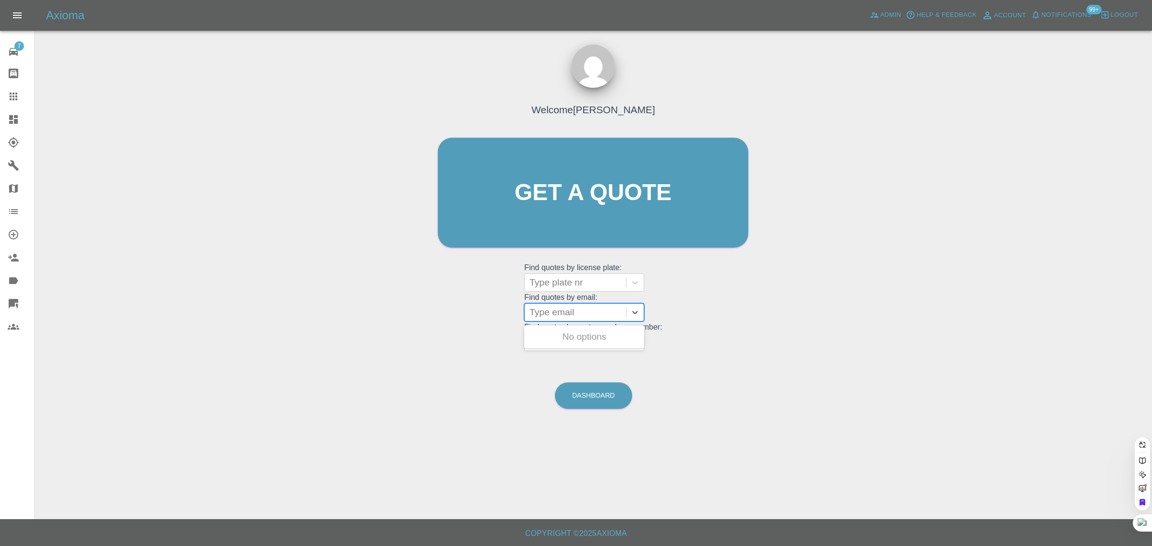
click at [560, 309] on div at bounding box center [575, 312] width 92 height 13
paste input "audse63@gmail.com"
type input "audse63@gmail.com"
click at [566, 334] on div "SN17SKU, Paid" at bounding box center [584, 336] width 120 height 19
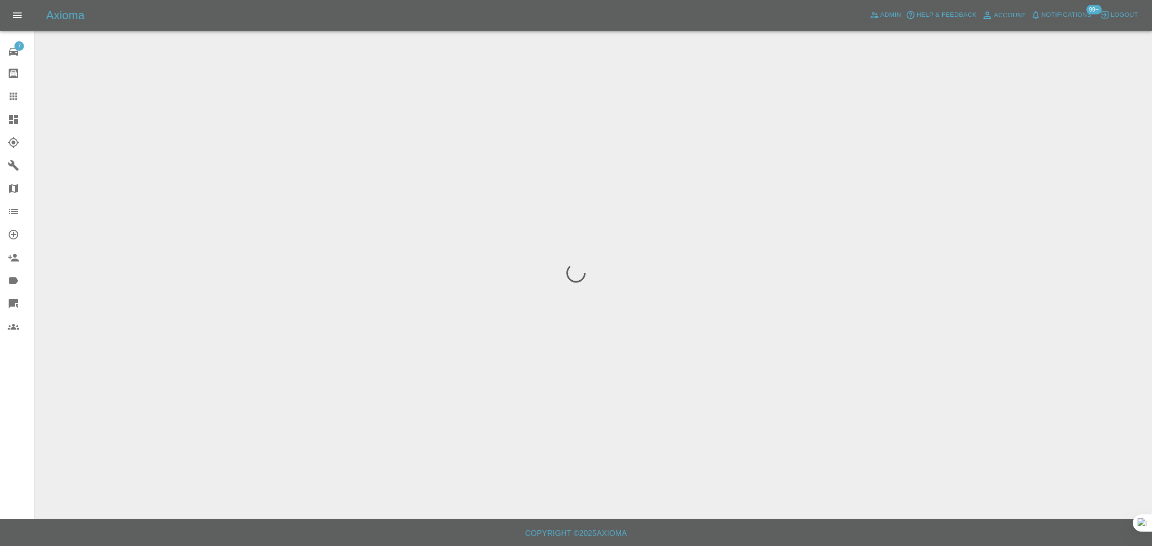
click at [8, 430] on div "7 Repair home Bodyshop home Claims Dashboard Explorer Garages Map Organization …" at bounding box center [17, 273] width 35 height 546
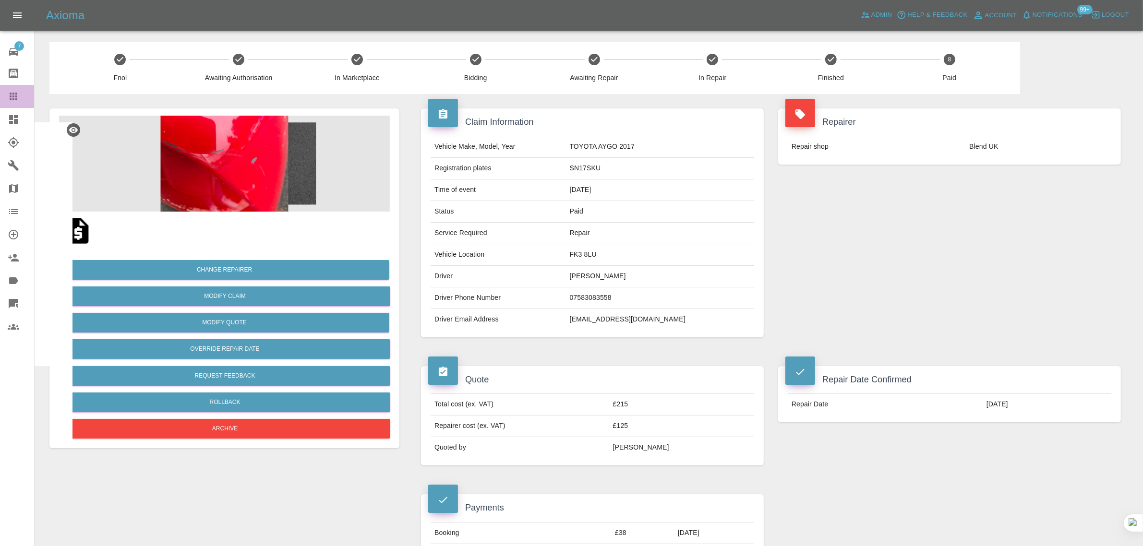
drag, startPoint x: 10, startPoint y: 97, endPoint x: 403, endPoint y: 201, distance: 406.4
click at [10, 97] on icon at bounding box center [14, 97] width 12 height 12
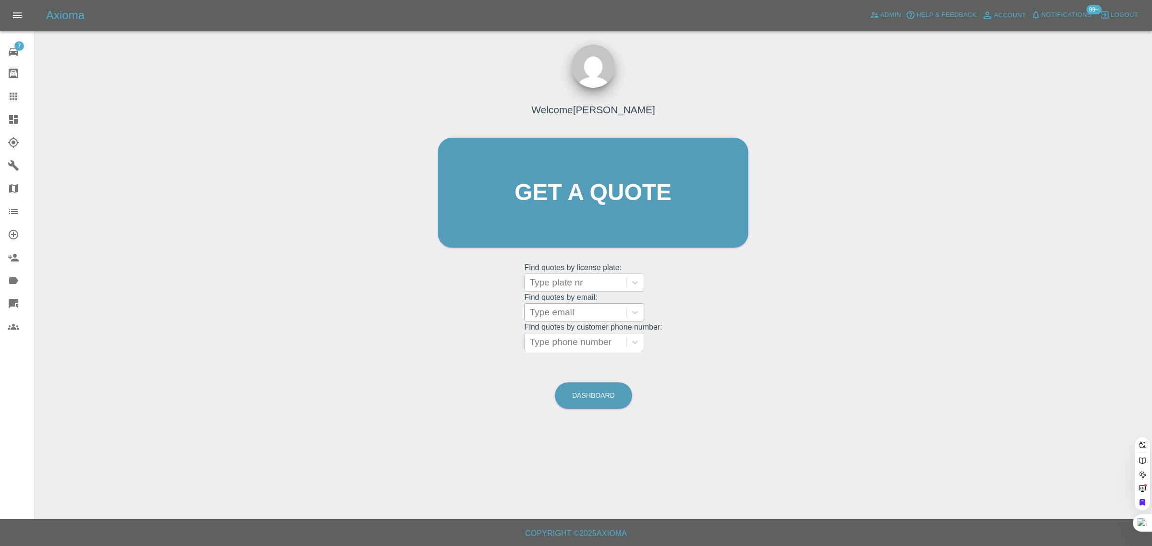
click at [560, 318] on div at bounding box center [575, 312] width 92 height 13
paste input "glee100@hotmail.com"
type input "glee100@hotmail.com"
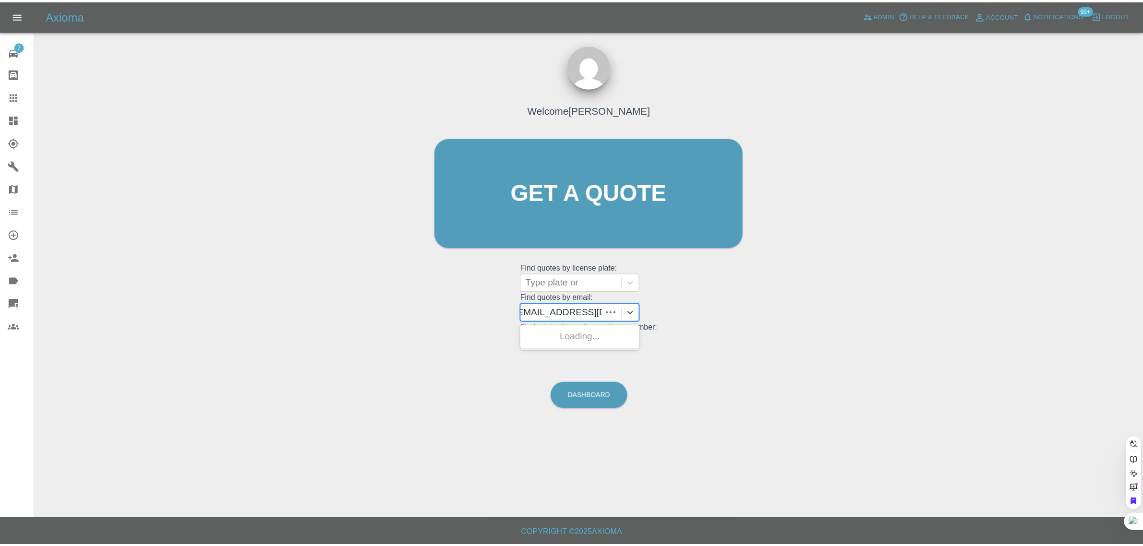
scroll to position [0, 0]
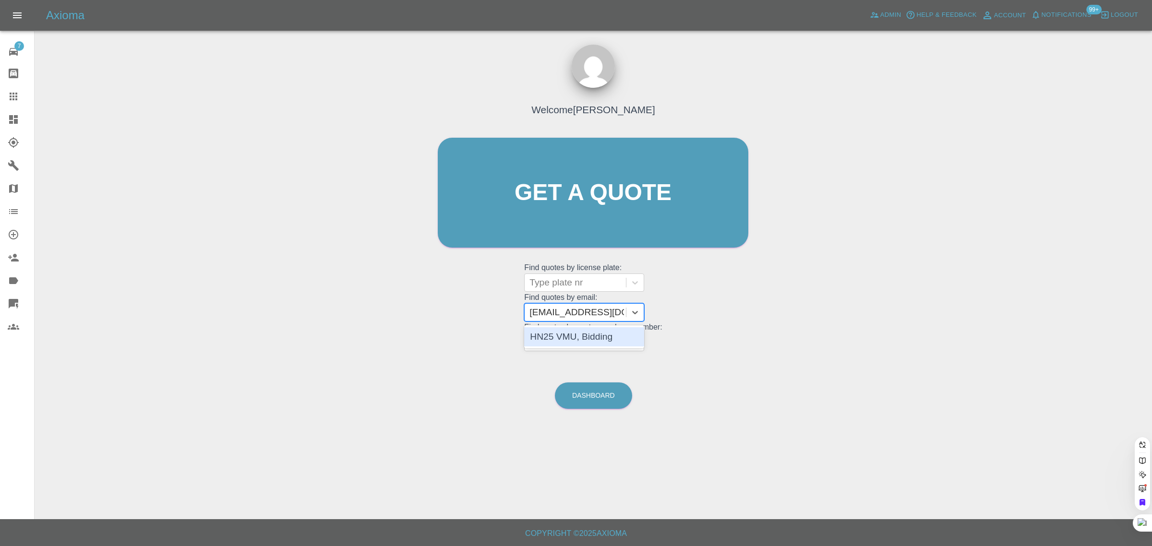
click at [563, 334] on div "HN25 VMU, Bidding" at bounding box center [584, 336] width 120 height 19
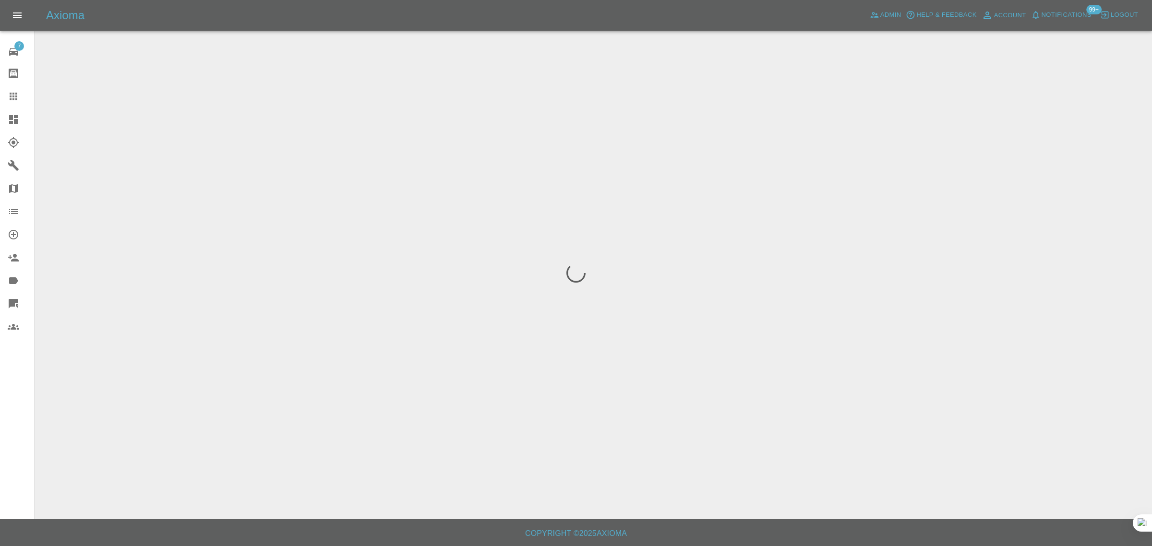
click at [18, 409] on div "7 Repair home Bodyshop home Claims Dashboard Explorer Garages Map Organization …" at bounding box center [17, 273] width 35 height 546
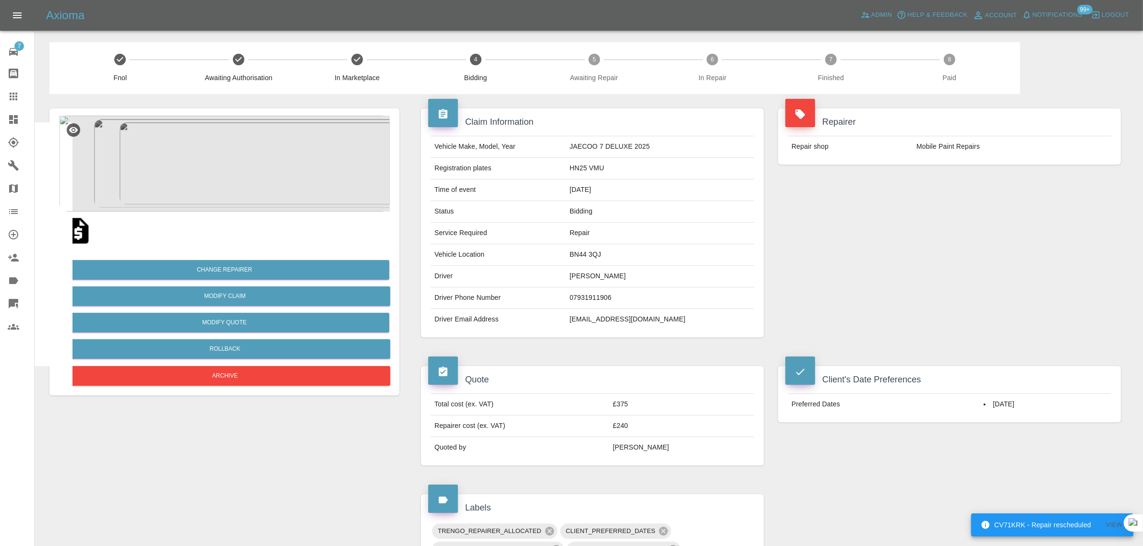
click at [9, 91] on icon at bounding box center [14, 97] width 12 height 12
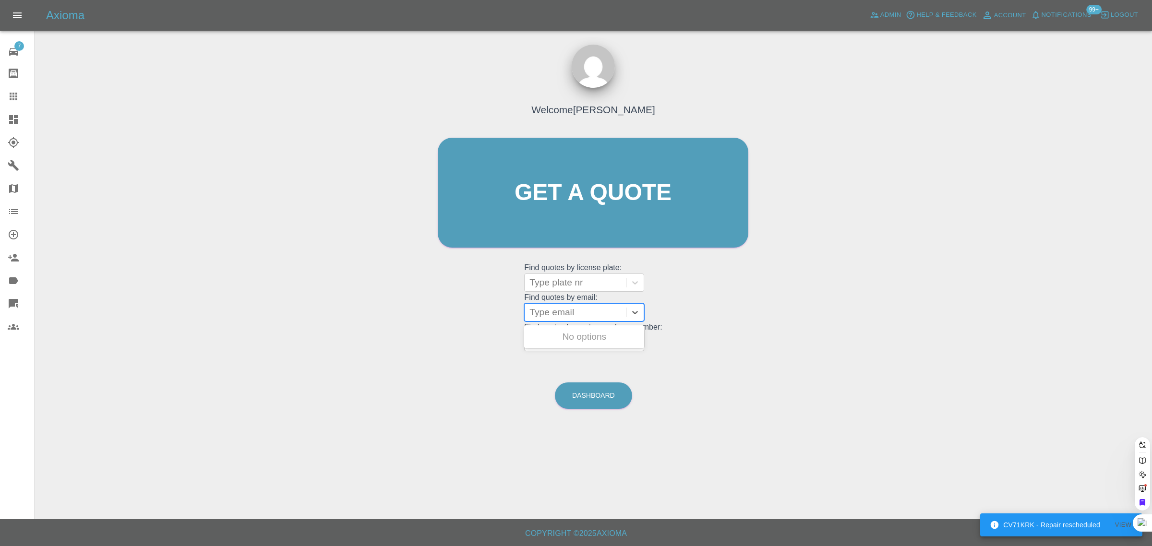
click at [549, 313] on div at bounding box center [575, 312] width 92 height 13
paste input "ericgriffiths@outlook.com"
type input "ericgriffiths@outlook.co"
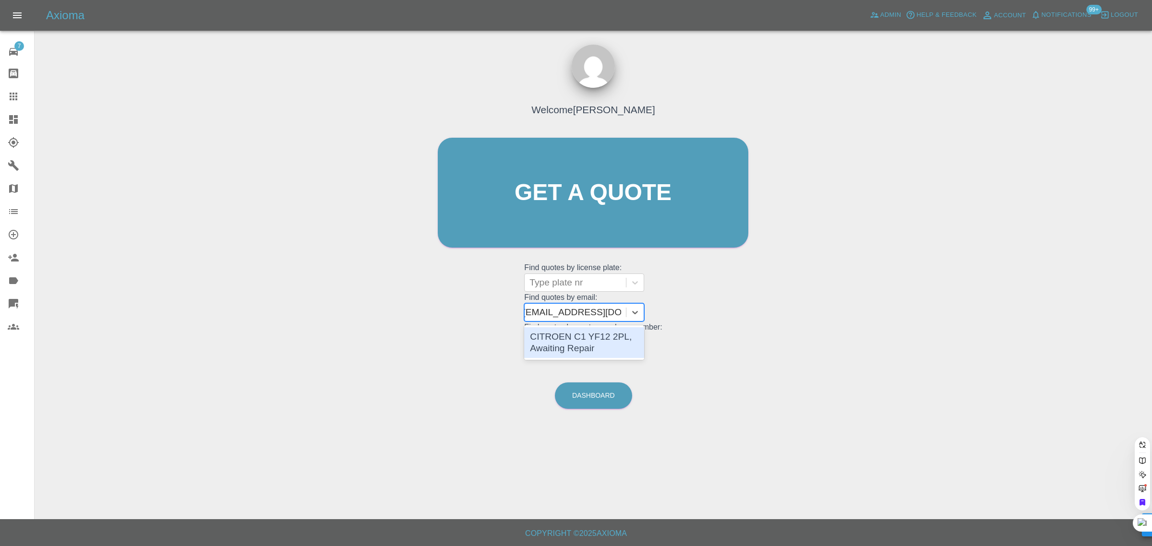
scroll to position [0, 2]
click at [570, 342] on div "CITROEN C1 YF12 2PL, Awaiting Repair" at bounding box center [584, 342] width 120 height 31
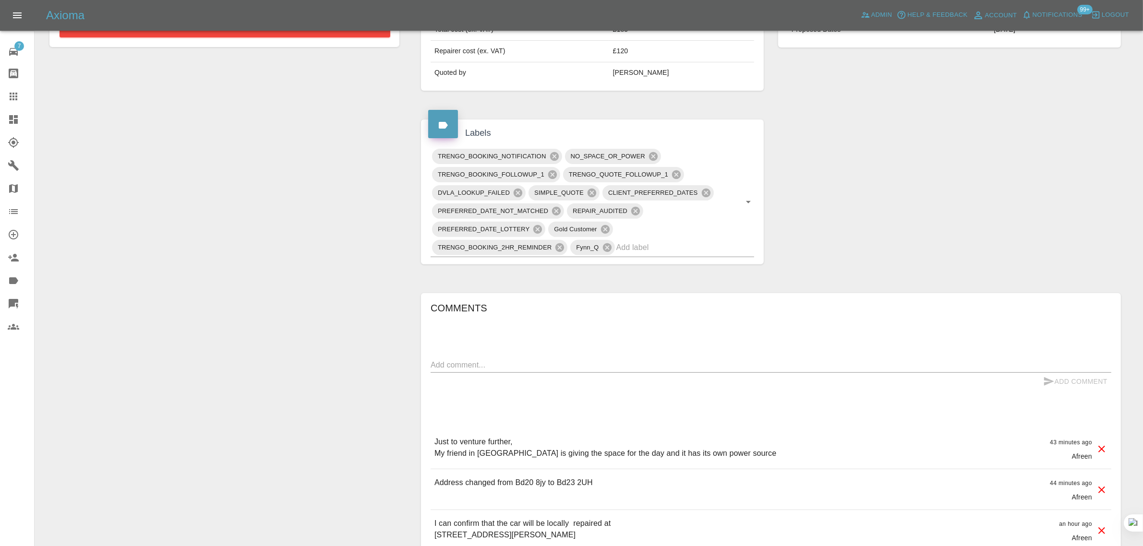
scroll to position [480, 0]
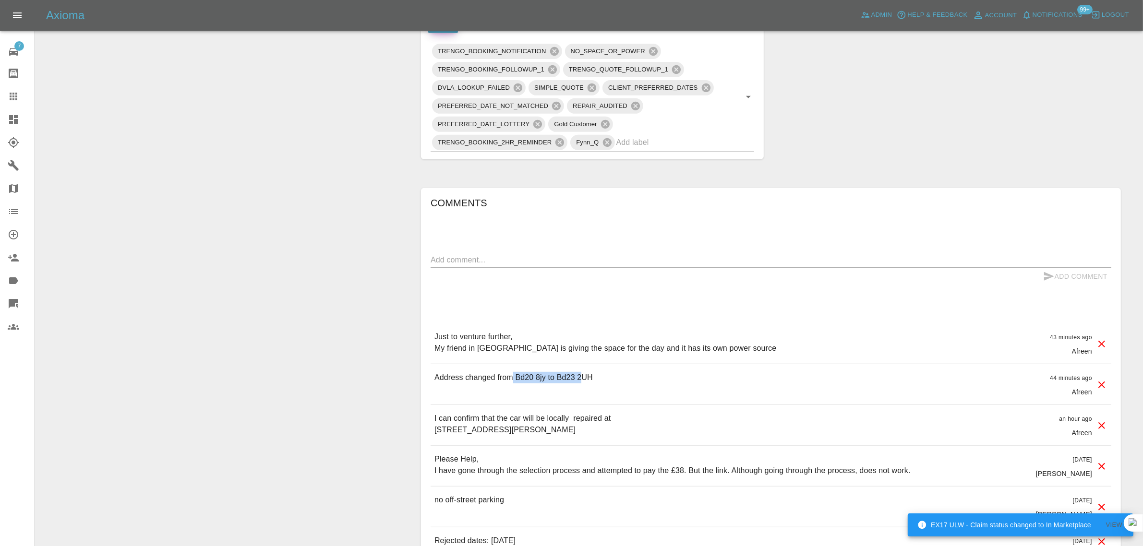
drag, startPoint x: 510, startPoint y: 382, endPoint x: 582, endPoint y: 380, distance: 71.5
click at [582, 380] on p "Address changed from Bd20 8jy to Bd23 2UH" at bounding box center [513, 378] width 158 height 12
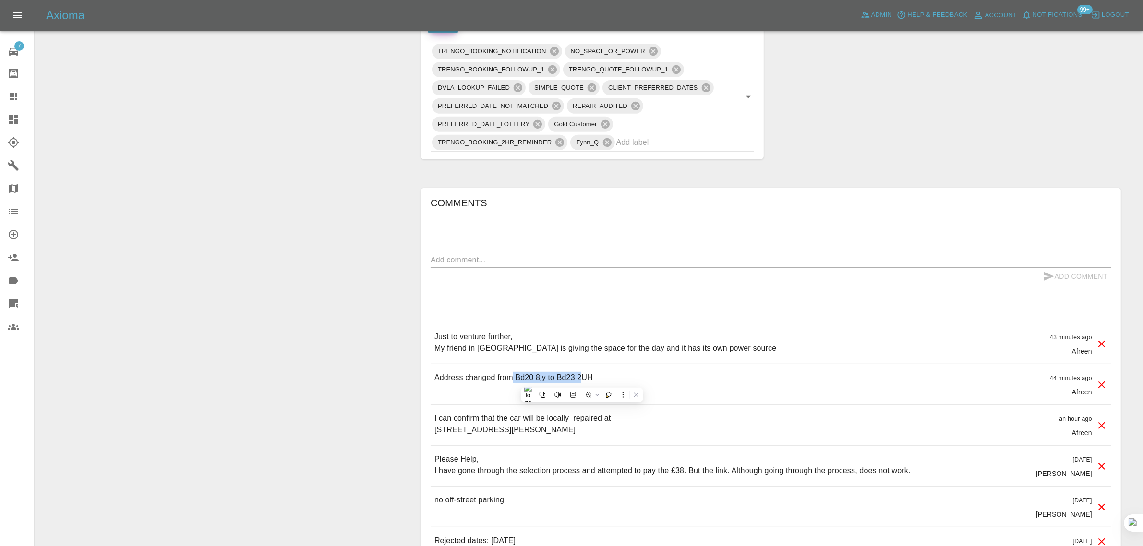
click at [525, 375] on p "Address changed from Bd20 8jy to Bd23 2UH" at bounding box center [513, 378] width 158 height 12
drag, startPoint x: 517, startPoint y: 379, endPoint x: 591, endPoint y: 373, distance: 73.7
click at [591, 373] on p "Address changed from Bd20 8jy to Bd23 2UH" at bounding box center [513, 378] width 158 height 12
copy p "Bd20 8jy to Bd23 2UH"
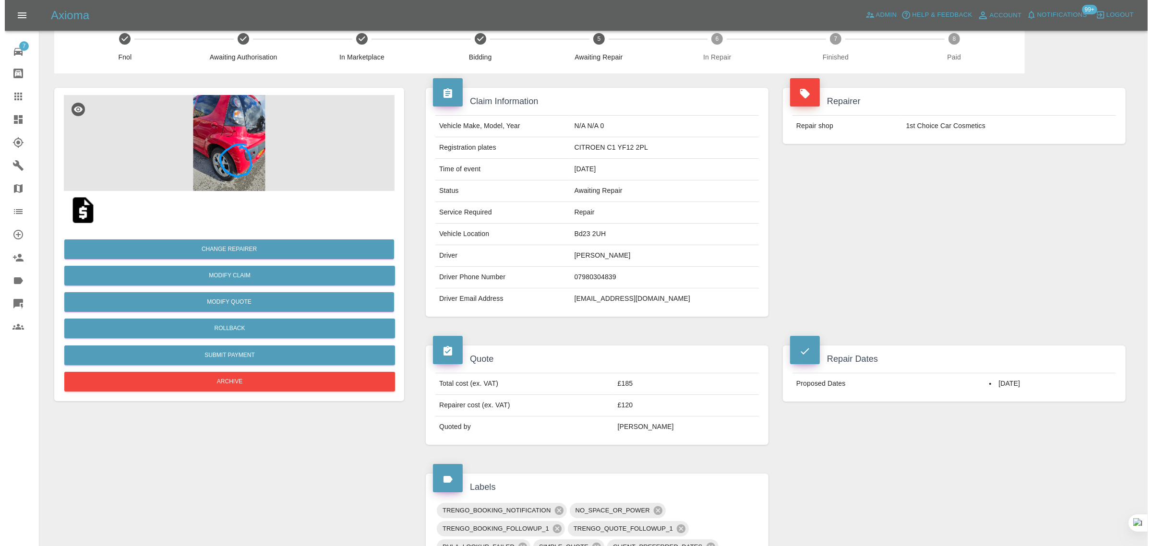
scroll to position [0, 0]
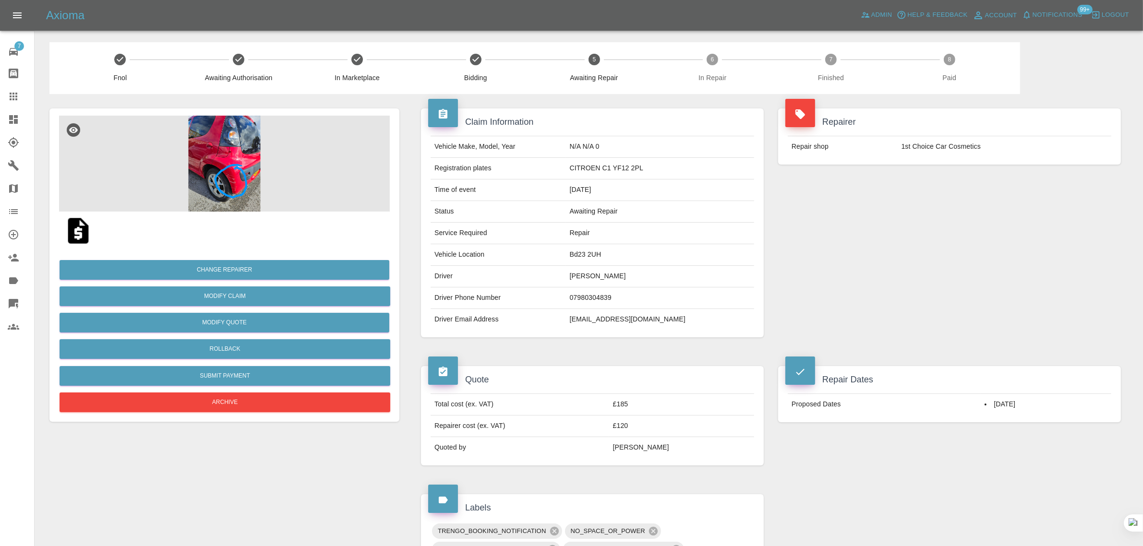
click at [18, 100] on icon at bounding box center [14, 97] width 12 height 12
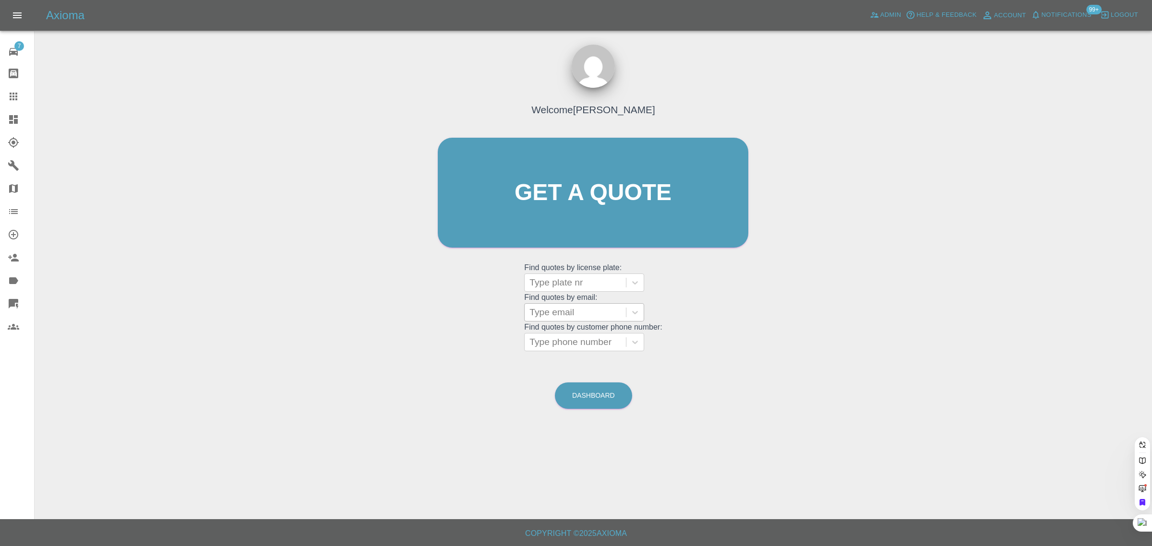
click at [546, 310] on div at bounding box center [575, 312] width 92 height 13
paste input "javeda001@hotmail.com"
type input "javeda001@hotmail.com"
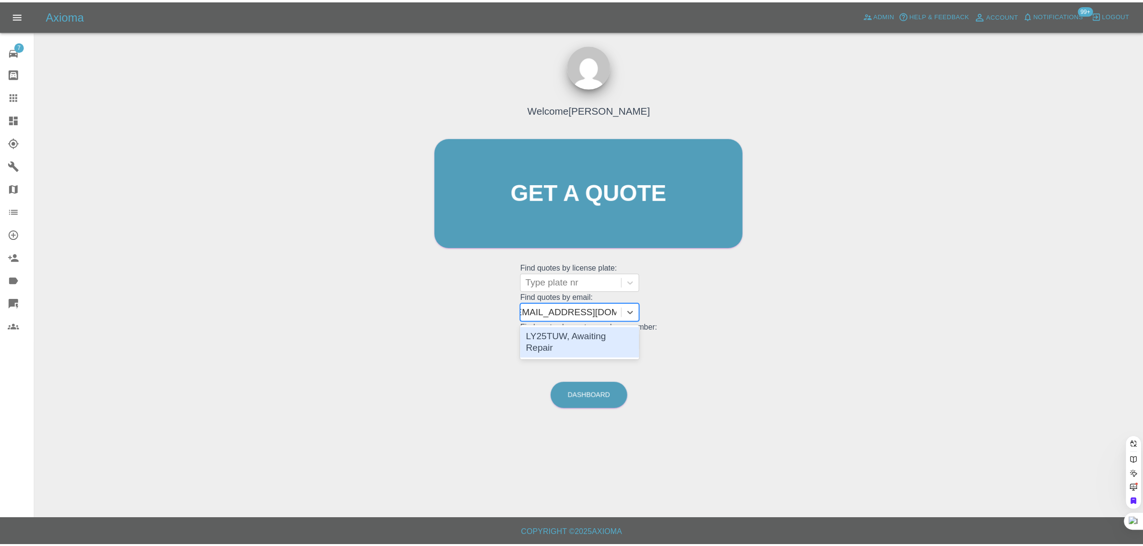
scroll to position [0, 5]
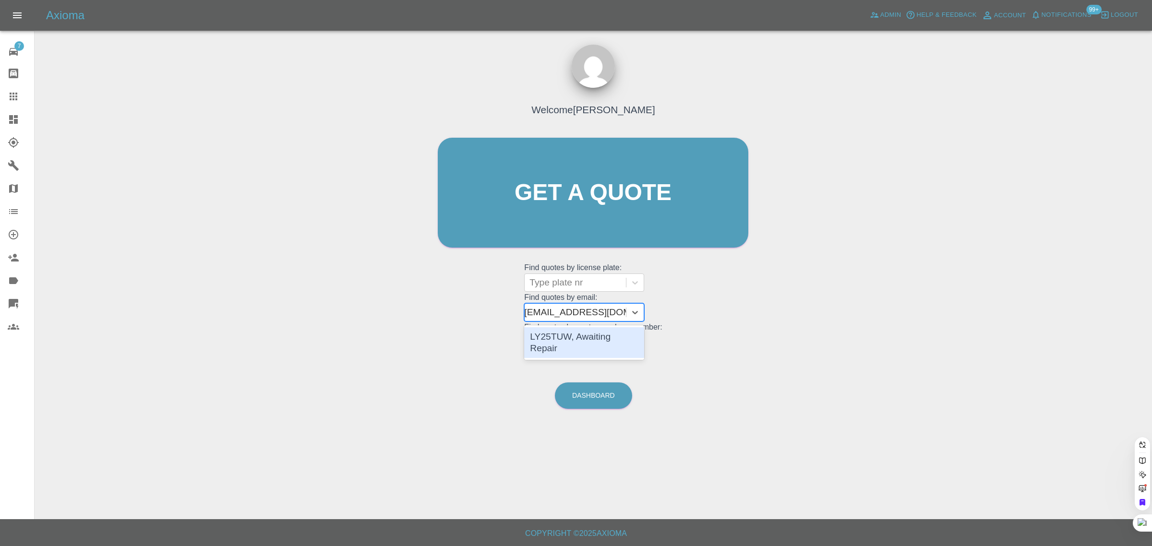
click at [564, 334] on div "LY25TUW, Awaiting Repair" at bounding box center [584, 342] width 120 height 31
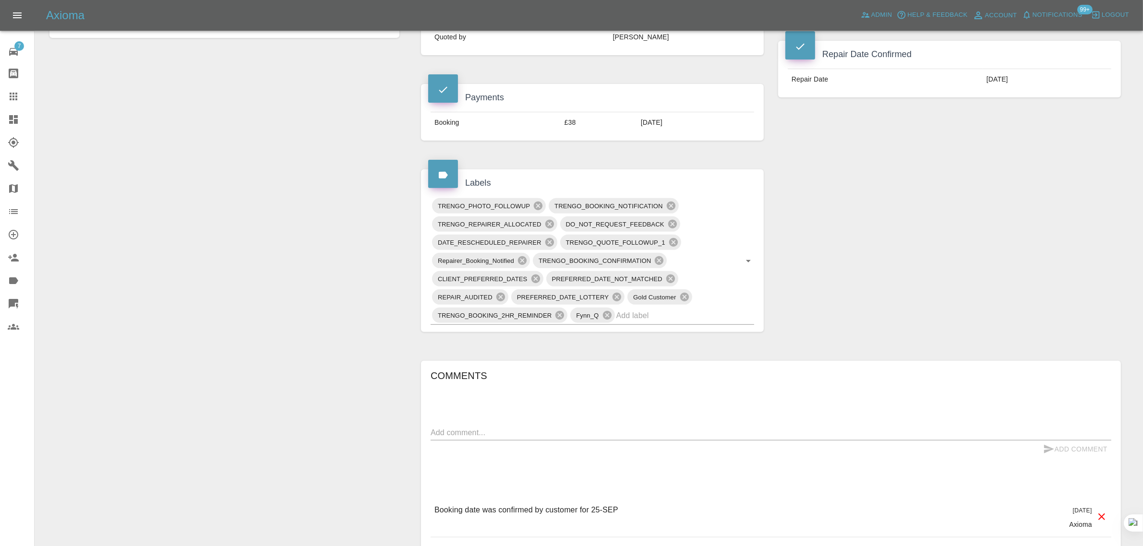
scroll to position [420, 0]
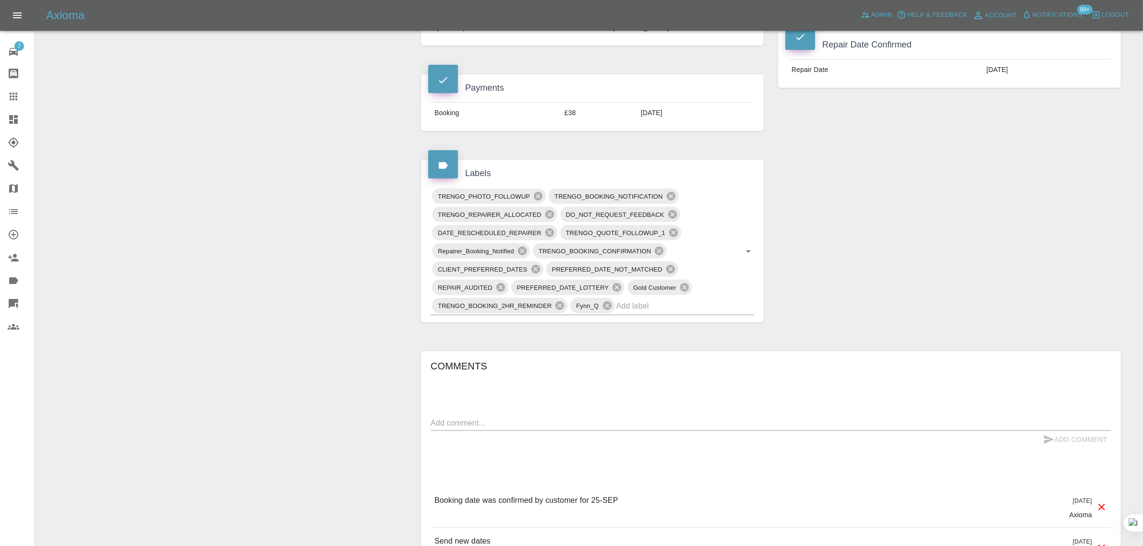
click at [560, 420] on textarea at bounding box center [770, 423] width 680 height 11
paste textarea "Good afternoon, thanks for your email, your repairer Martin has attended but co…"
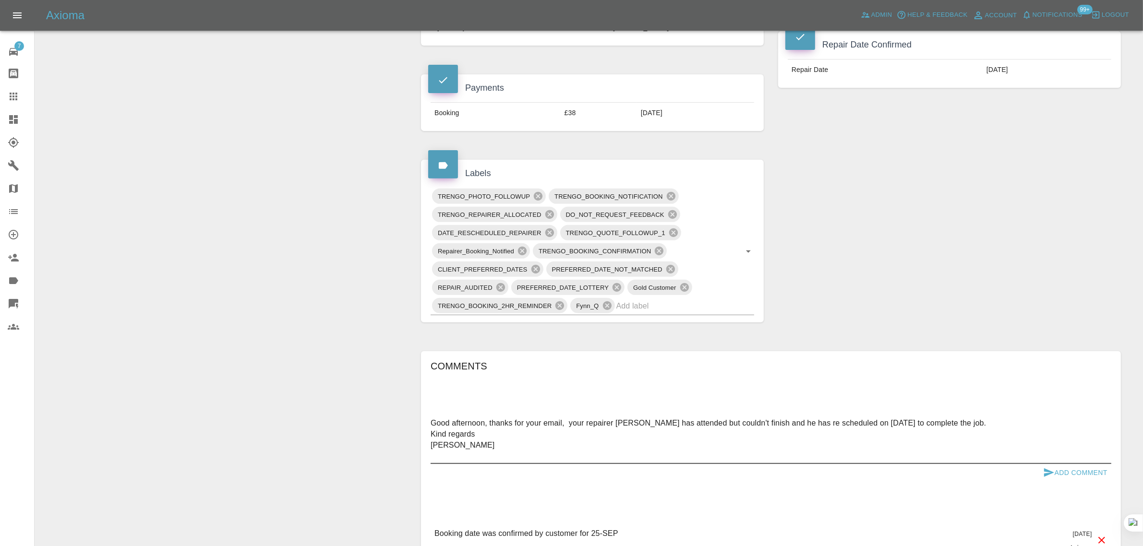
type textarea "Good afternoon, thanks for your email, your repairer Martin has attended but co…"
click at [1072, 472] on button "Add Comment" at bounding box center [1075, 473] width 72 height 18
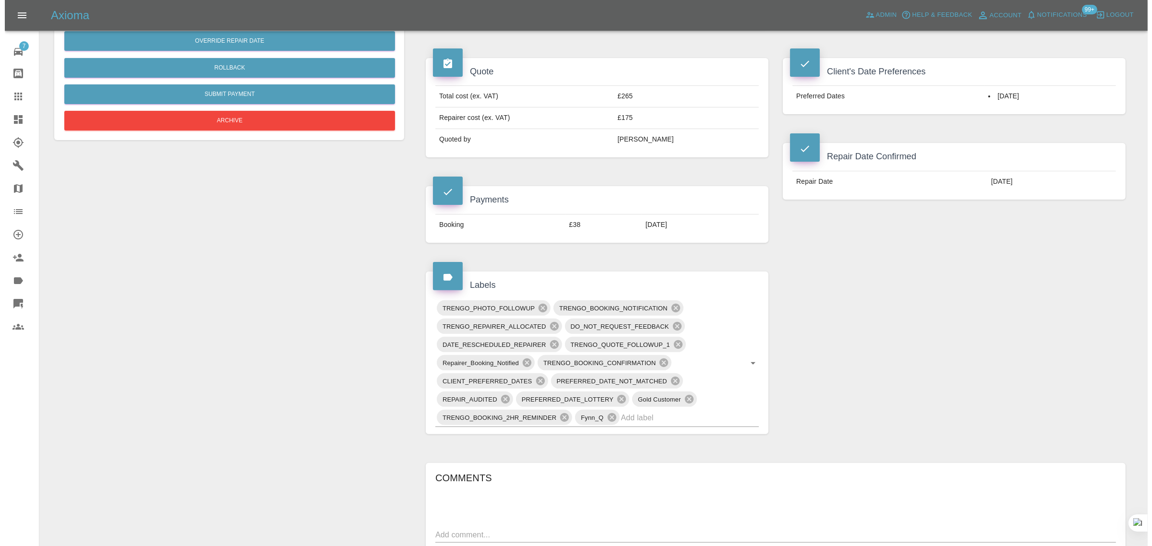
scroll to position [120, 0]
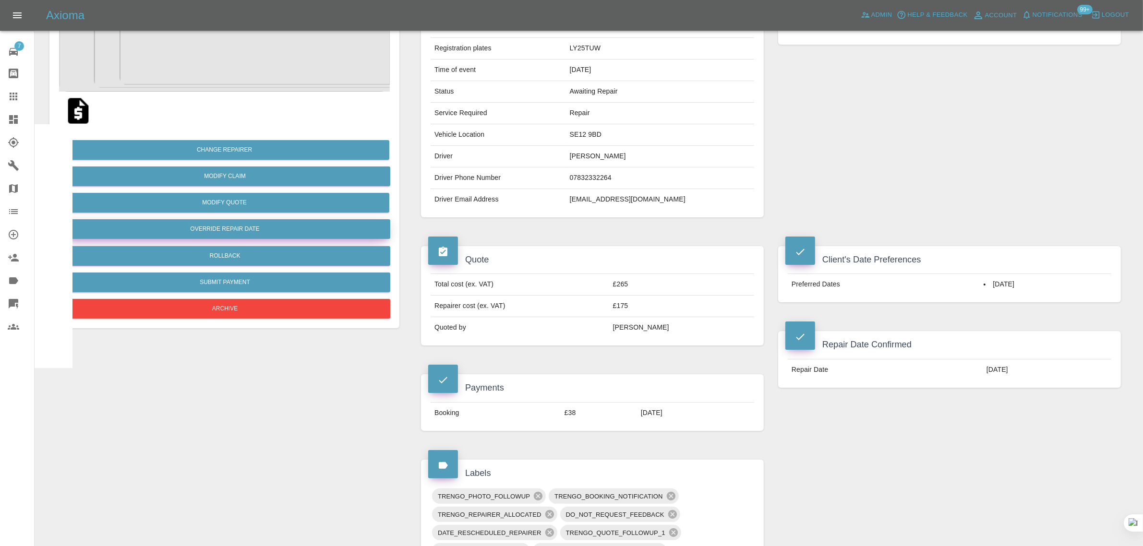
click at [234, 235] on button "Override Repair Date" at bounding box center [225, 229] width 331 height 20
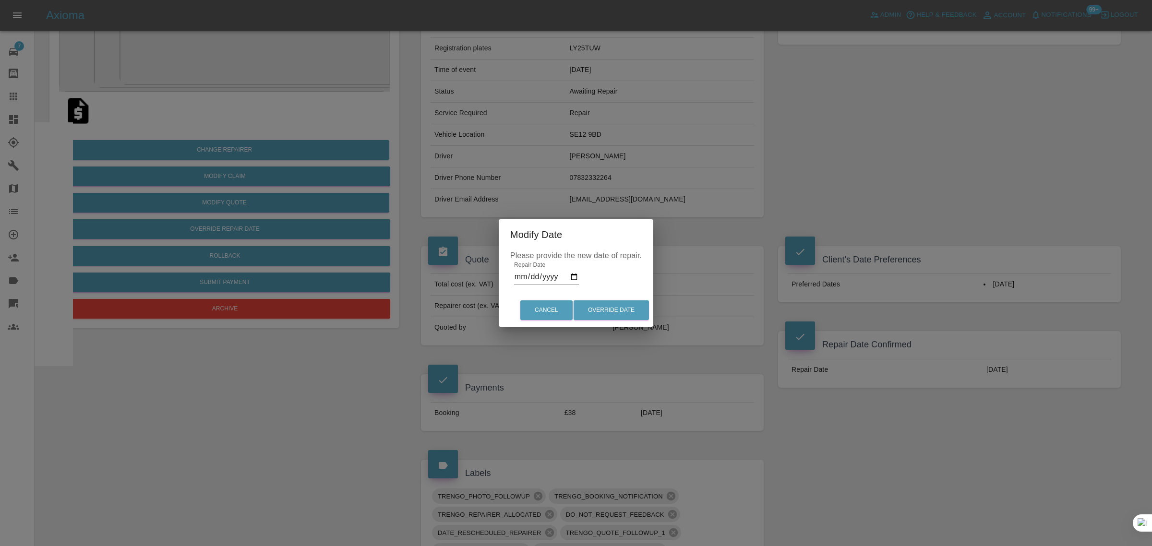
click at [560, 275] on input "2025-09-25" at bounding box center [546, 276] width 65 height 15
click at [569, 277] on input "2025-09-25" at bounding box center [546, 276] width 65 height 15
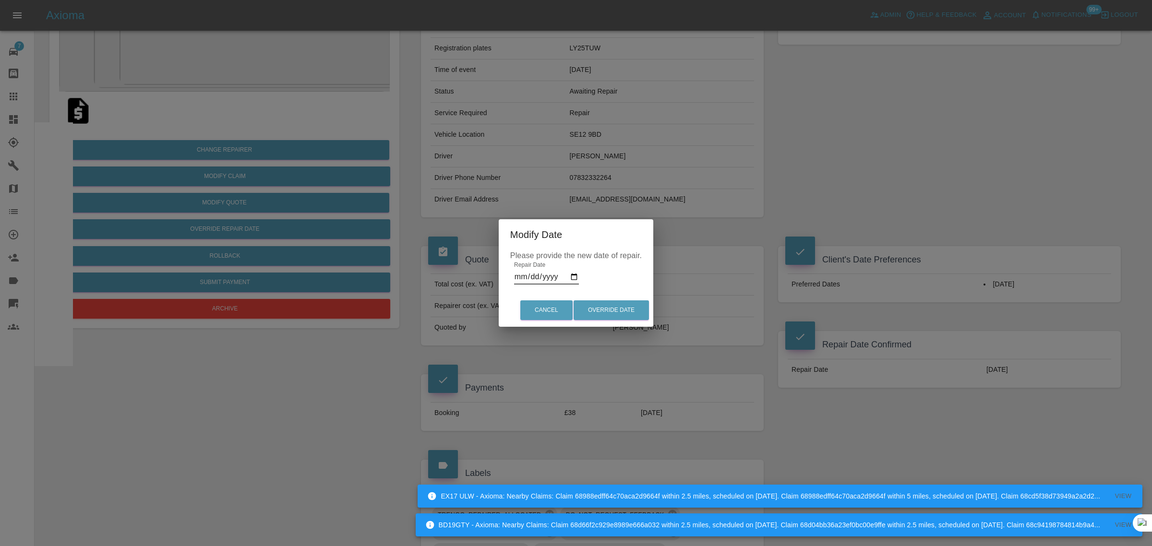
type input "2025-10-04"
click at [596, 311] on button "Override Date" at bounding box center [610, 310] width 75 height 20
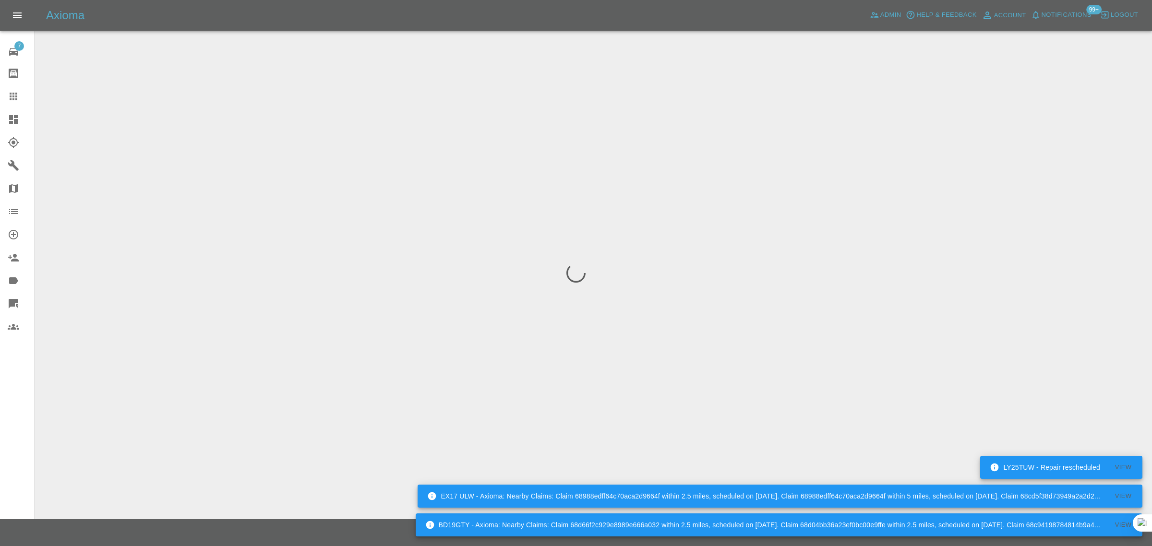
scroll to position [0, 0]
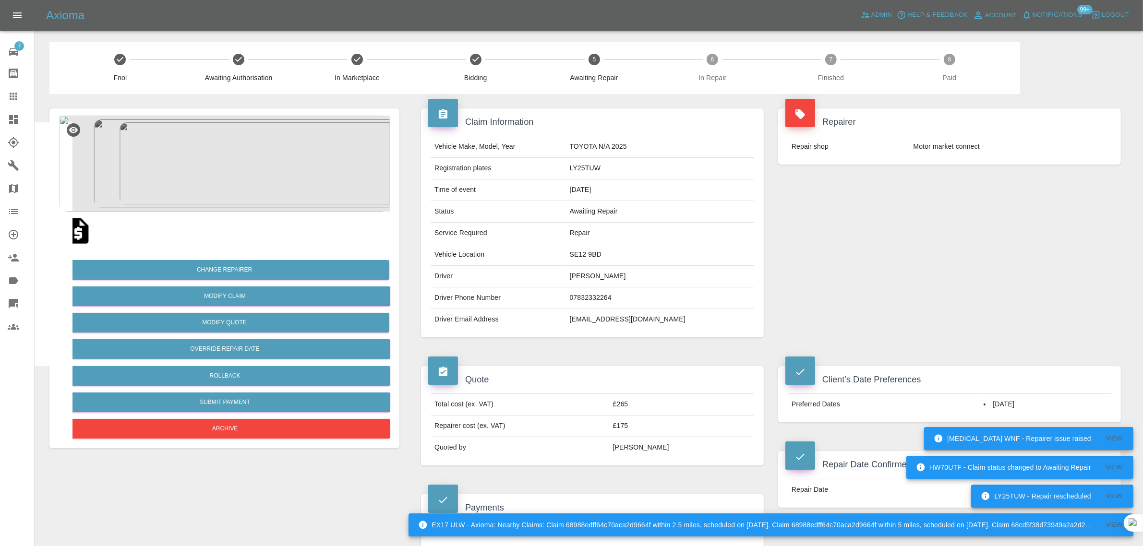
click at [13, 92] on icon at bounding box center [14, 97] width 12 height 12
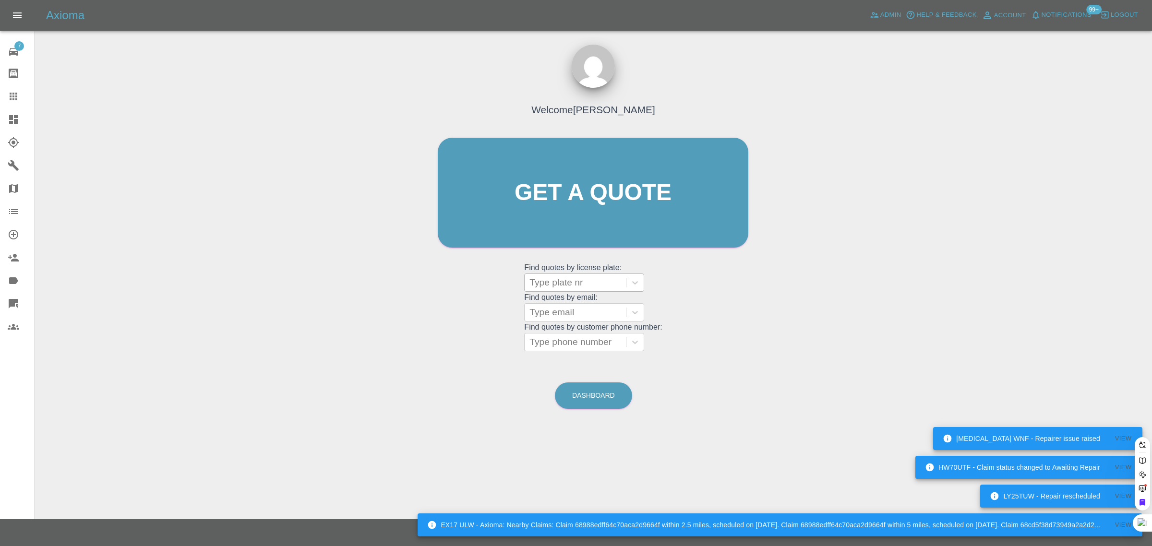
click at [547, 284] on div at bounding box center [575, 282] width 92 height 13
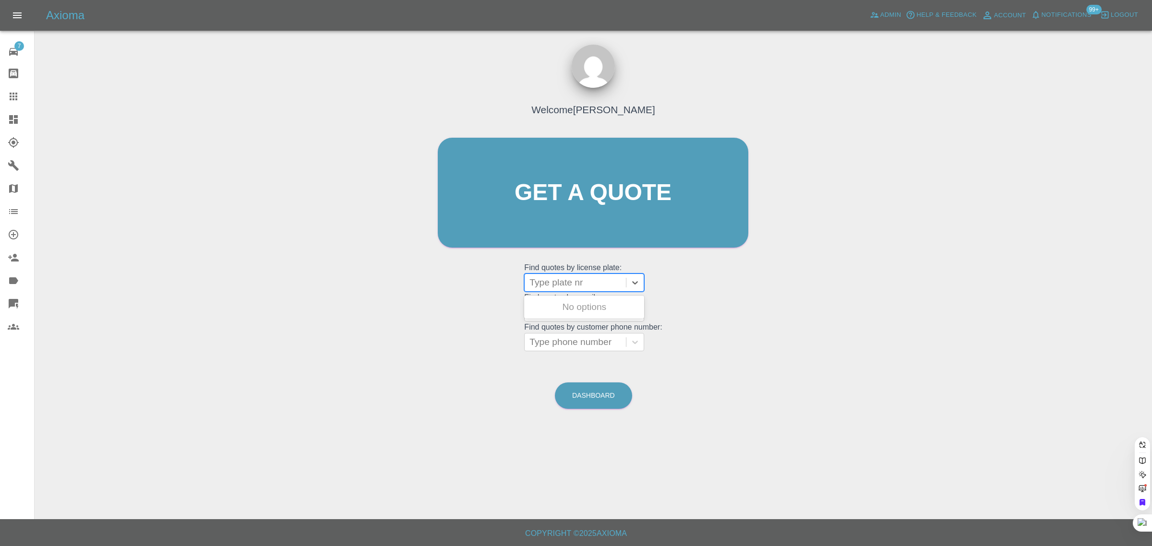
click at [516, 293] on div "Welcome Saleem Anwar Get a quote Get a quote Find quotes by license plate: Use …" at bounding box center [593, 211] width 331 height 290
click at [553, 315] on div at bounding box center [575, 312] width 92 height 13
paste input "rushhour2@sky.com"
type input "rushhour2@sky.com"
click at [551, 337] on div "NY15DND, Archived" at bounding box center [584, 336] width 120 height 19
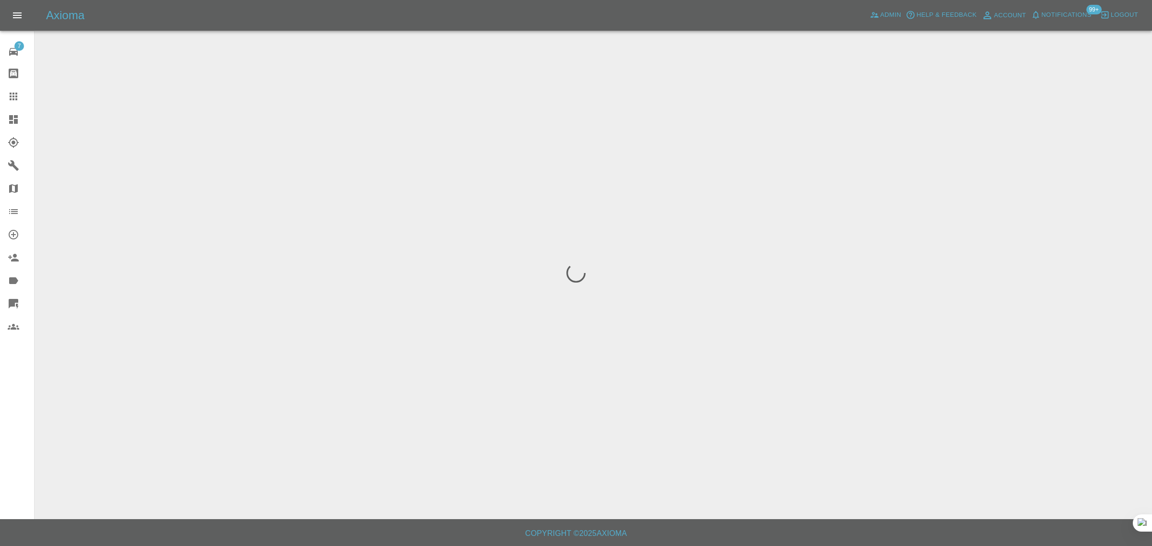
click at [9, 414] on div "7 Repair home Bodyshop home Claims Dashboard Explorer Garages Map Organization …" at bounding box center [17, 273] width 35 height 546
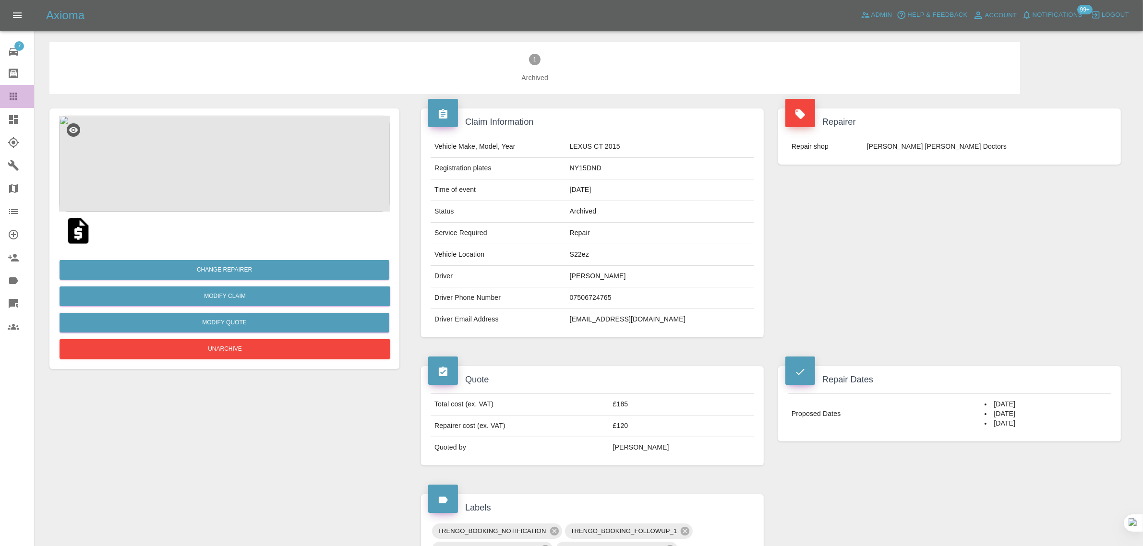
click at [15, 98] on icon at bounding box center [14, 97] width 12 height 12
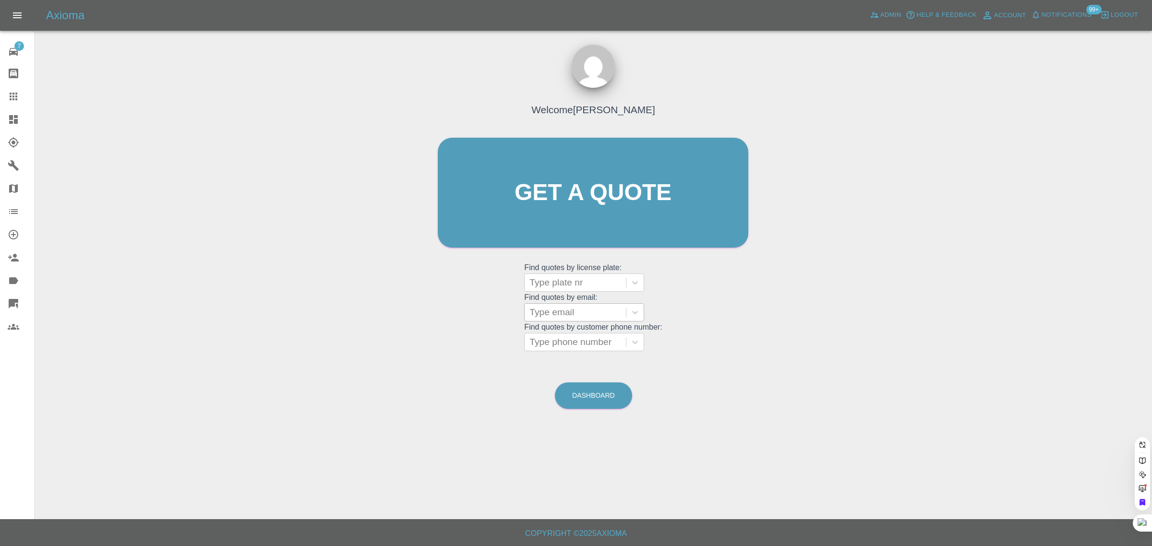
click at [570, 310] on div at bounding box center [575, 312] width 92 height 13
paste input "raymond.tilley1969@gmail.com"
type input "raymond.tilley1969@gmail.com"
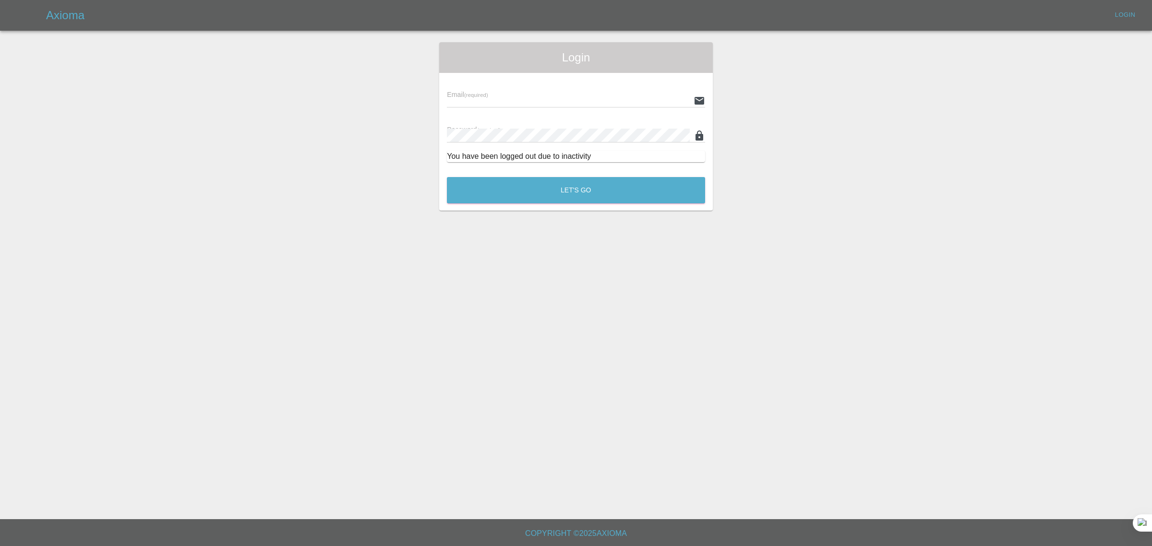
type input "[EMAIL_ADDRESS][DOMAIN_NAME]"
click at [557, 197] on button "Let's Go" at bounding box center [576, 190] width 258 height 26
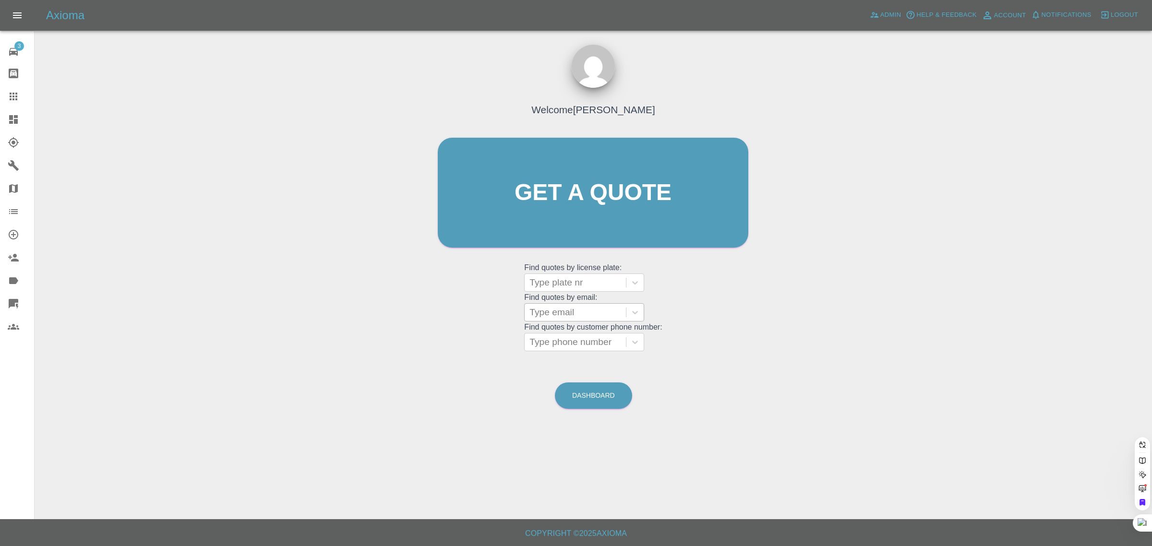
click at [573, 313] on div at bounding box center [575, 312] width 92 height 13
paste input "raymond.tilley1969@gmail.com"
type input "raymond.tilley1969@gmail.com"
click at [561, 339] on div "LB60 DJY, Fnol" at bounding box center [584, 336] width 120 height 19
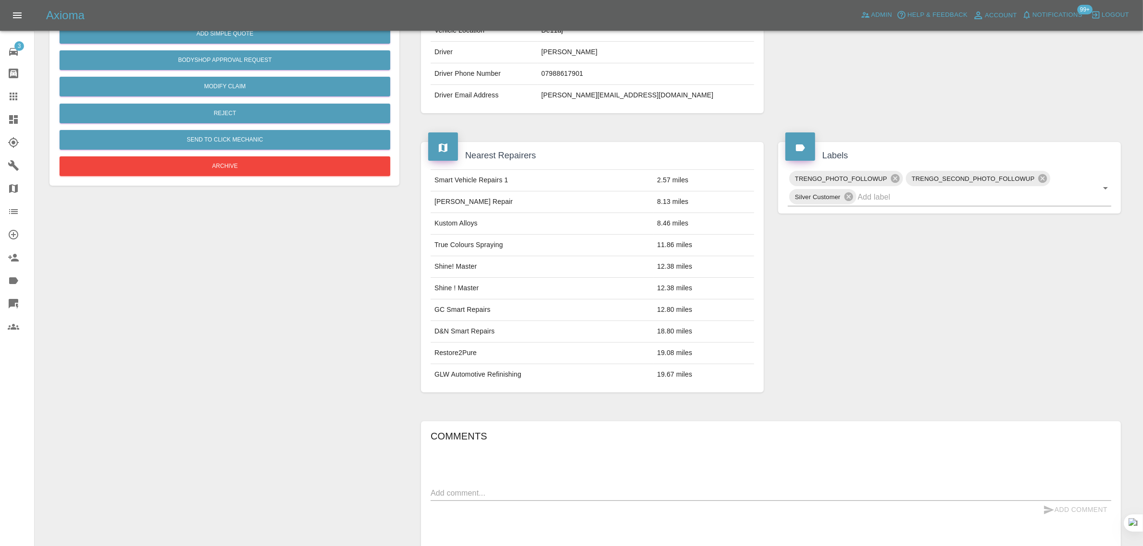
scroll to position [349, 0]
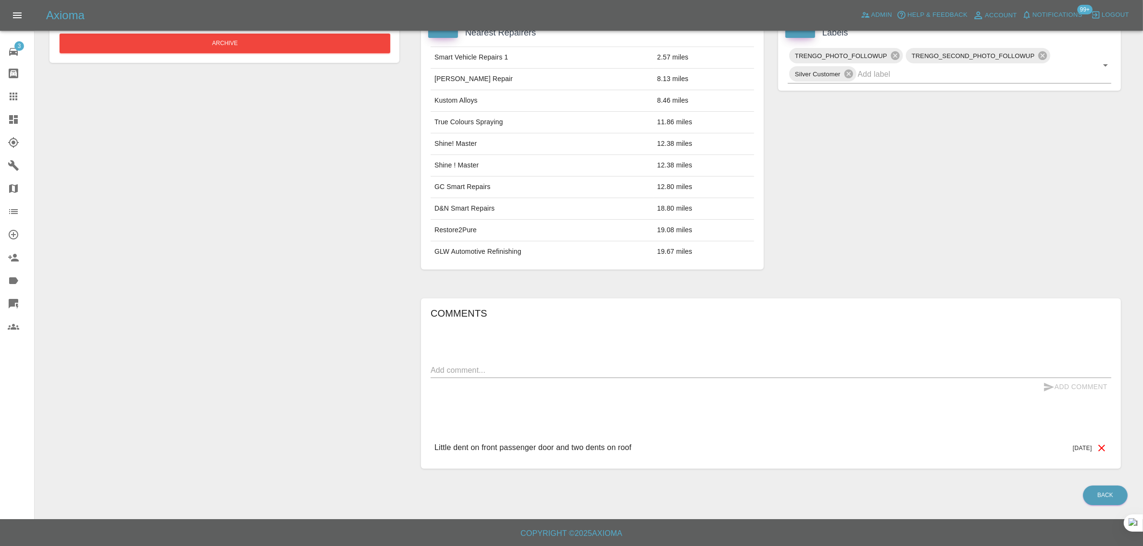
click at [725, 372] on textarea at bounding box center [770, 370] width 680 height 11
paste textarea "Because of my phone and the colour of my car it’s not able to take clear photos…"
type textarea "Because of my phone and the colour of my car it’s not able to take clear photos…"
click at [1065, 383] on button "Add Comment" at bounding box center [1075, 387] width 72 height 18
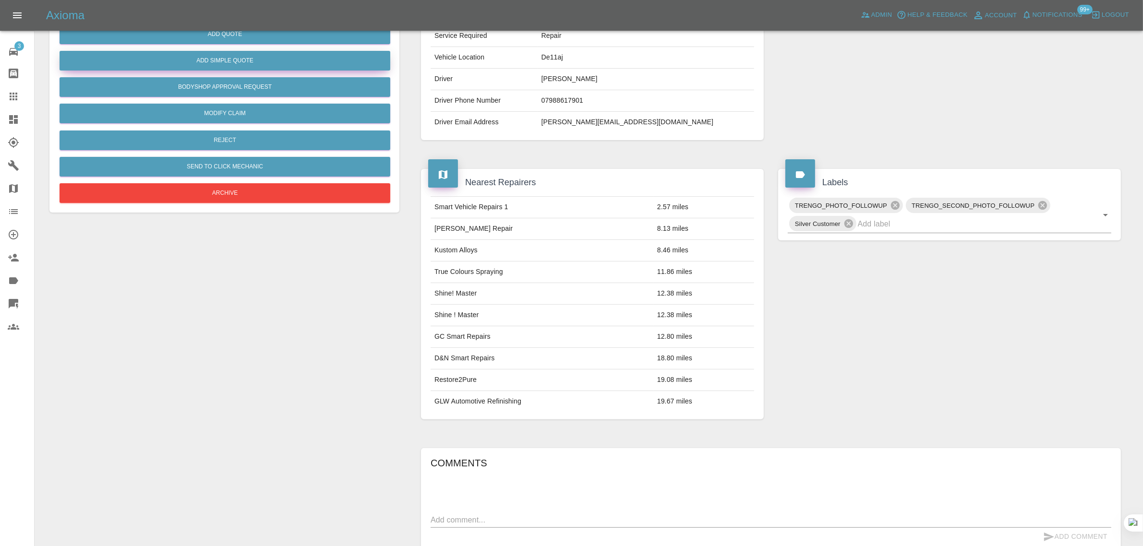
scroll to position [109, 0]
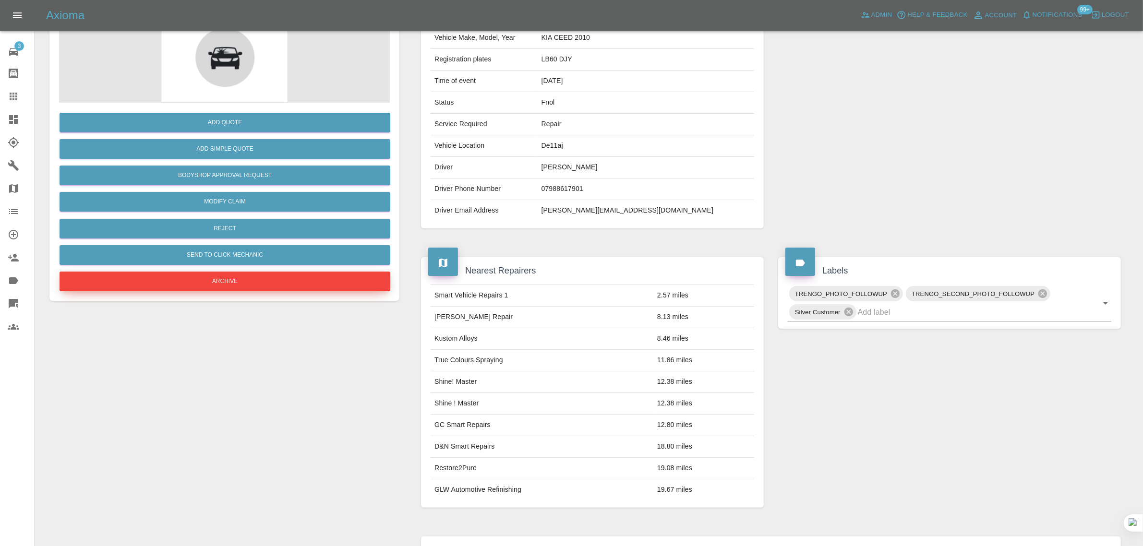
click at [244, 274] on button "Archive" at bounding box center [225, 282] width 331 height 20
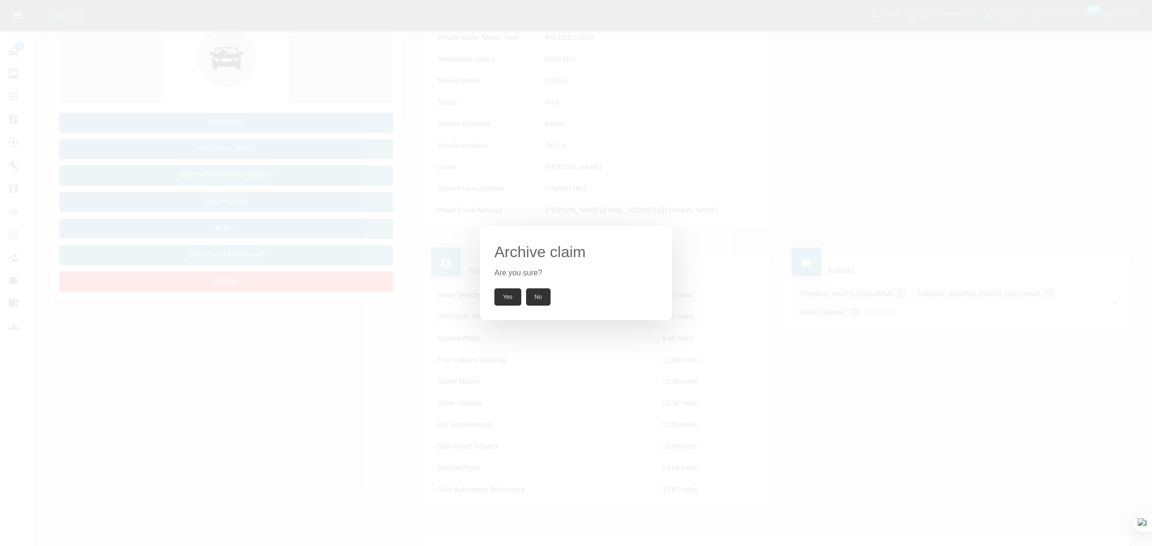
click at [502, 296] on button "Yes" at bounding box center [507, 296] width 27 height 17
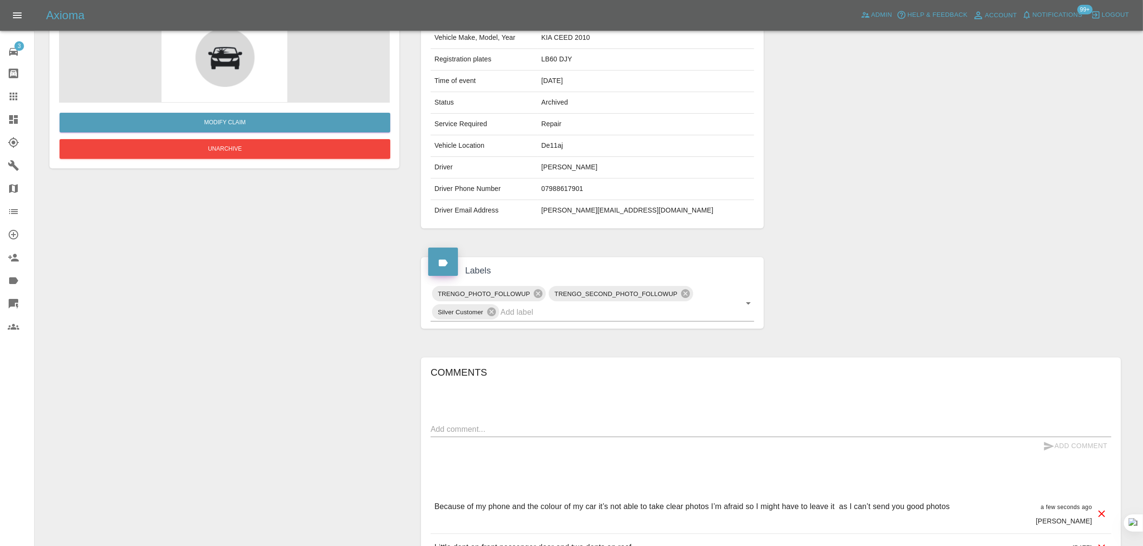
click at [10, 87] on link "Claims" at bounding box center [17, 96] width 34 height 23
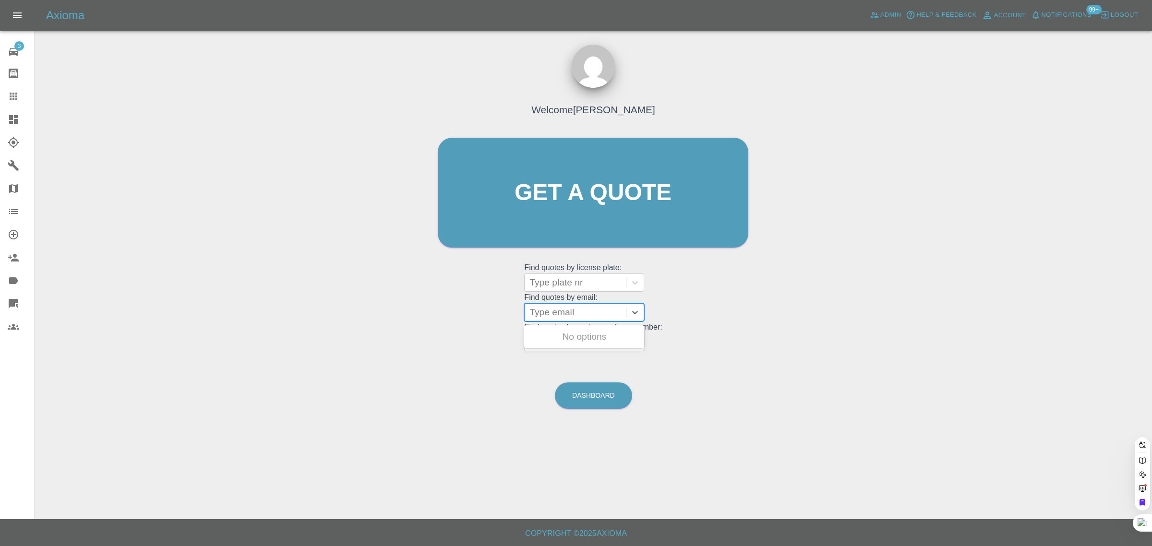
click at [563, 312] on div at bounding box center [575, 312] width 92 height 13
paste input "wighamwiggy@aol.com"
type input "wighamwiggy@aol.co"
click at [566, 346] on div "W16 REF, Archived" at bounding box center [584, 336] width 120 height 19
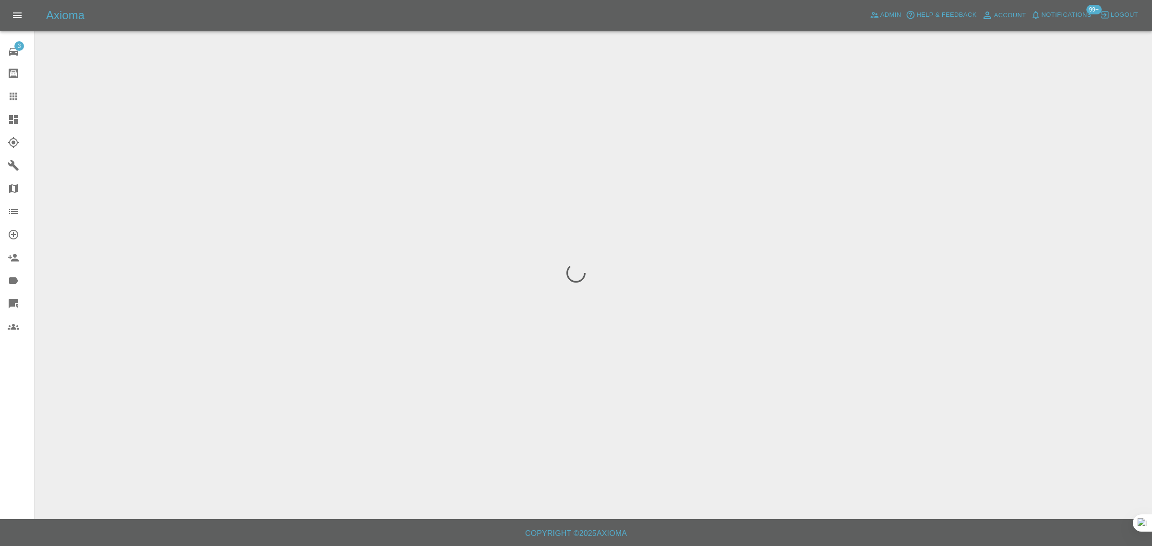
click at [10, 426] on div "3 Repair home Bodyshop home Claims Dashboard Explorer Garages Map Organization …" at bounding box center [17, 273] width 35 height 546
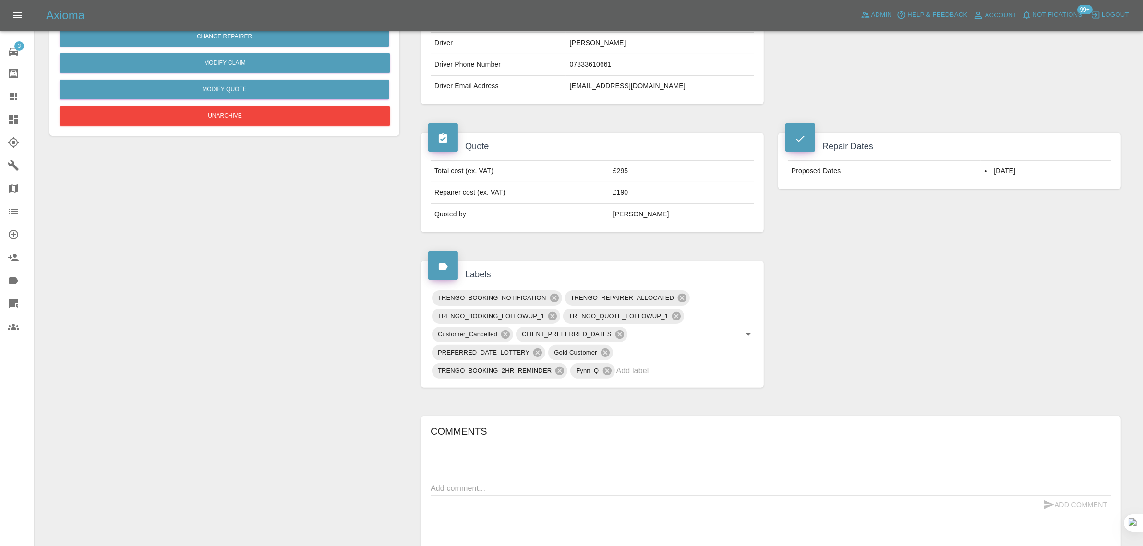
scroll to position [72, 0]
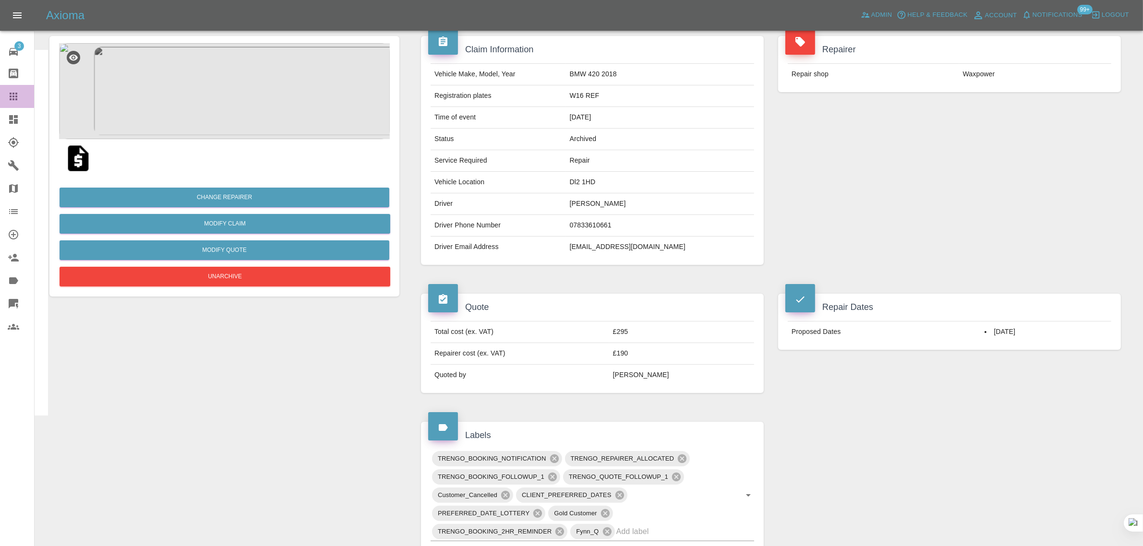
click at [8, 98] on icon at bounding box center [14, 97] width 12 height 12
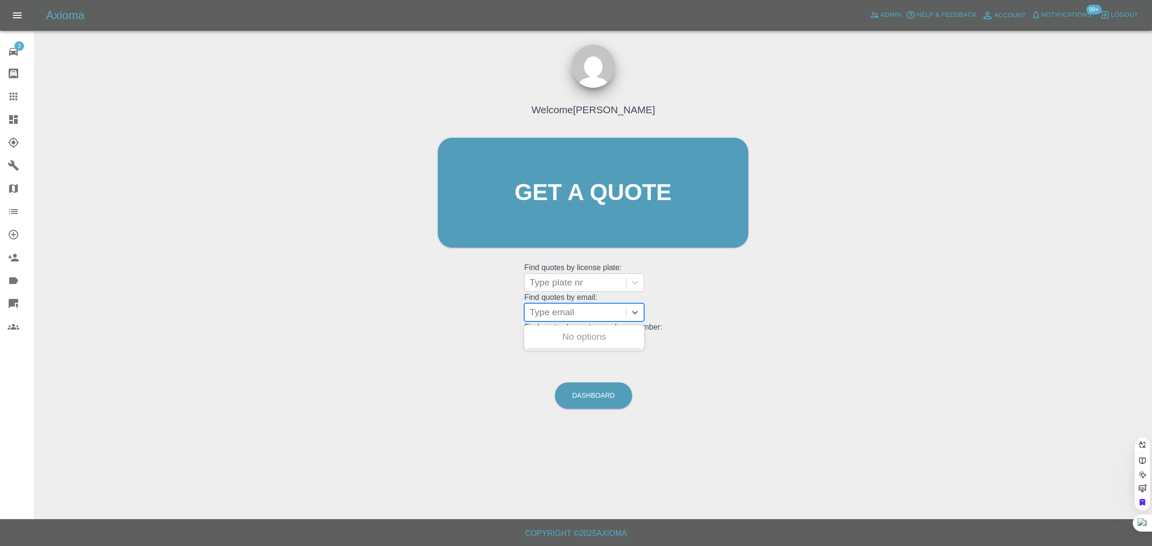
click at [584, 315] on div at bounding box center [575, 312] width 92 height 13
paste input "djmatson@me.com"
type input "djmatson@me.com"
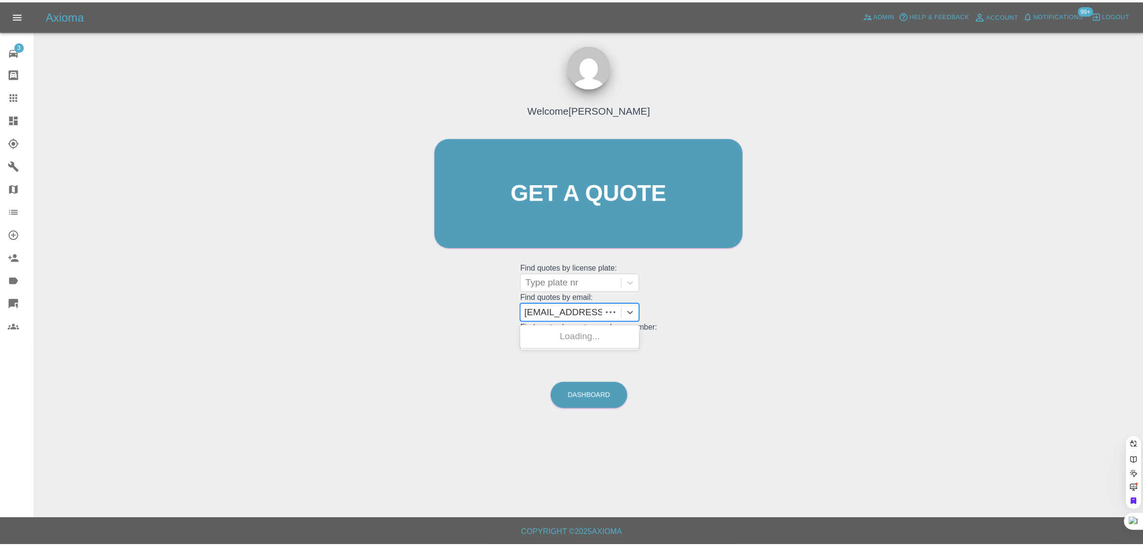
scroll to position [0, 0]
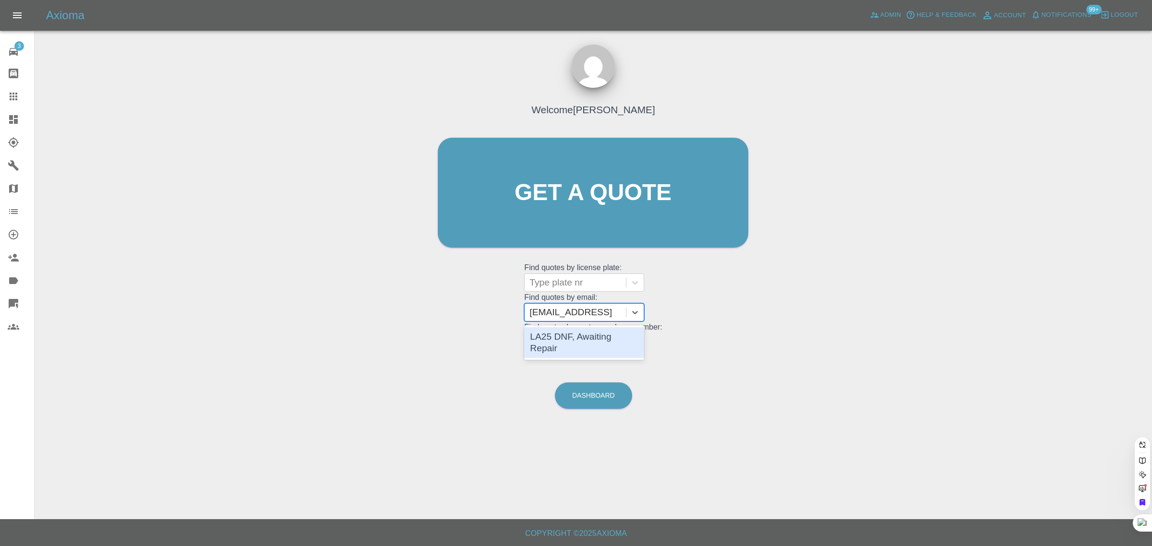
click at [579, 337] on div "LA25 DNF, Awaiting Repair" at bounding box center [584, 342] width 120 height 31
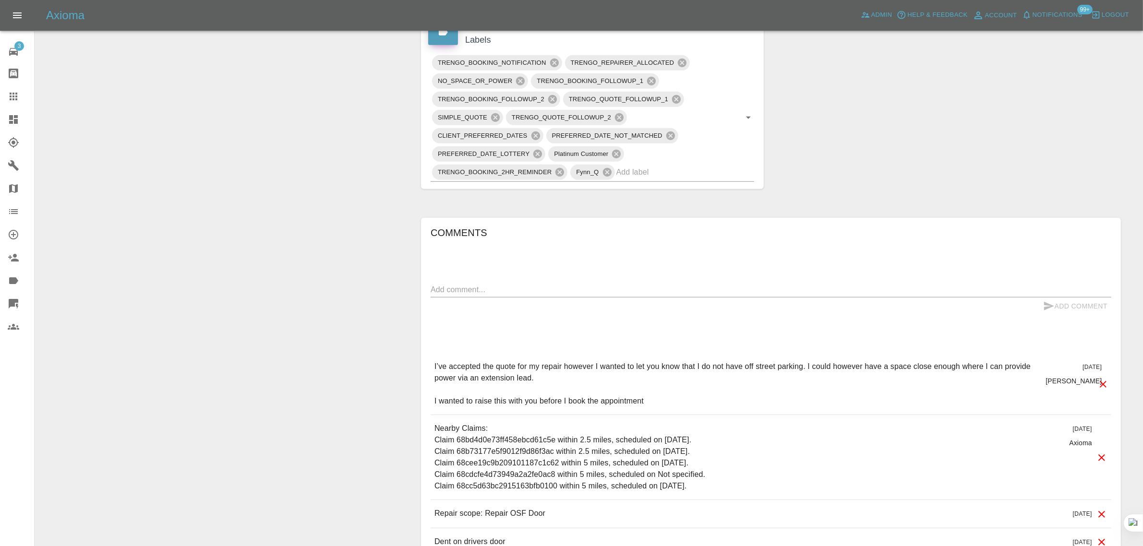
scroll to position [540, 0]
click at [548, 294] on textarea at bounding box center [770, 288] width 680 height 11
paste textarea "Would it be possible to take it to a garage? As mentioned in your whatsapp mess…"
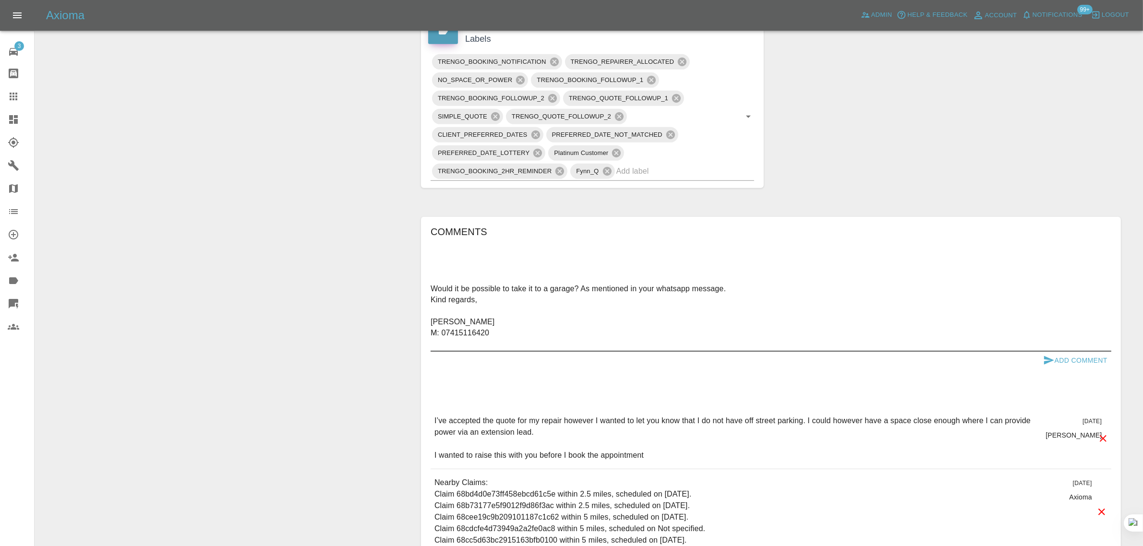
type textarea "Would it be possible to take it to a garage? As mentioned in your whatsapp mess…"
click at [1063, 357] on button "Add Comment" at bounding box center [1075, 361] width 72 height 18
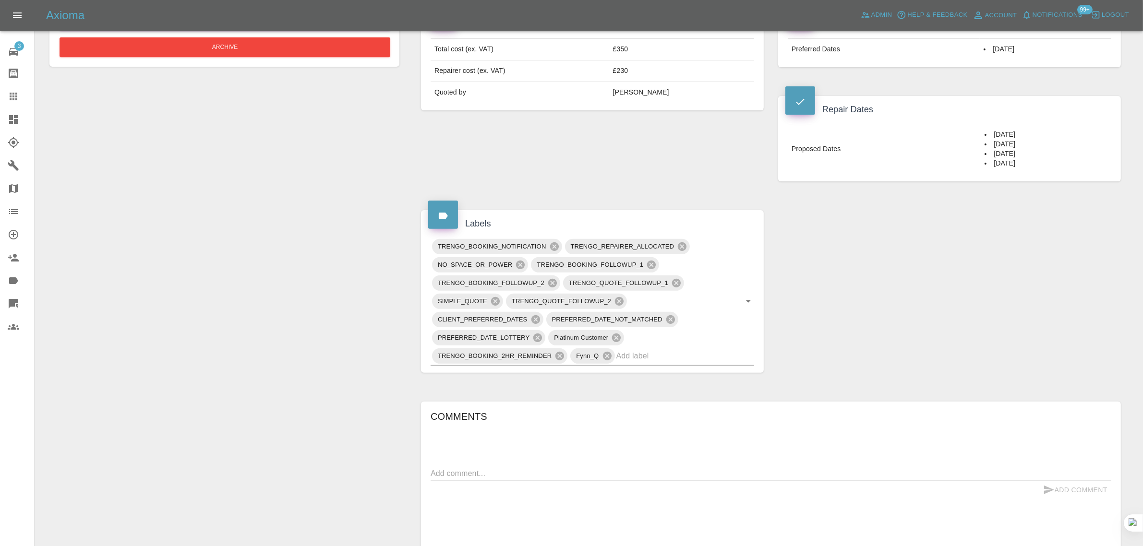
scroll to position [240, 0]
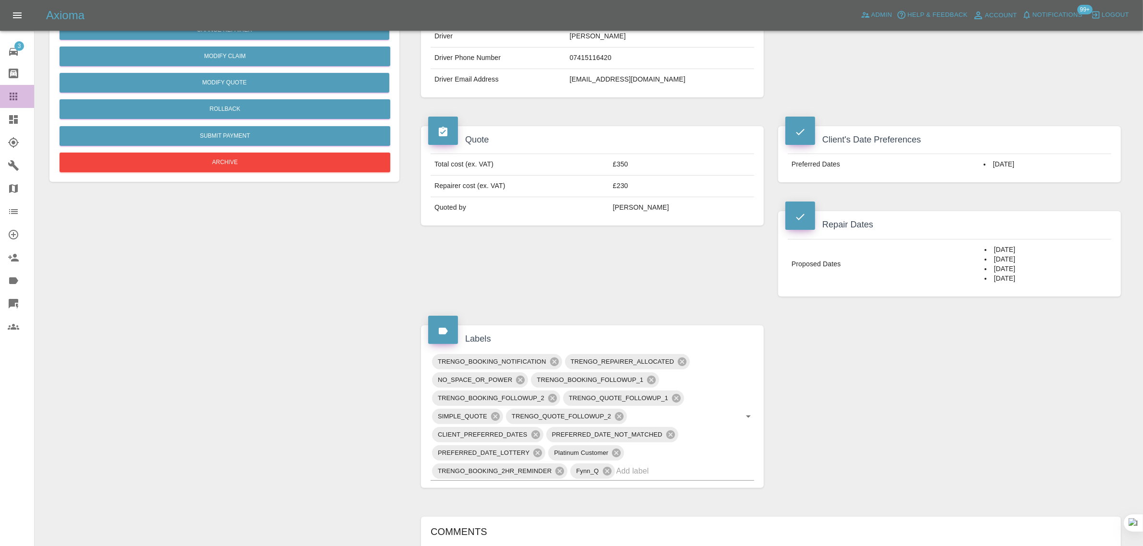
click at [15, 91] on icon at bounding box center [14, 97] width 12 height 12
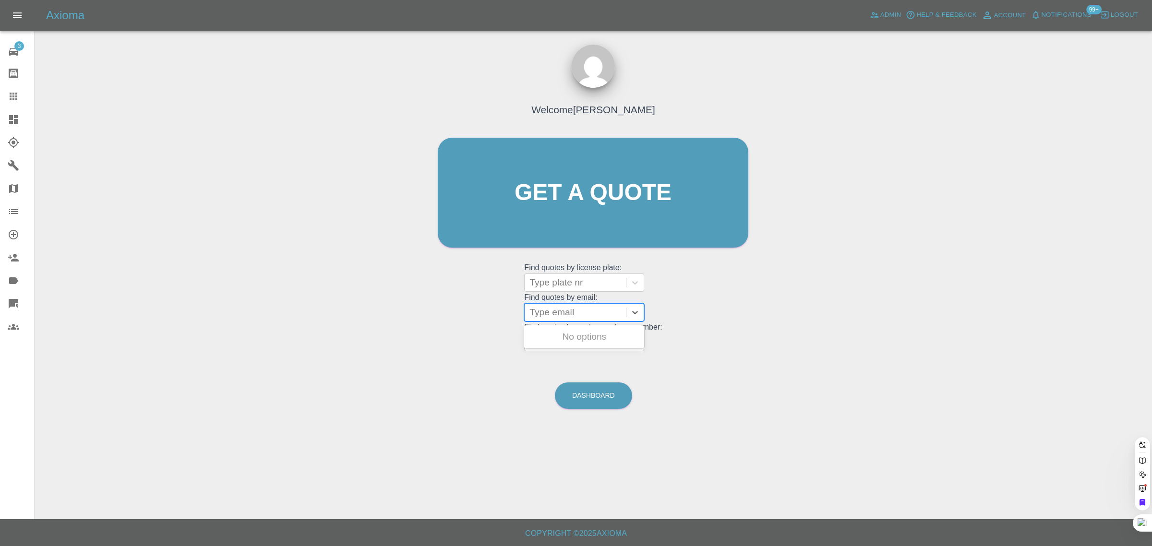
click at [569, 315] on div at bounding box center [575, 312] width 92 height 13
paste input "lk555@live.co.uk"
type input "lk555@live.co.uk"
click at [557, 337] on div "FN64UJY, Fnol" at bounding box center [584, 336] width 120 height 19
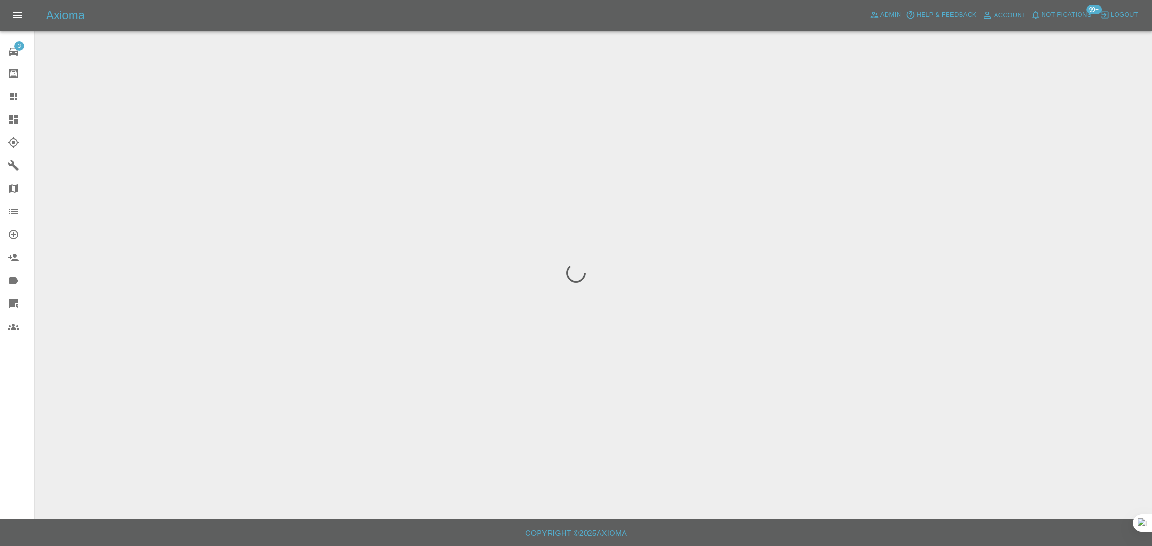
click at [18, 418] on div "3 Repair home Bodyshop home Claims Dashboard Explorer Garages Map Organization …" at bounding box center [17, 273] width 35 height 546
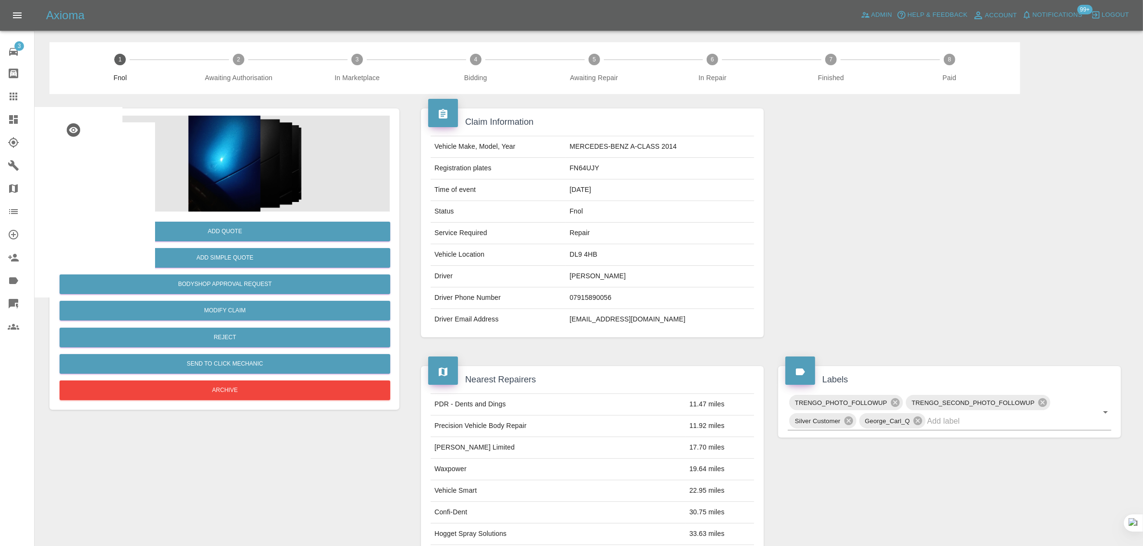
click at [221, 176] on img at bounding box center [224, 164] width 331 height 96
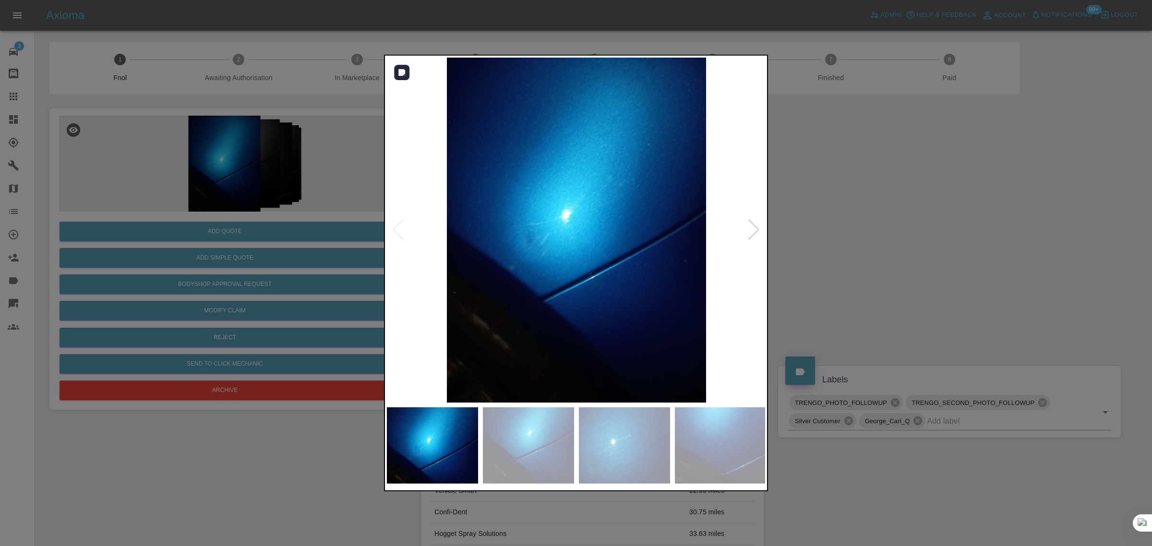
click at [754, 234] on div at bounding box center [753, 229] width 13 height 21
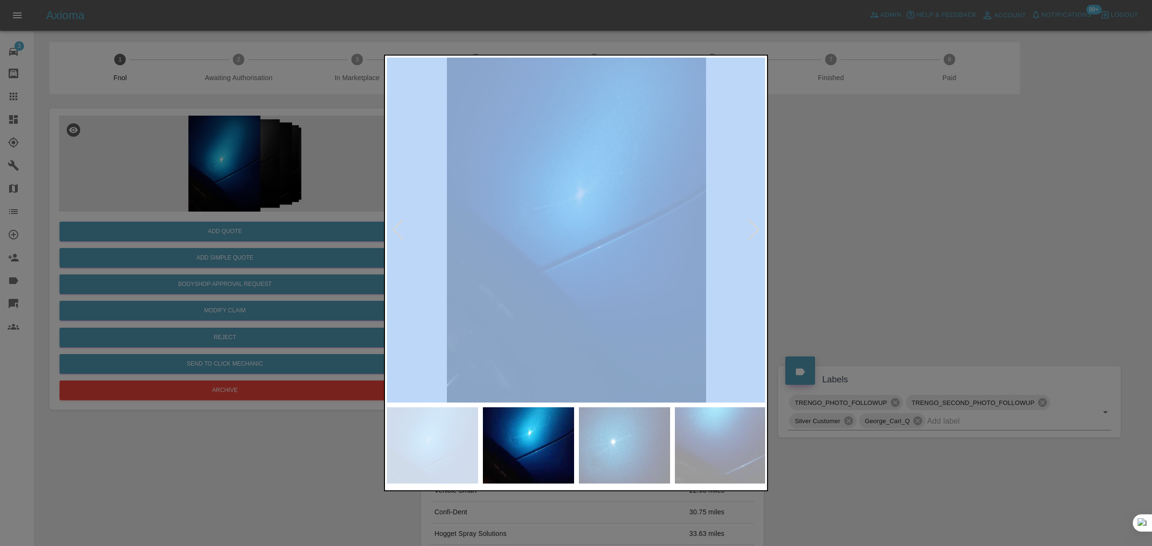
click at [754, 234] on div at bounding box center [753, 229] width 13 height 21
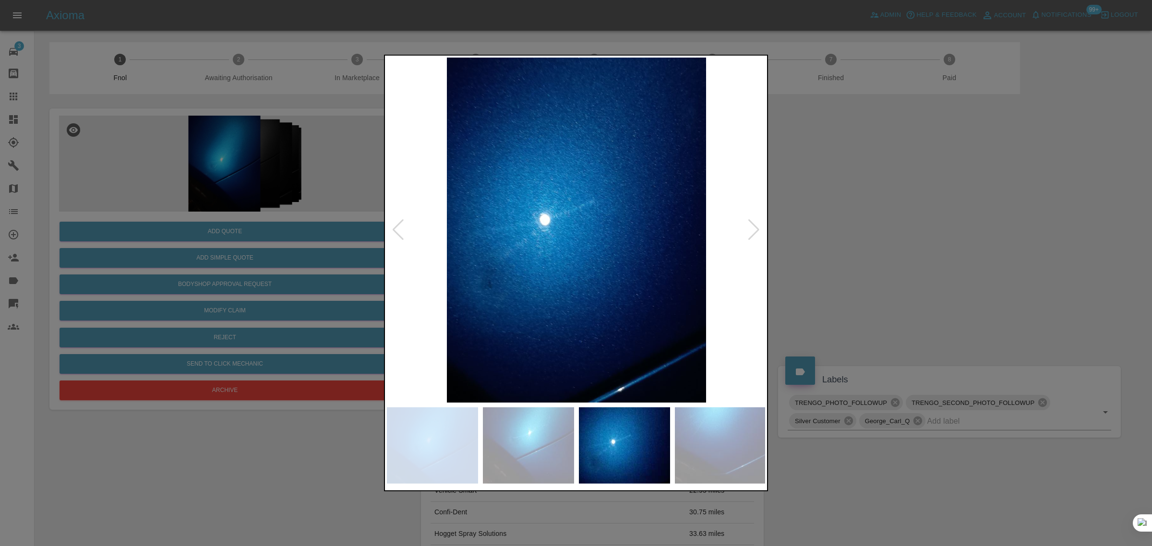
click at [754, 234] on div at bounding box center [753, 229] width 13 height 21
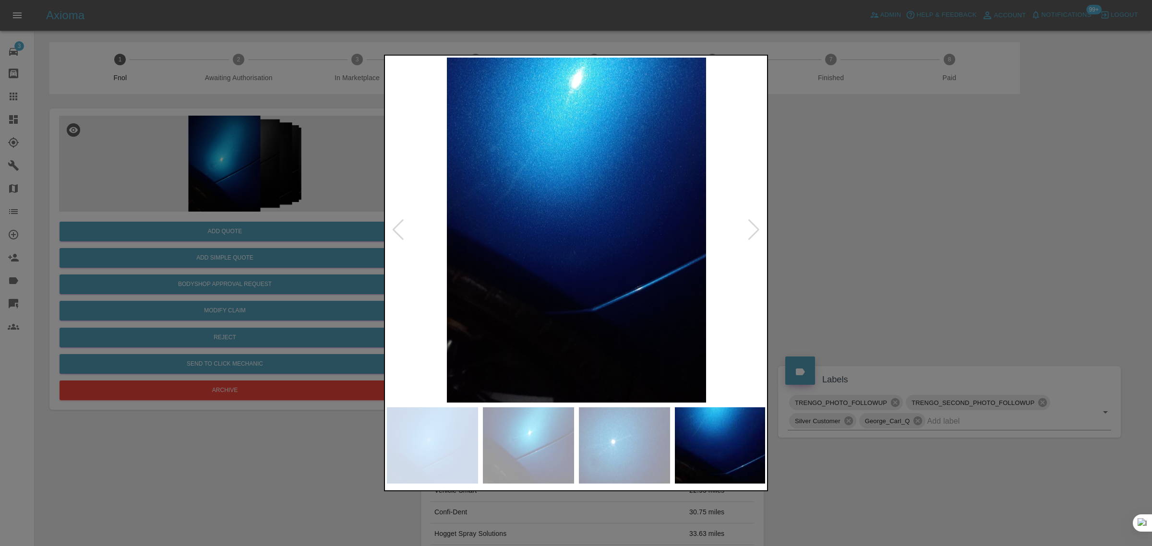
click at [754, 234] on div at bounding box center [753, 229] width 13 height 21
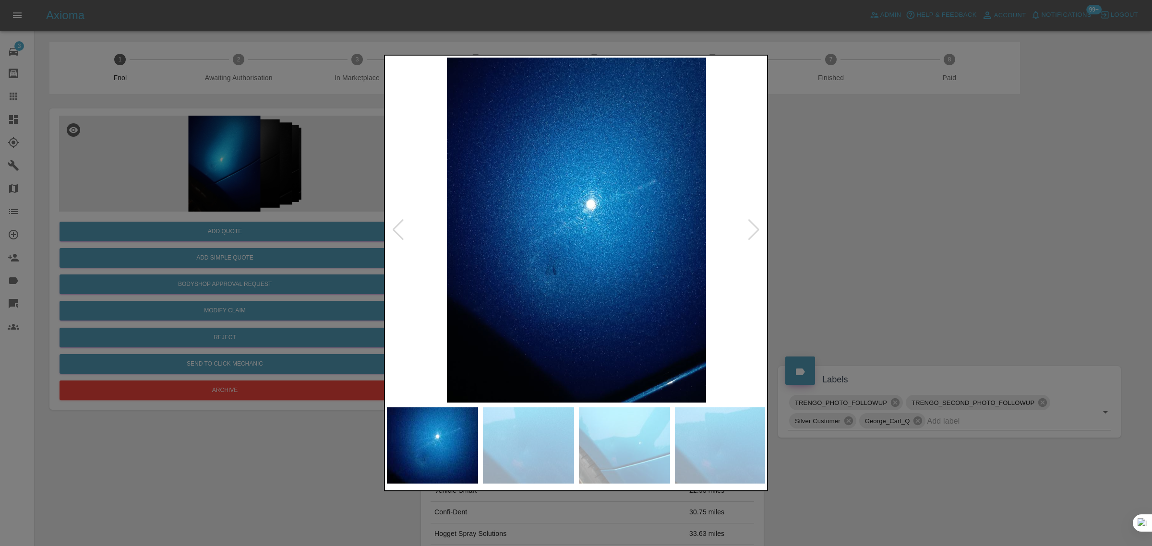
click at [754, 234] on div at bounding box center [753, 229] width 13 height 21
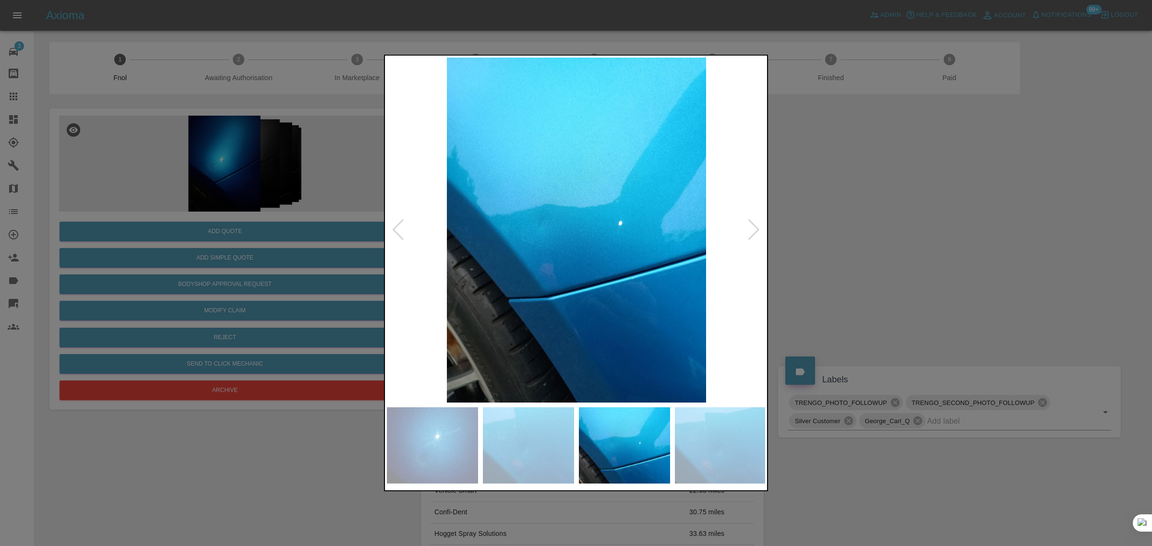
click at [755, 234] on div at bounding box center [753, 229] width 13 height 21
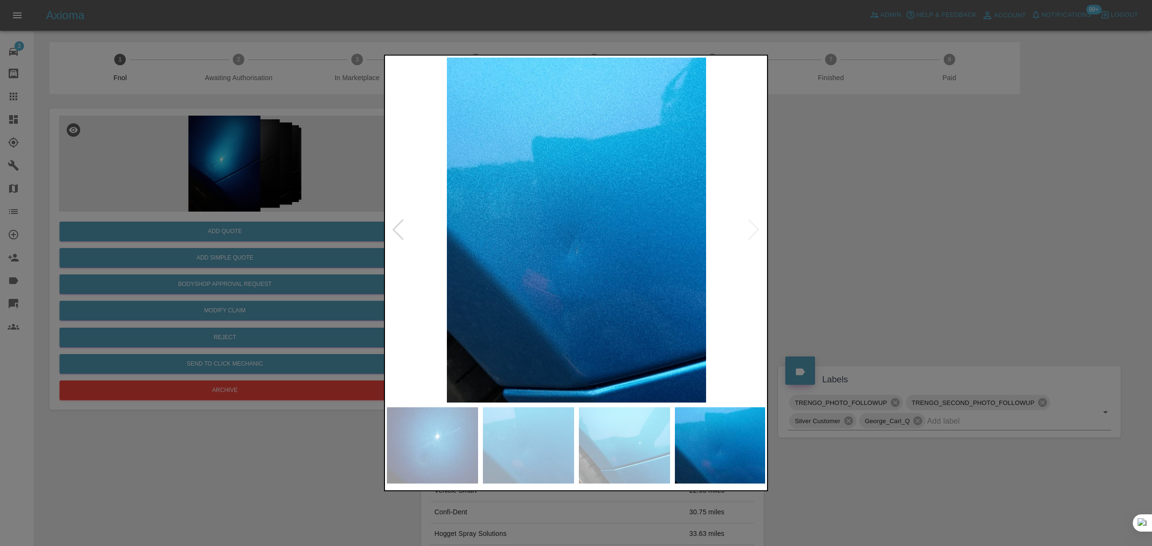
click at [755, 234] on img at bounding box center [576, 230] width 379 height 345
click at [834, 233] on div at bounding box center [576, 273] width 1152 height 546
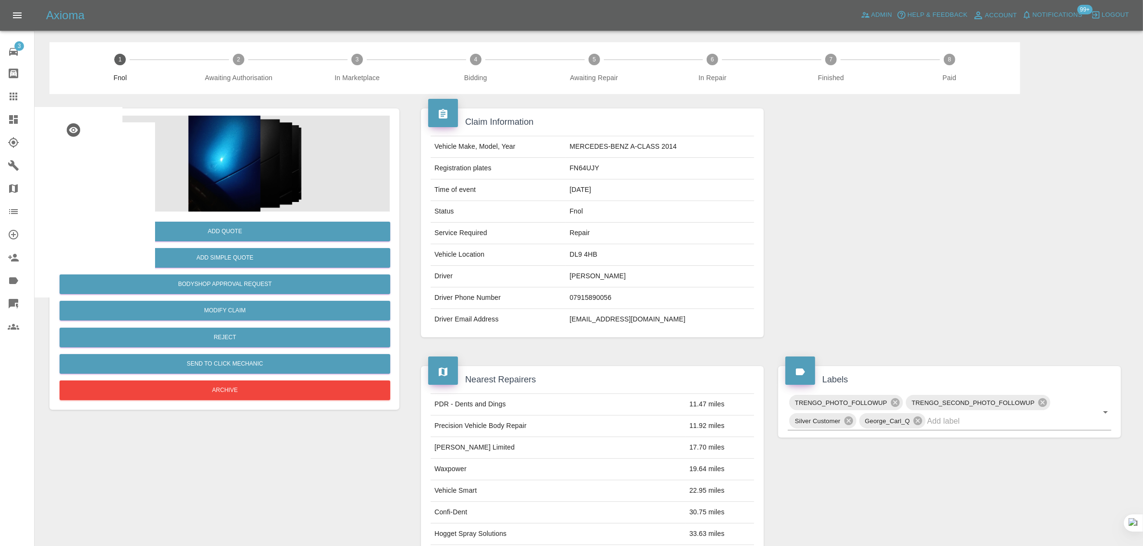
click at [14, 98] on icon at bounding box center [14, 97] width 12 height 12
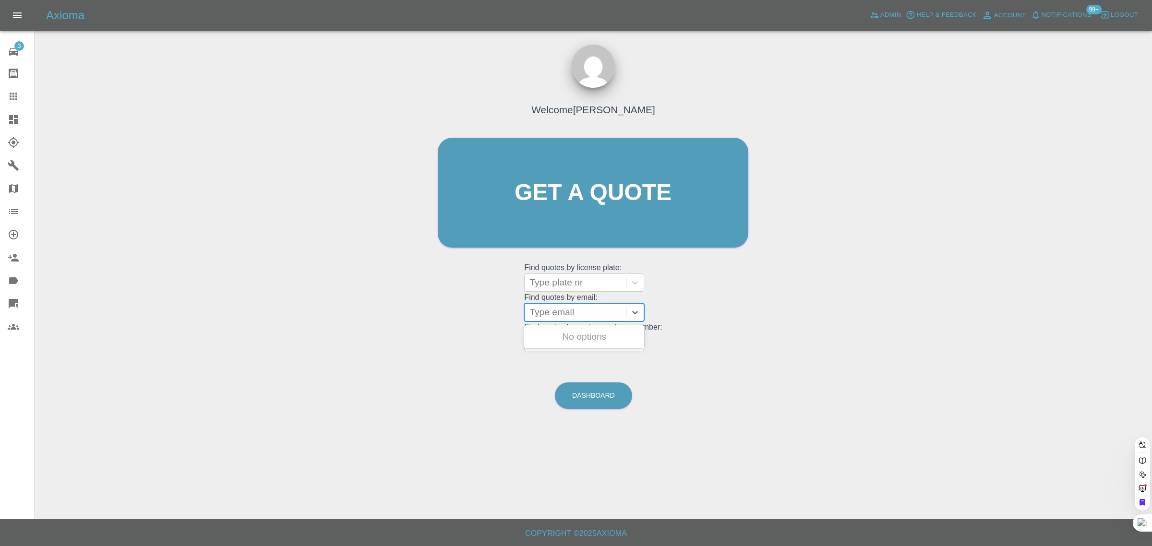
click at [585, 311] on div at bounding box center [575, 312] width 92 height 13
paste input "cristhepainter@yahoo.co.uk"
type input "cristhepainter@yahoo.co.uk"
click at [582, 329] on div "NA25 SMX, Paid" at bounding box center [584, 336] width 120 height 19
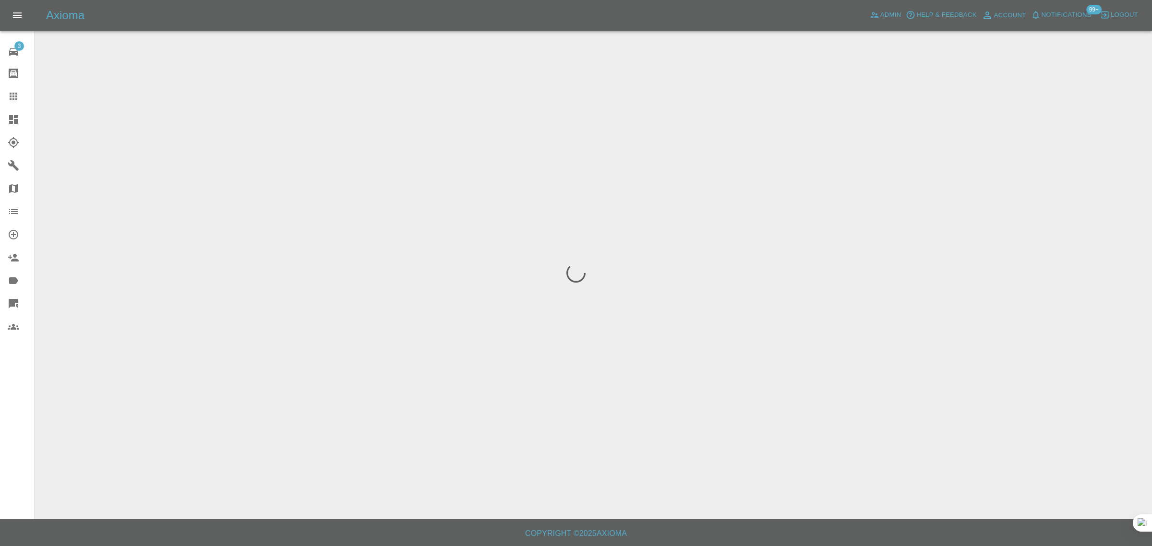
click at [15, 426] on div "3 Repair home Bodyshop home Claims Dashboard Explorer Garages Map Organization …" at bounding box center [17, 273] width 35 height 546
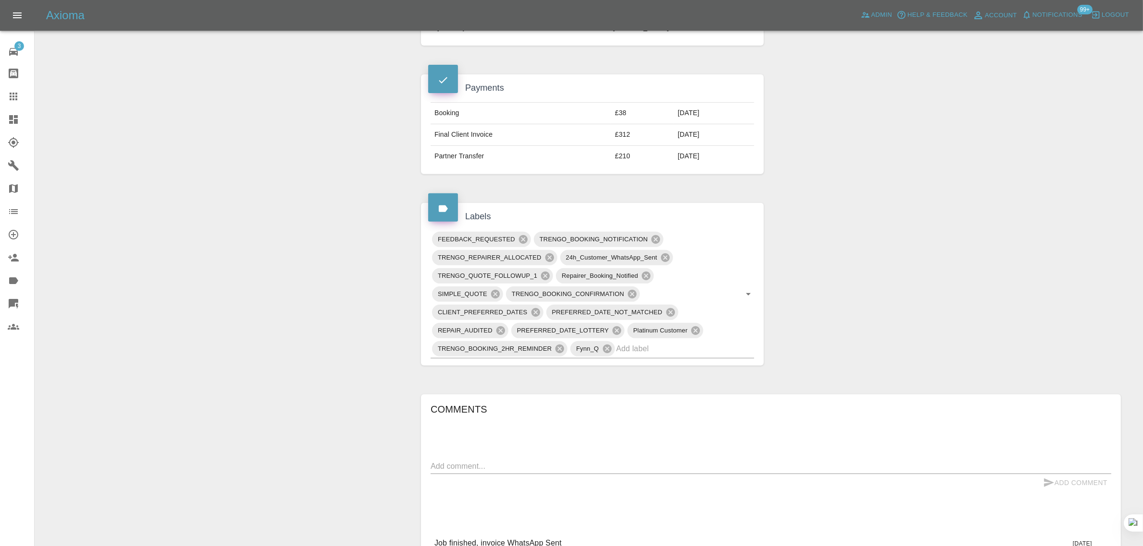
scroll to position [540, 0]
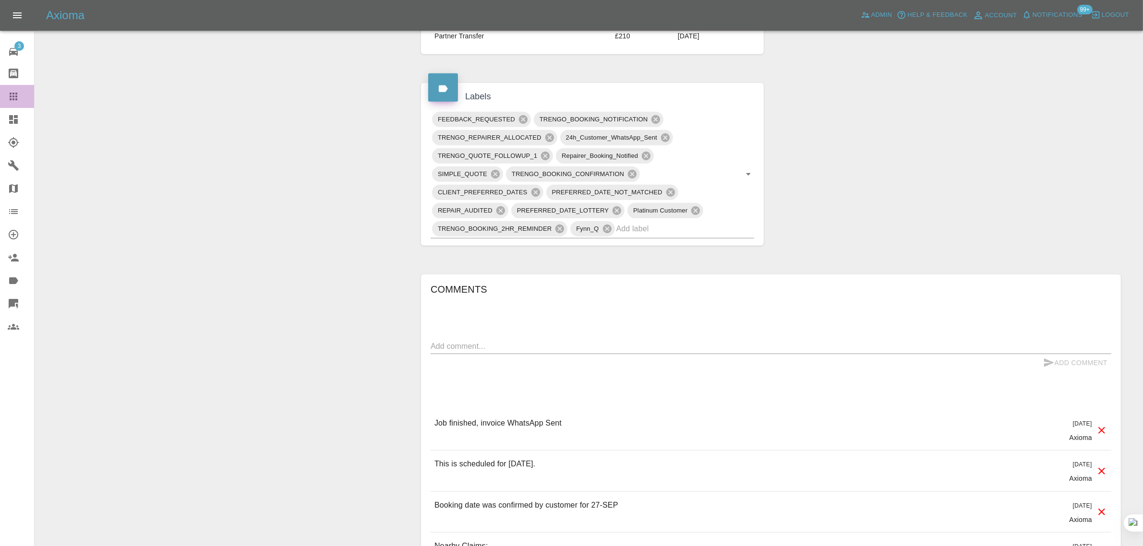
click at [15, 96] on icon at bounding box center [14, 97] width 8 height 8
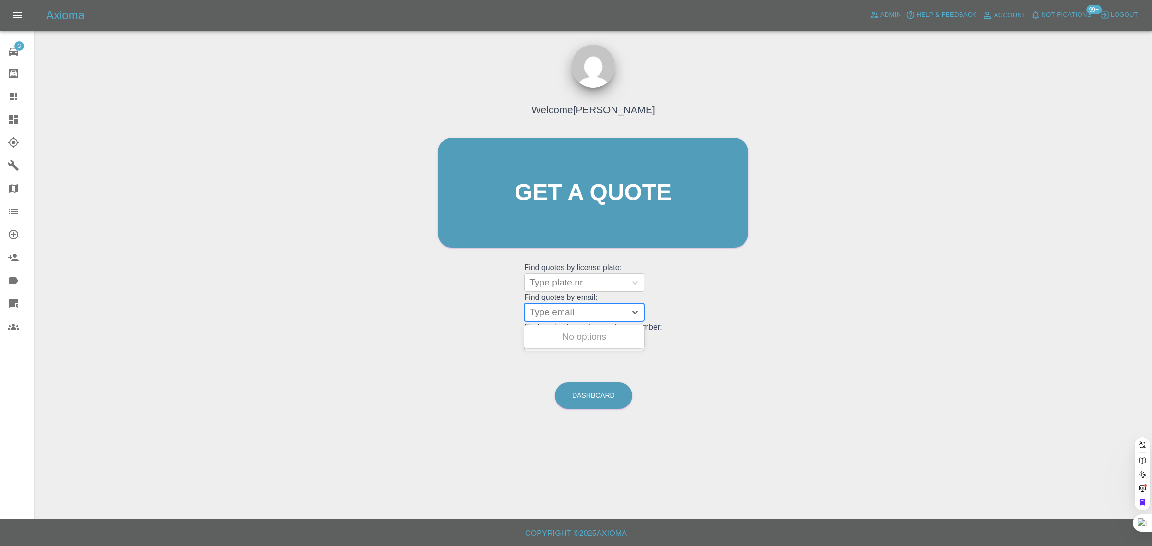
click at [578, 322] on div "Type email" at bounding box center [584, 312] width 120 height 18
paste input "rwordingham@yahoo.co.uk"
type input "rwordingham@yahoo.co.uk"
click at [565, 333] on div "YR72XAY, Awaiting Repair" at bounding box center [584, 342] width 120 height 31
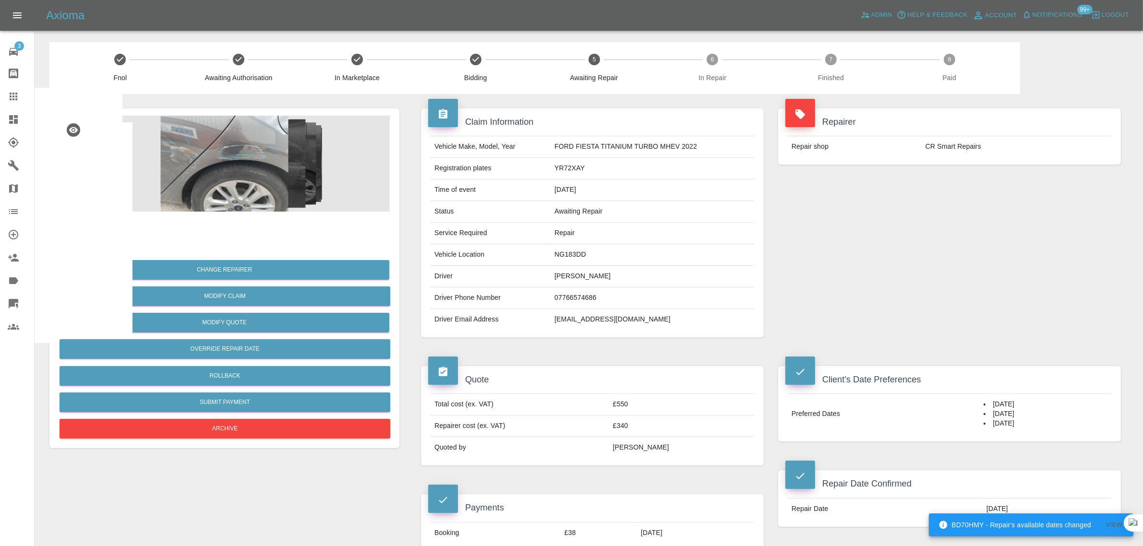
scroll to position [480, 0]
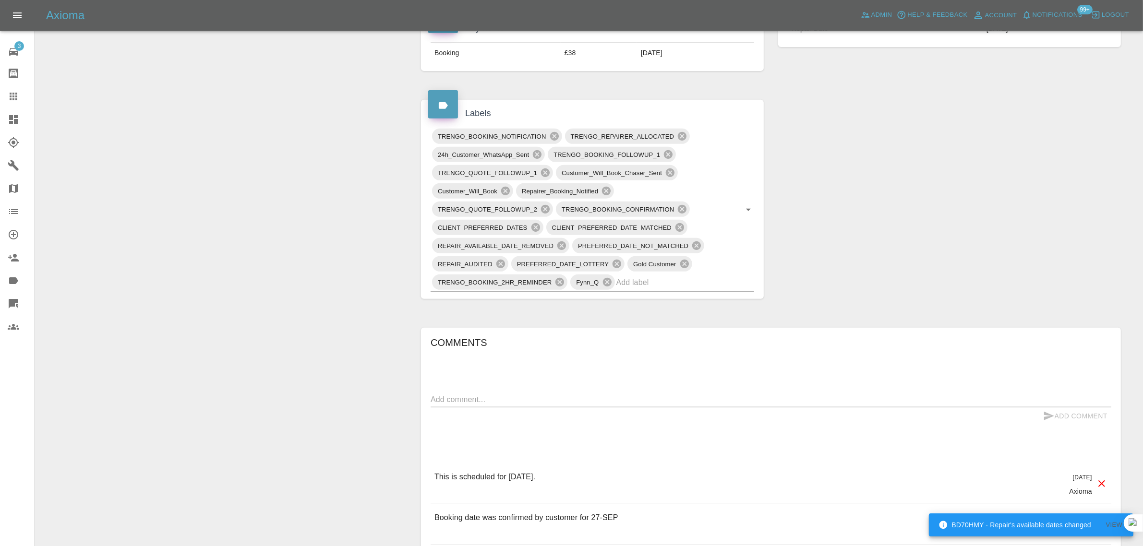
click at [577, 402] on textarea at bounding box center [770, 399] width 680 height 11
paste textarea "I’m not sure why have been sent this email today as I received a communication …"
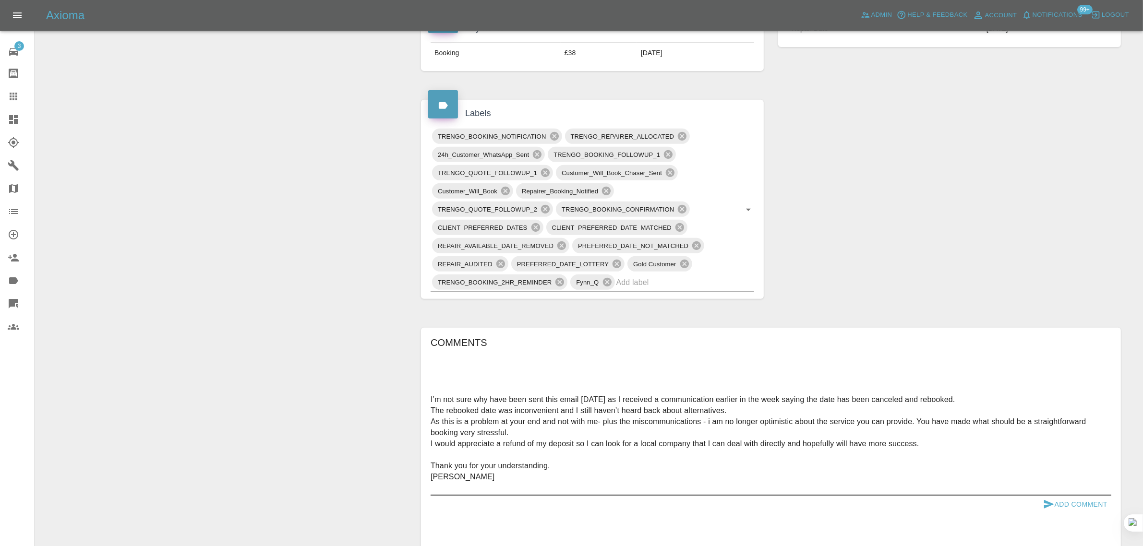
type textarea "I’m not sure why have been sent this email today as I received a communication …"
click at [1072, 501] on button "Add Comment" at bounding box center [1075, 505] width 72 height 18
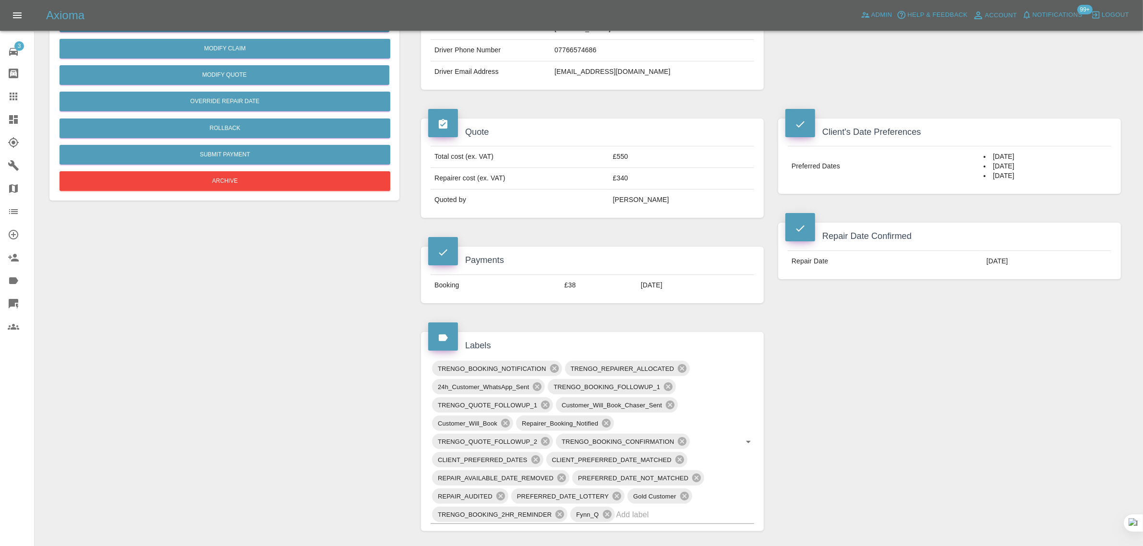
scroll to position [120, 0]
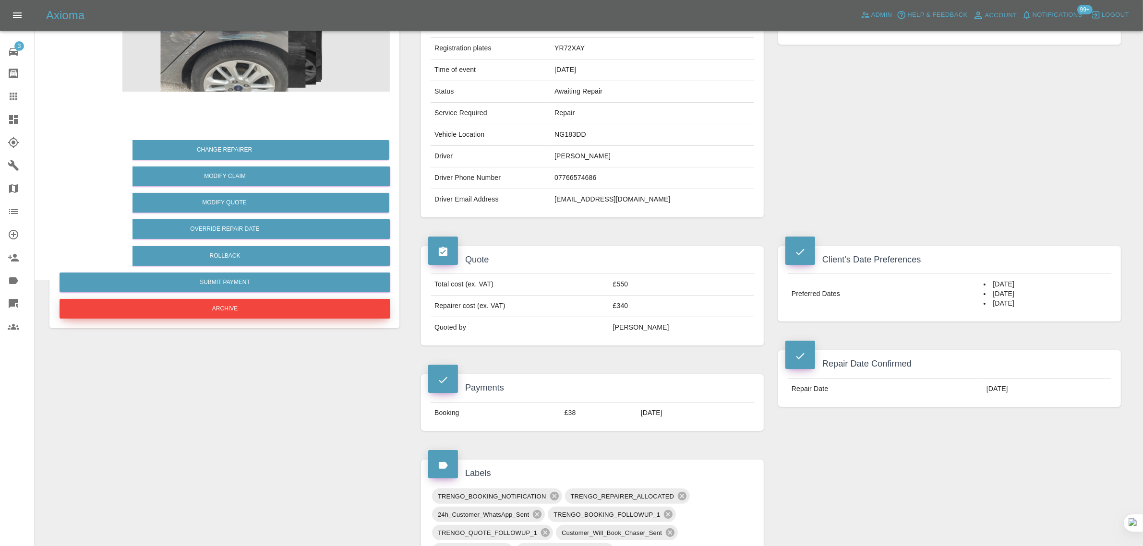
click at [231, 301] on button "Archive" at bounding box center [225, 309] width 331 height 20
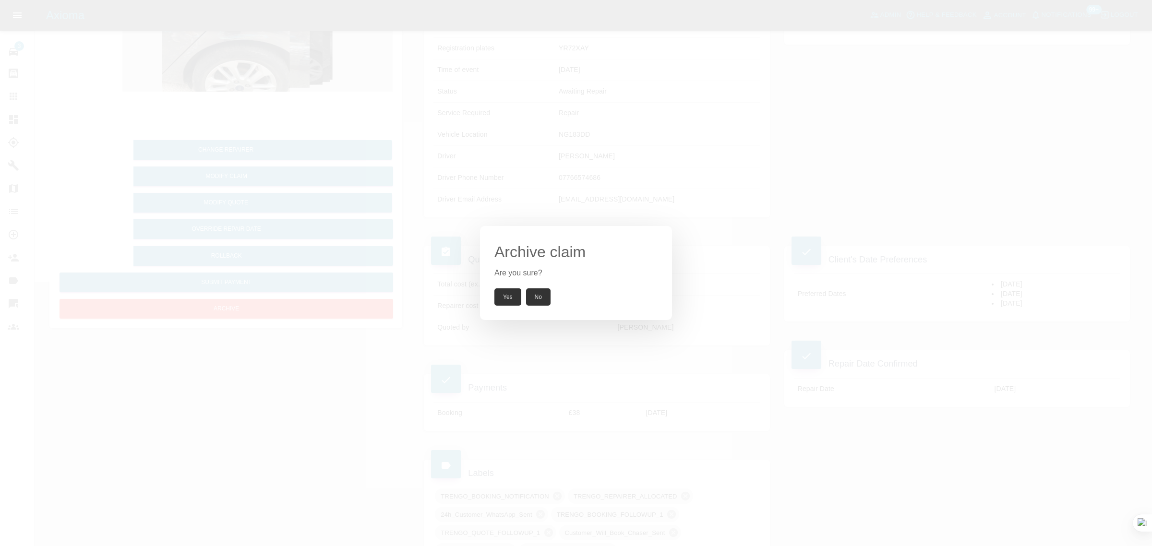
click at [500, 297] on button "Yes" at bounding box center [507, 296] width 27 height 17
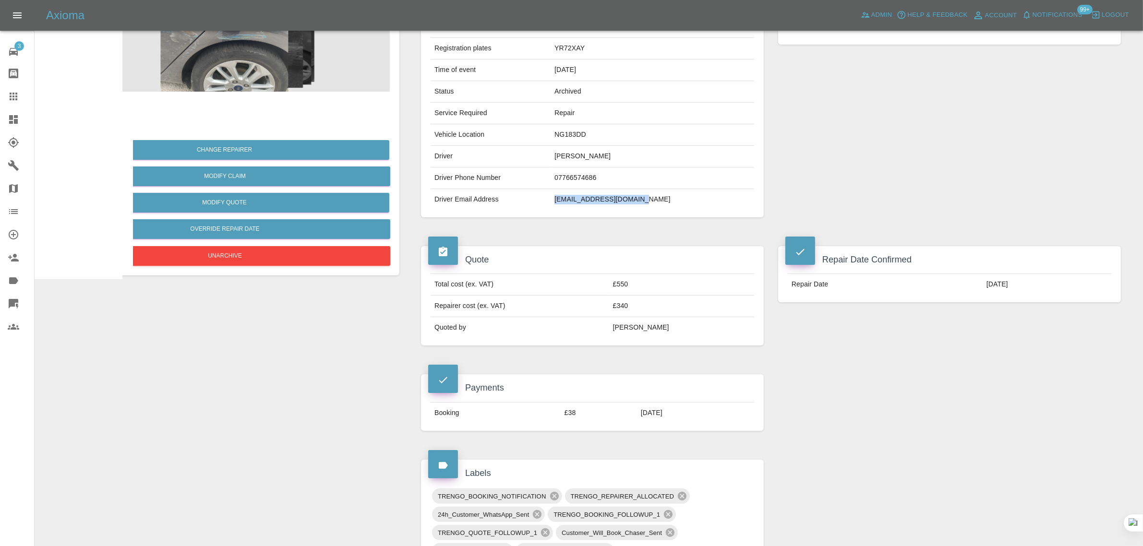
drag, startPoint x: 552, startPoint y: 199, endPoint x: 647, endPoint y: 203, distance: 94.6
click at [647, 203] on td "rwordingham@yahoo.co.uk" at bounding box center [651, 199] width 203 height 21
copy td "rwordingham@yahoo.co.uk"
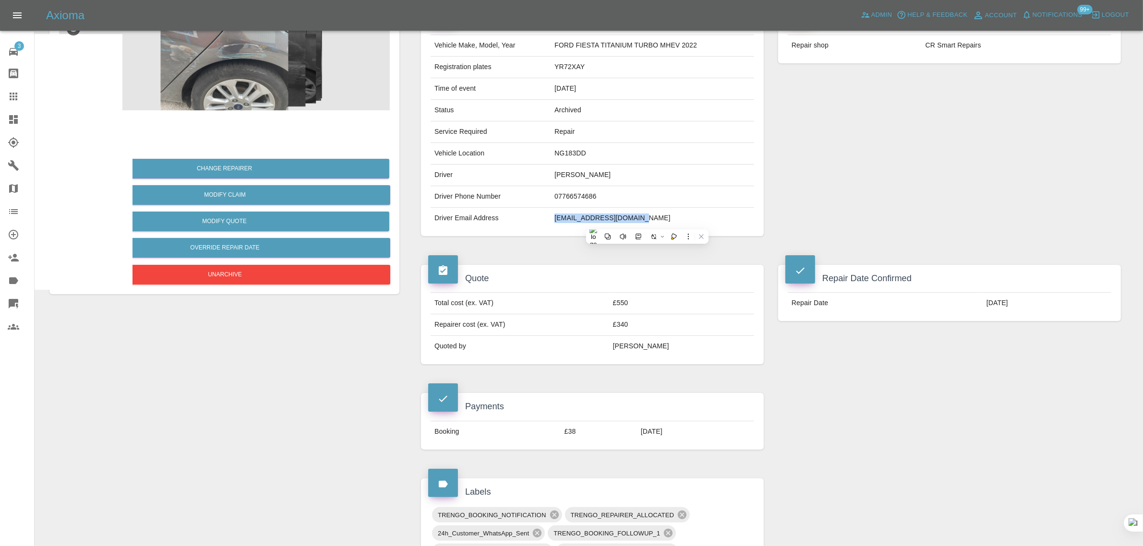
scroll to position [75, 0]
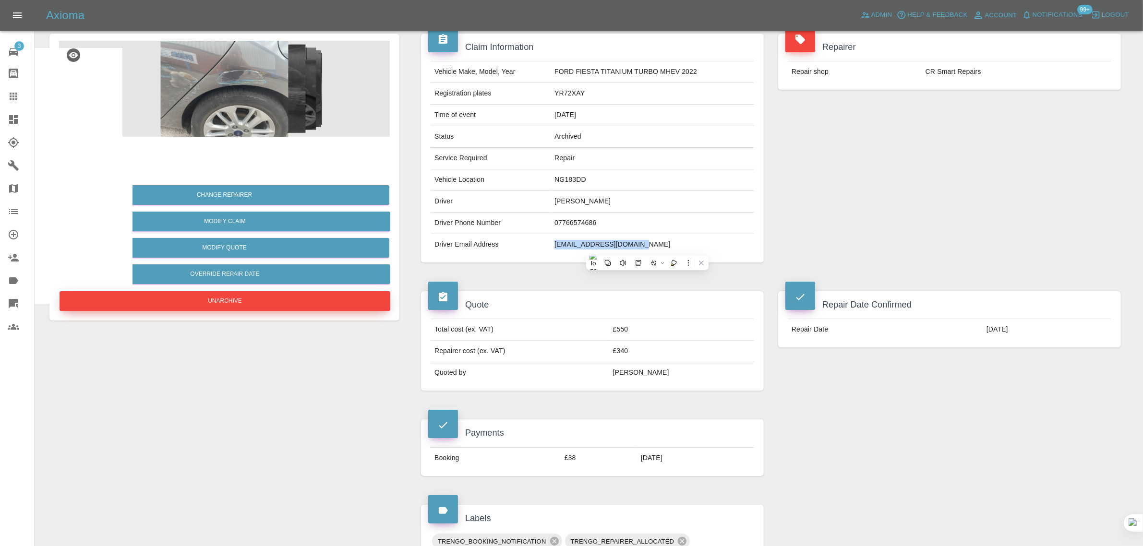
click at [223, 299] on button "Unarchive" at bounding box center [225, 301] width 331 height 20
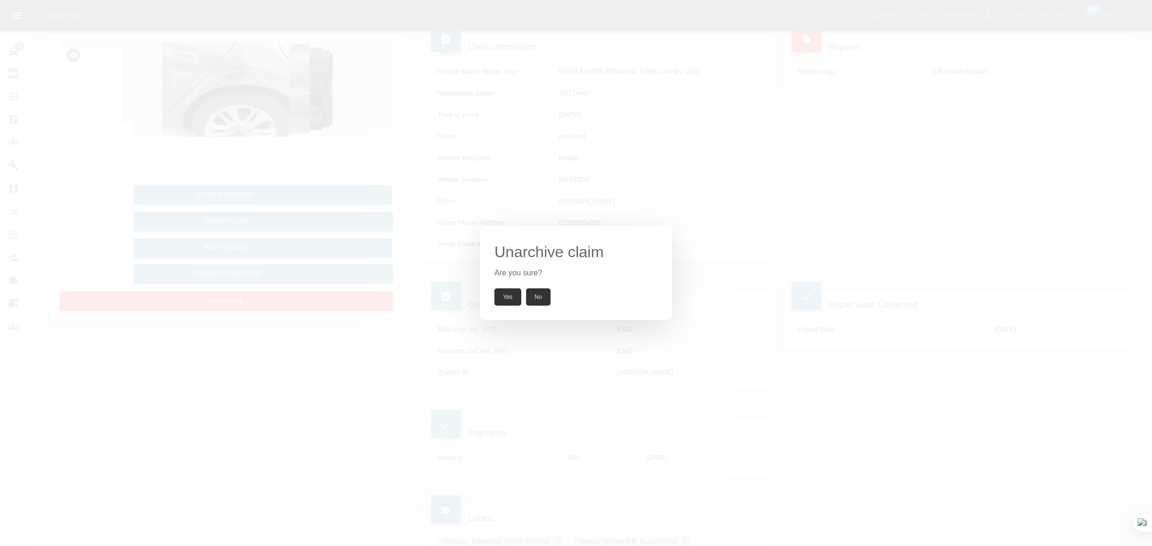
click at [505, 298] on button "Yes" at bounding box center [507, 296] width 27 height 17
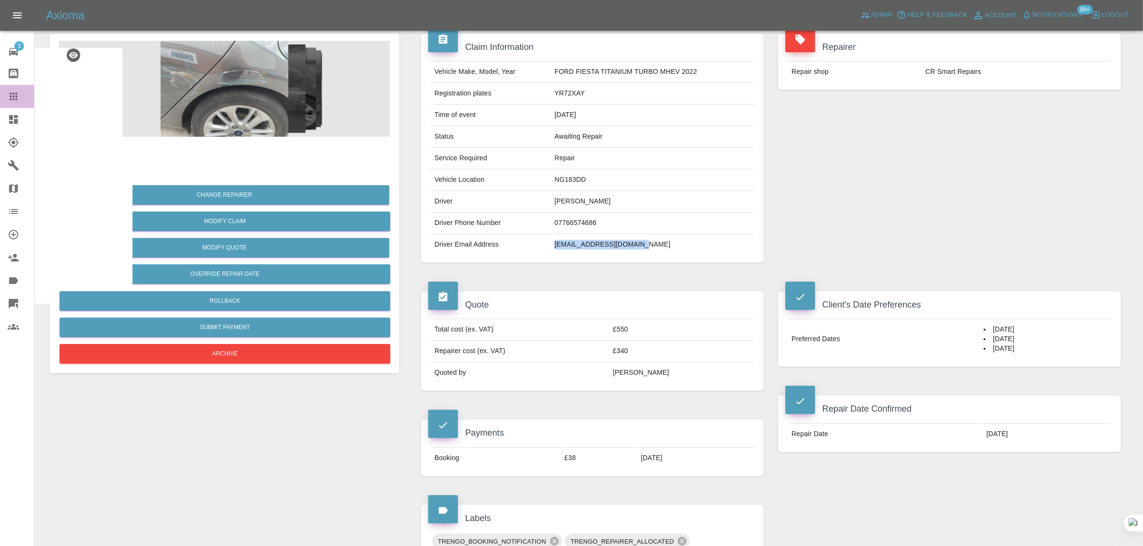
click at [6, 102] on link "Claims" at bounding box center [17, 96] width 34 height 23
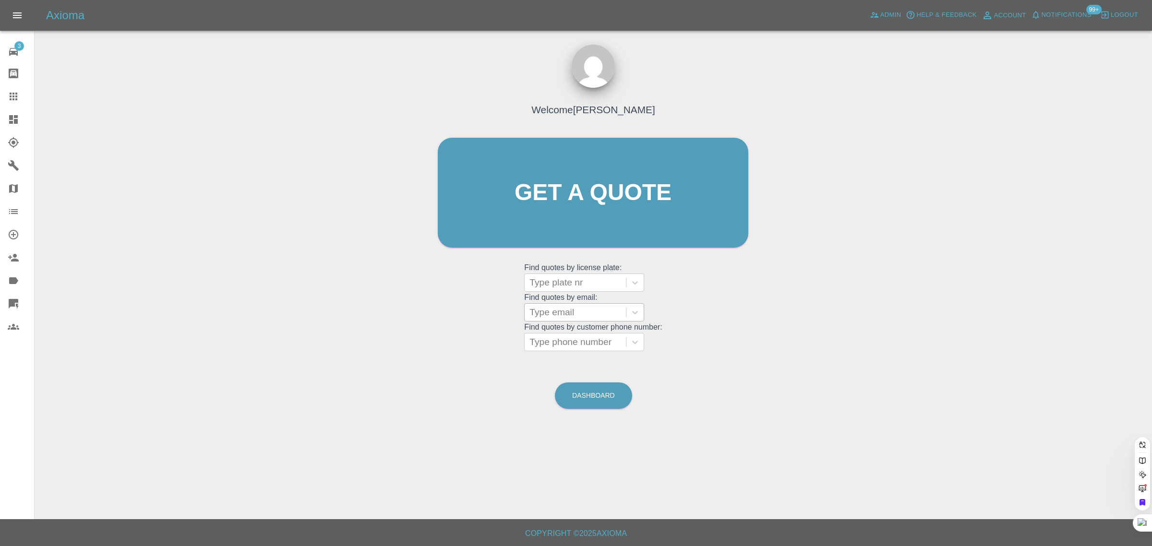
click at [570, 314] on div at bounding box center [575, 312] width 92 height 13
paste input "leanneprocter1@hotmail.com"
type input "leanneprocter1@hotmail.co"
click at [573, 329] on div "L800 GYM, Awaiting Repair" at bounding box center [584, 342] width 120 height 31
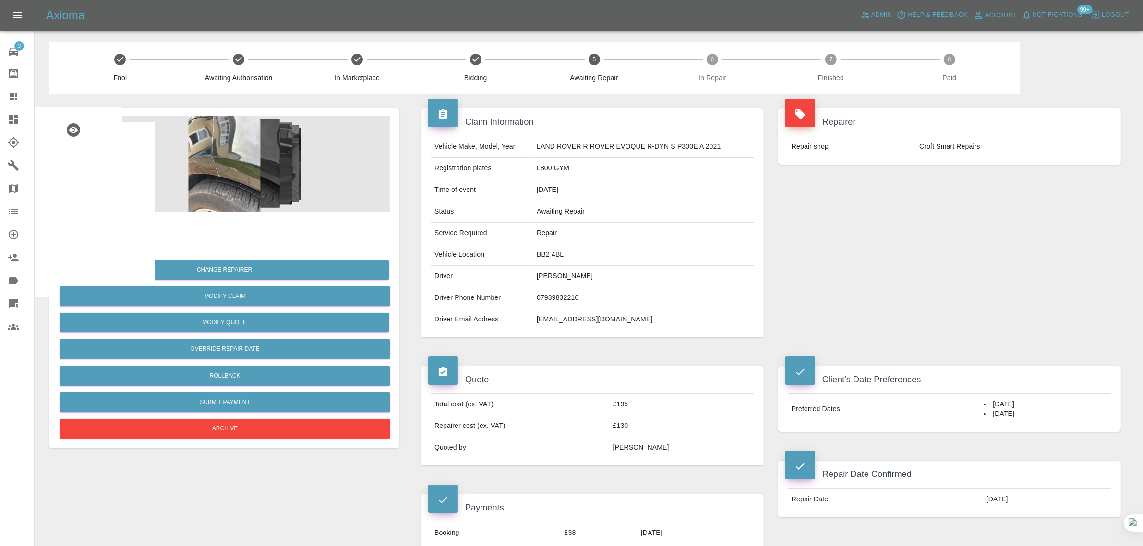
scroll to position [420, 0]
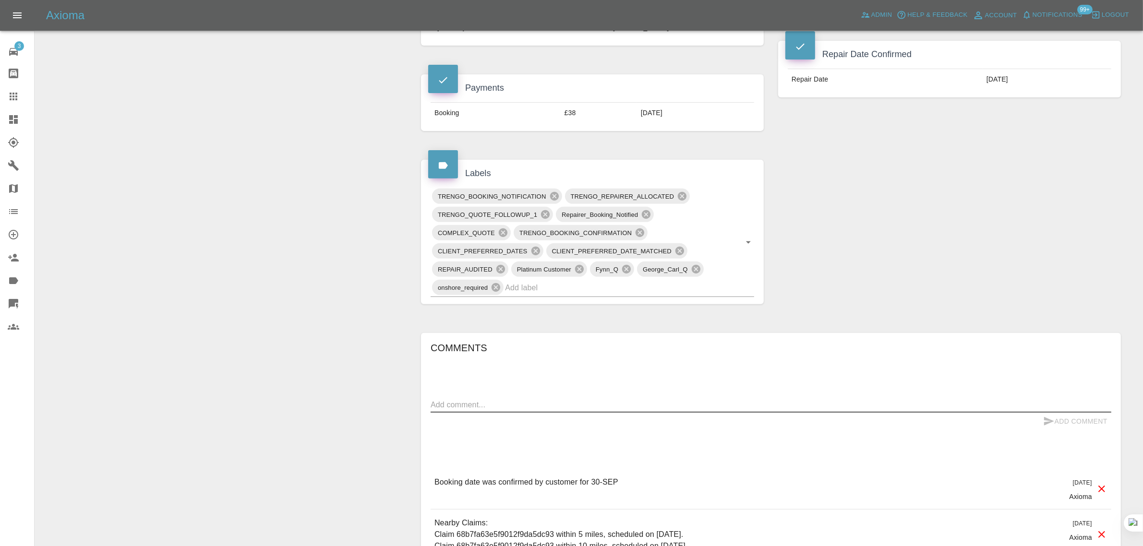
click at [699, 404] on textarea at bounding box center [770, 404] width 680 height 11
paste textarea "I have an appointment booked for Tuesday 30th September. My car has unfortunate…"
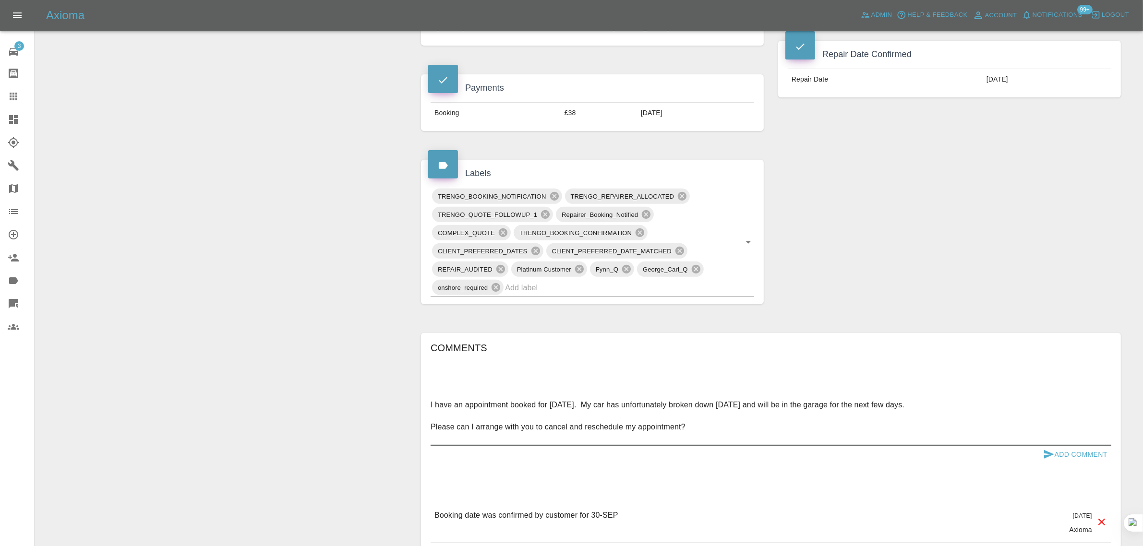
type textarea "I have an appointment booked for Tuesday 30th September. My car has unfortunate…"
click at [1064, 453] on button "Add Comment" at bounding box center [1075, 455] width 72 height 18
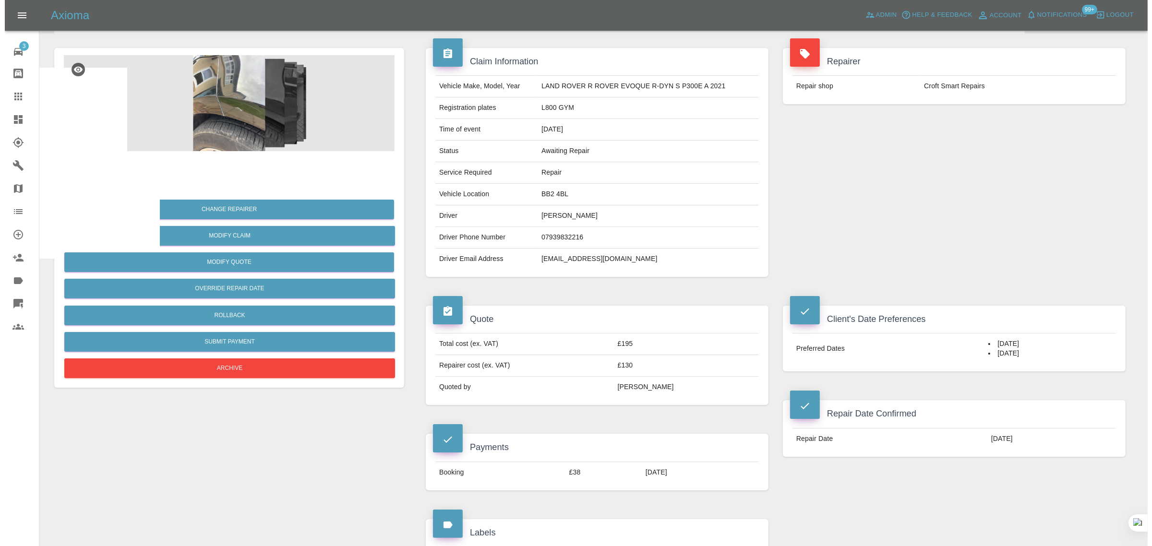
scroll to position [60, 0]
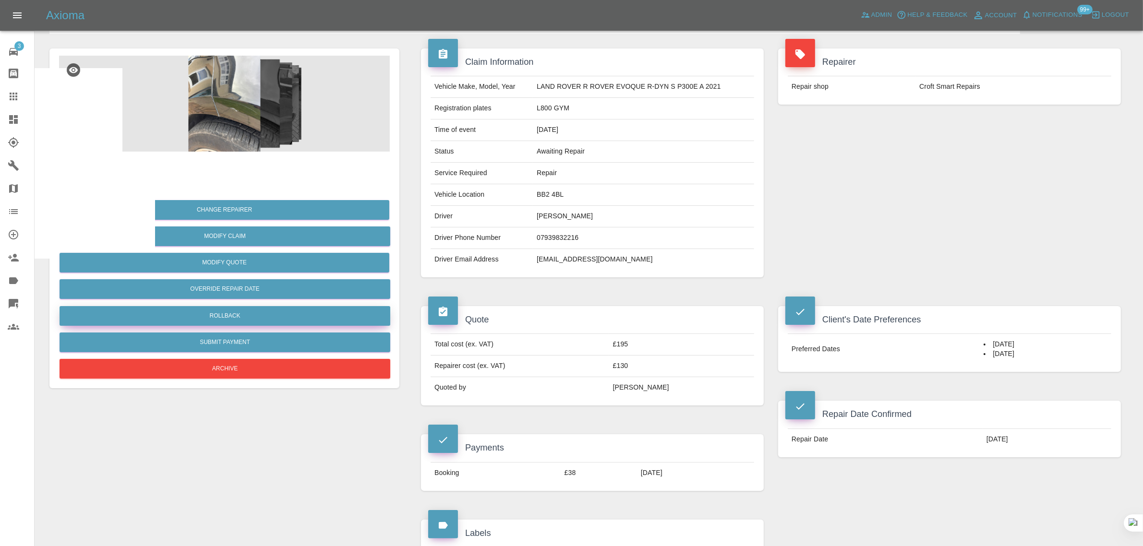
click at [217, 320] on button "Rollback" at bounding box center [225, 316] width 331 height 20
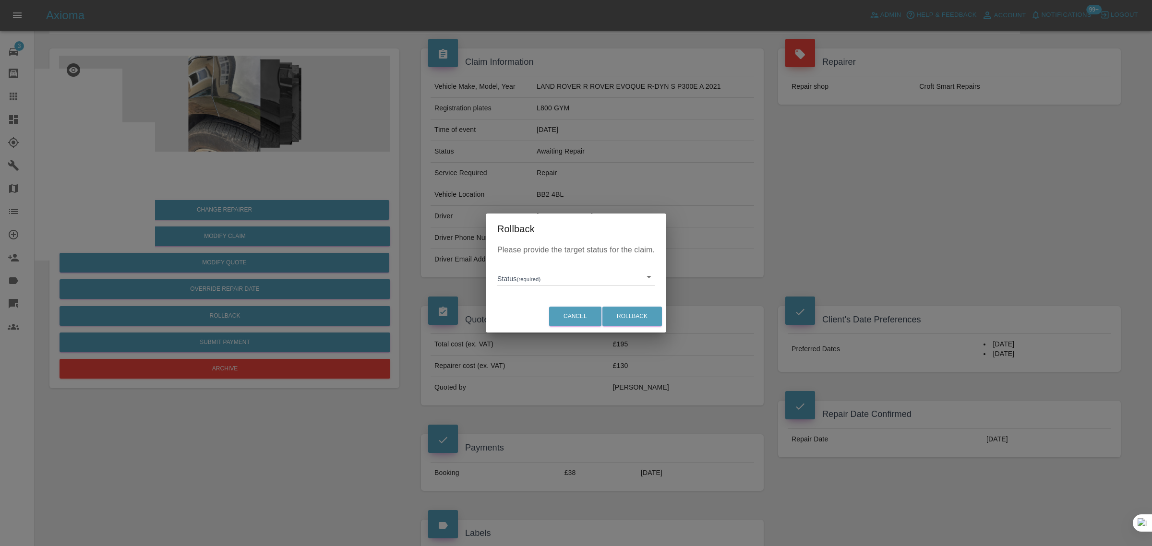
click at [517, 284] on body "Axioma Admin Help & Feedback Account Notifications 99+ Logout 3 Repair home Bod…" at bounding box center [576, 525] width 1152 height 1170
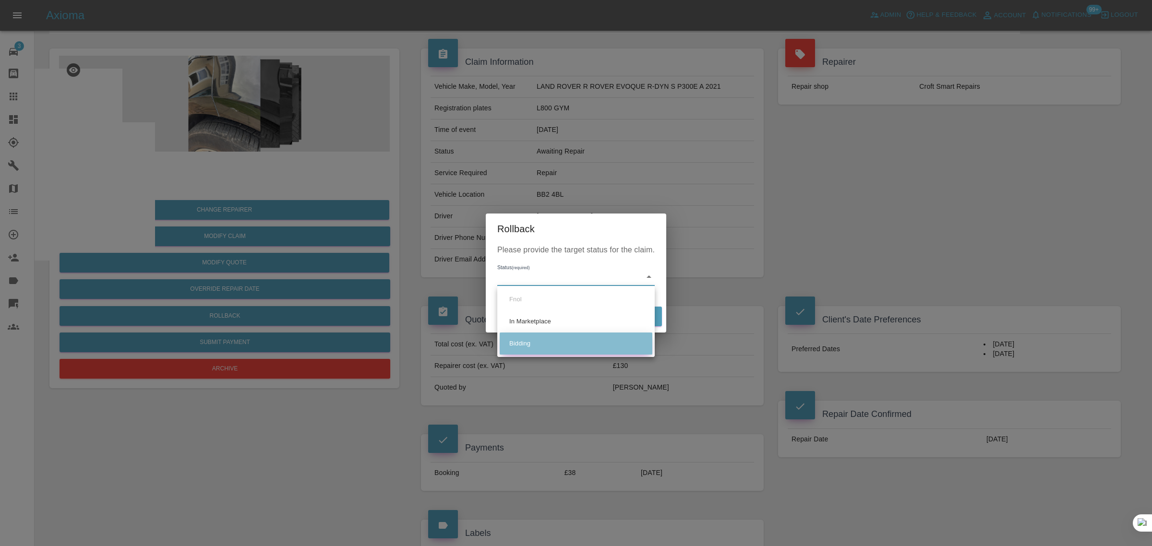
click at [516, 336] on li "Bidding" at bounding box center [576, 344] width 153 height 22
type input "bidding"
click at [620, 312] on button "Rollback" at bounding box center [632, 317] width 60 height 20
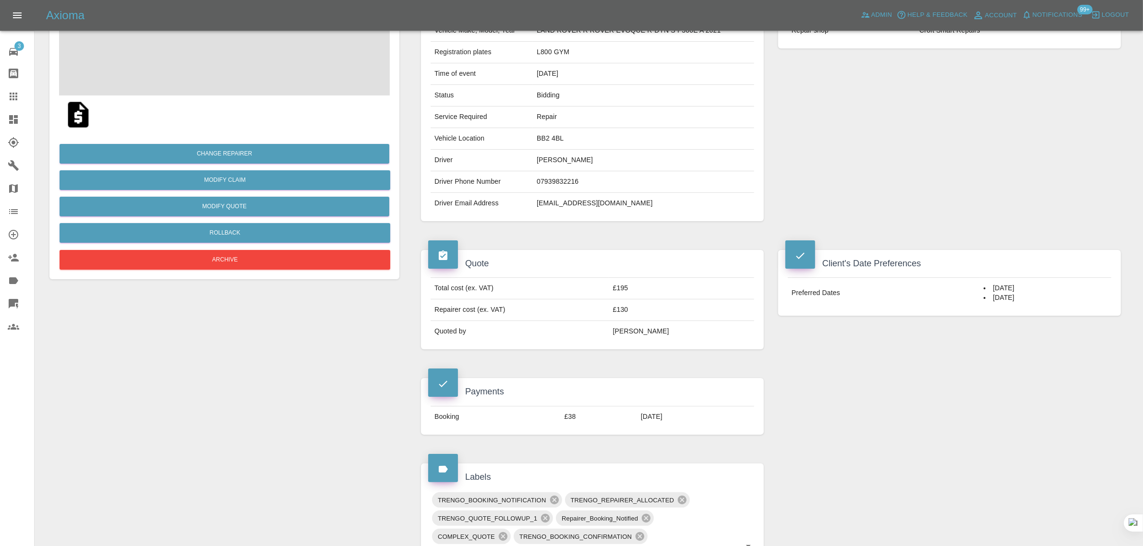
scroll to position [300, 0]
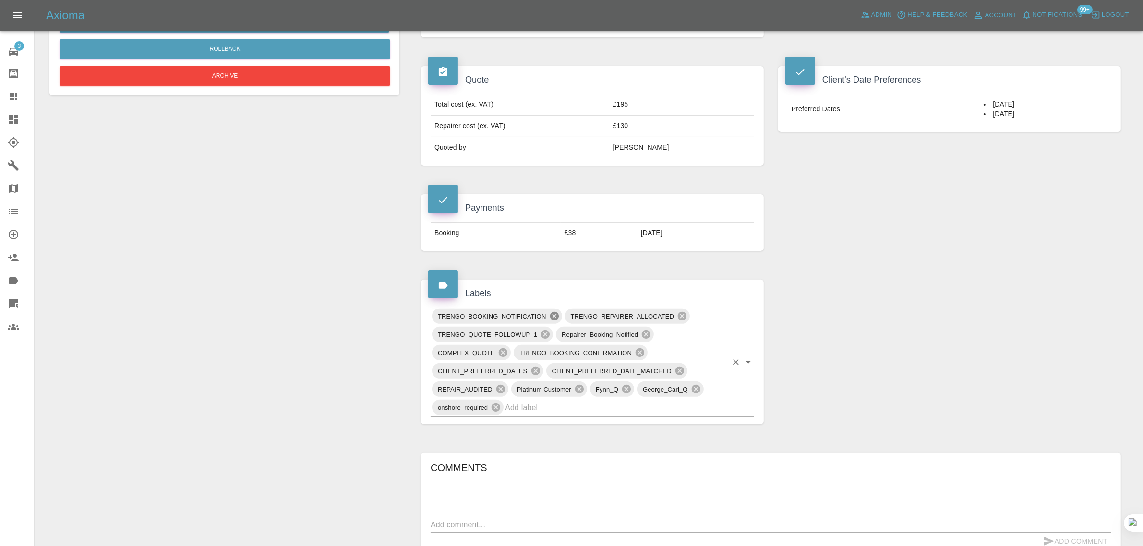
click at [553, 318] on icon at bounding box center [554, 316] width 11 height 11
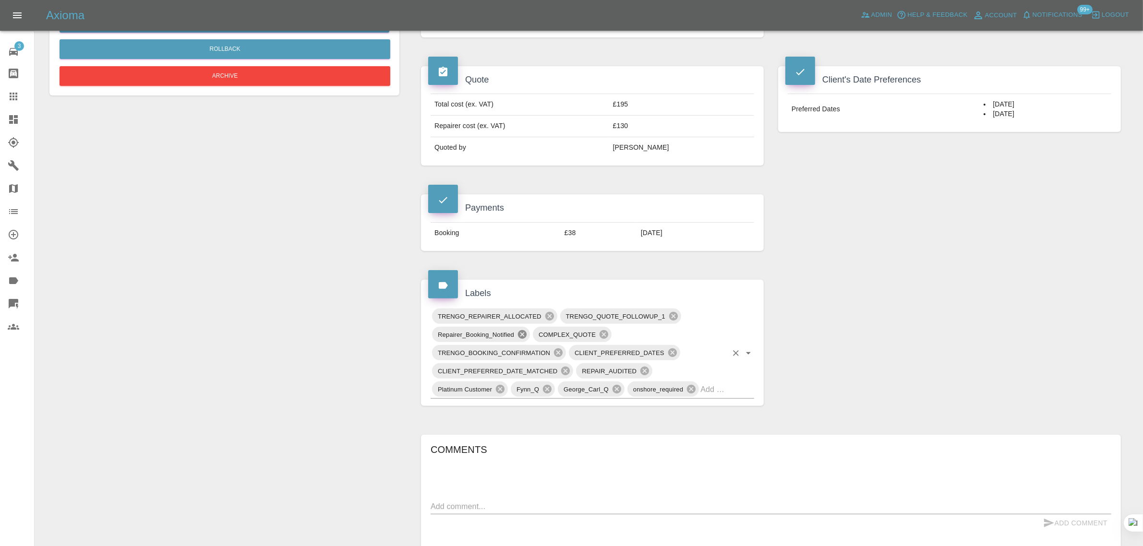
click at [524, 338] on icon at bounding box center [522, 334] width 9 height 9
click at [638, 336] on icon at bounding box center [639, 334] width 9 height 9
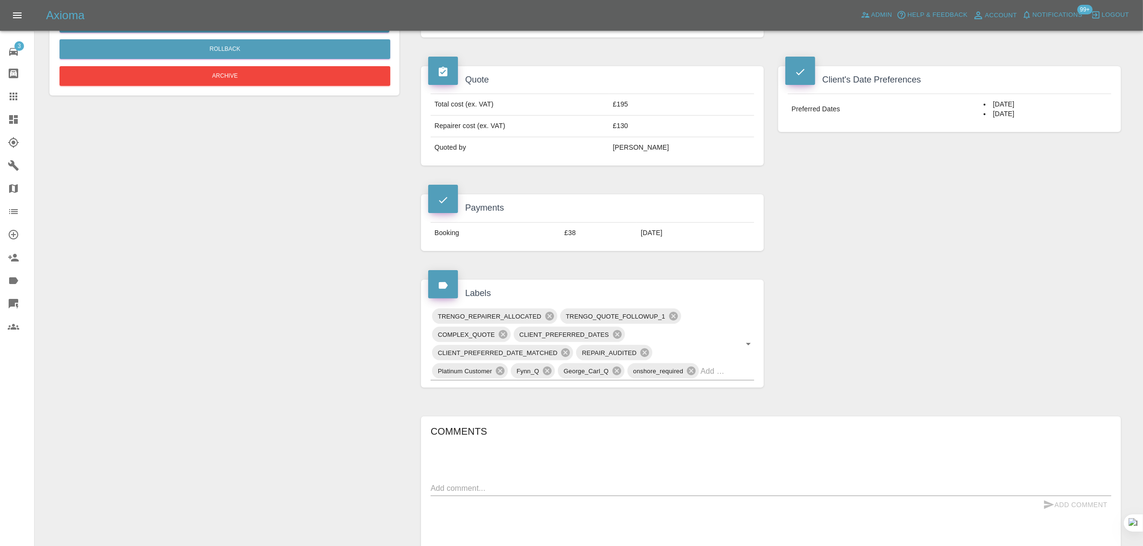
click at [366, 412] on div "Change Repairer Modify Claim Modify Quote Rollback Archive" at bounding box center [224, 282] width 364 height 977
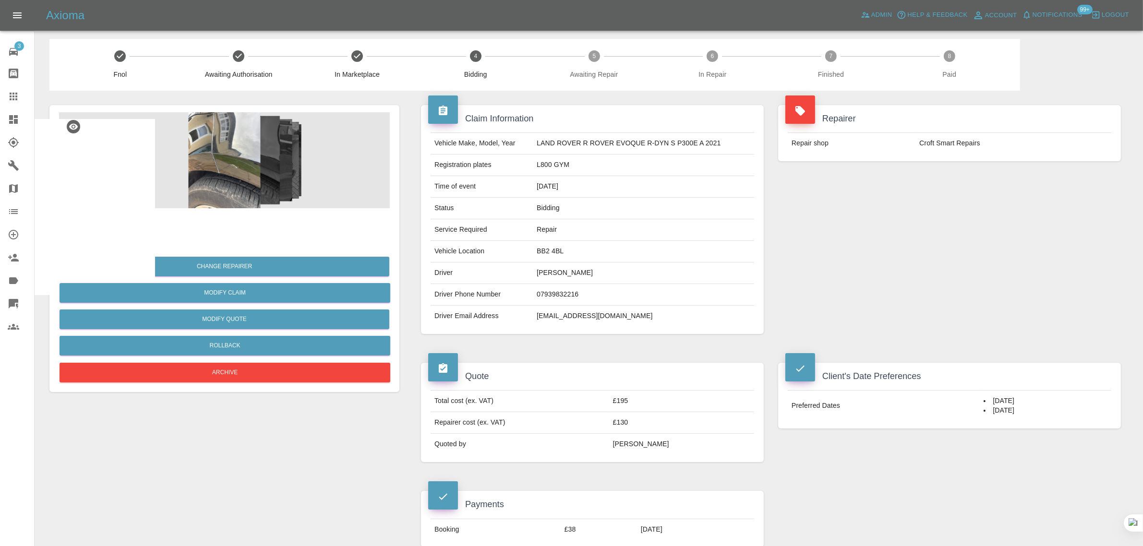
scroll to position [60, 0]
